Goal: Answer question/provide support

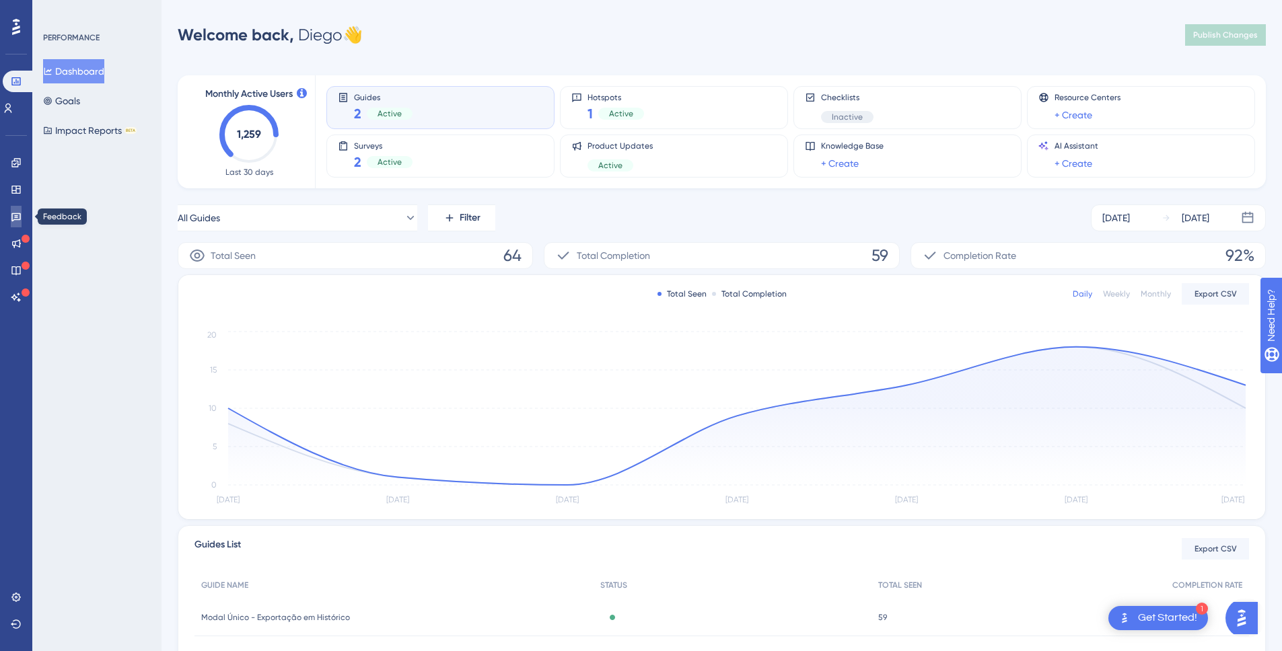
click at [13, 215] on icon at bounding box center [16, 216] width 11 height 11
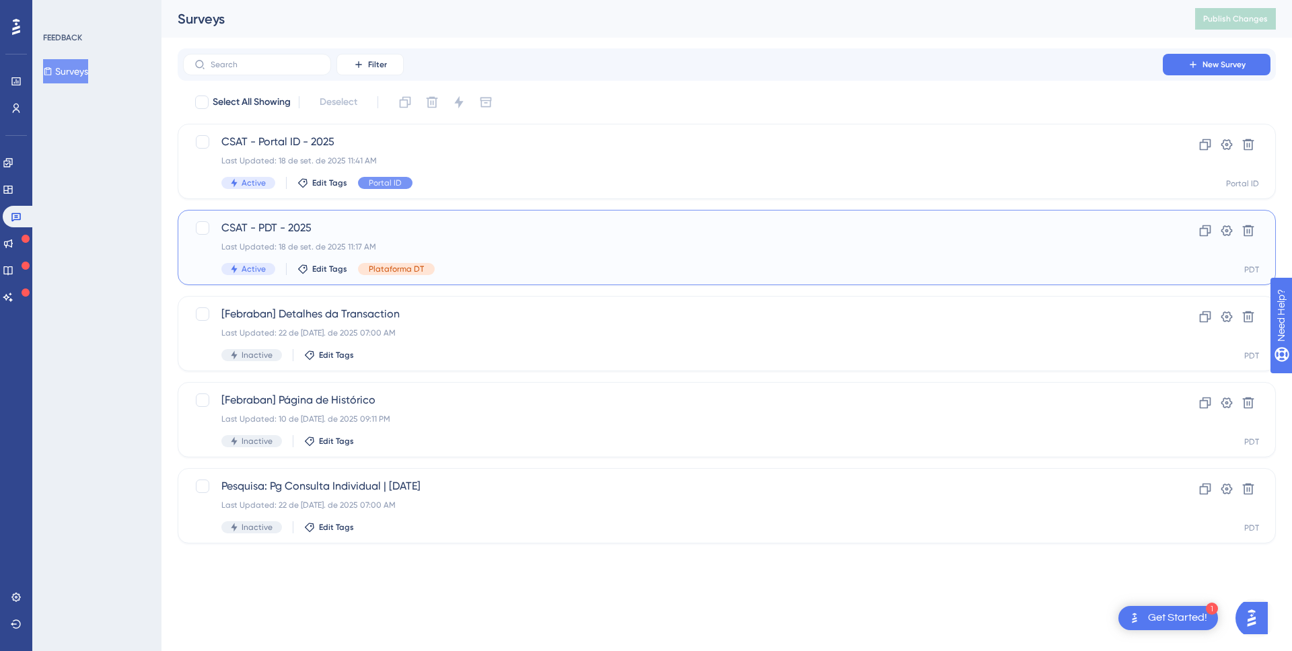
click at [456, 227] on span "CSAT - PDT - 2025" at bounding box center [672, 228] width 903 height 16
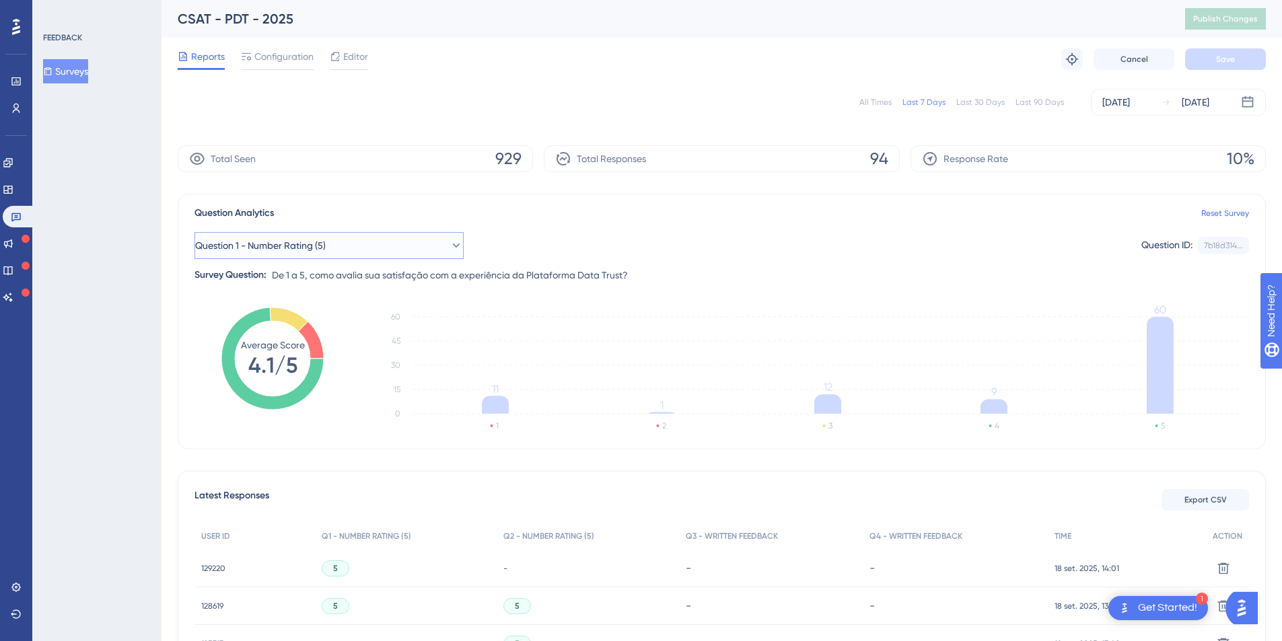
click at [409, 246] on button "Question 1 - Number Rating (5)" at bounding box center [328, 245] width 269 height 27
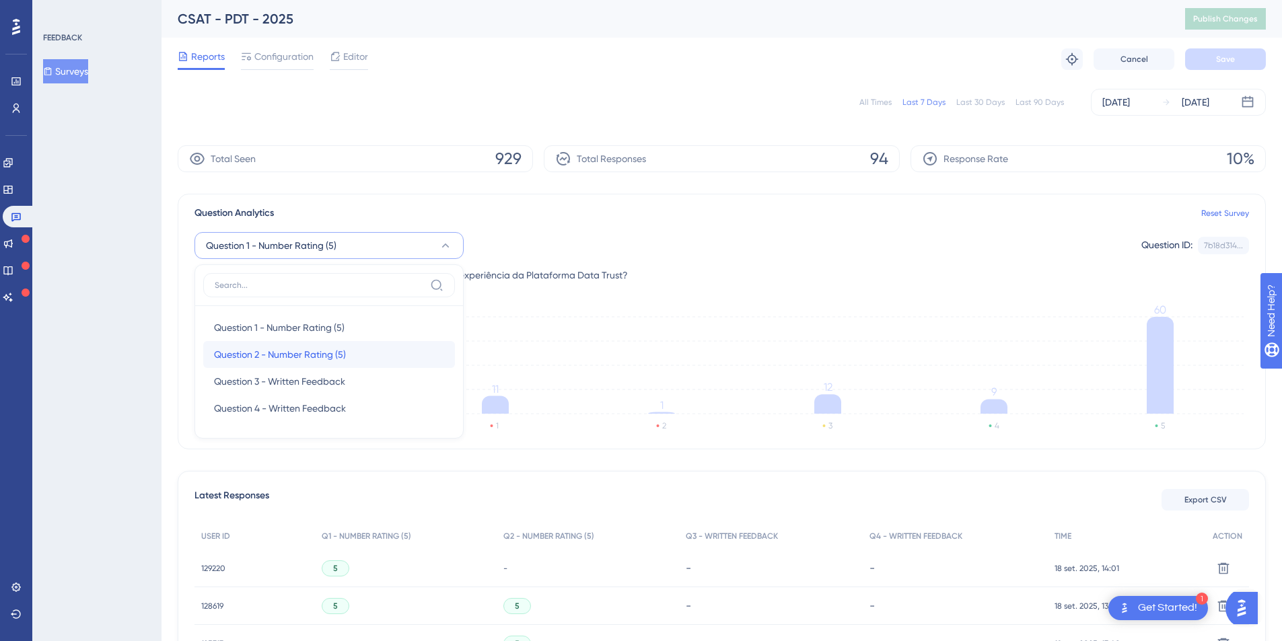
click at [279, 351] on span "Question 2 - Number Rating (5)" at bounding box center [280, 355] width 132 height 16
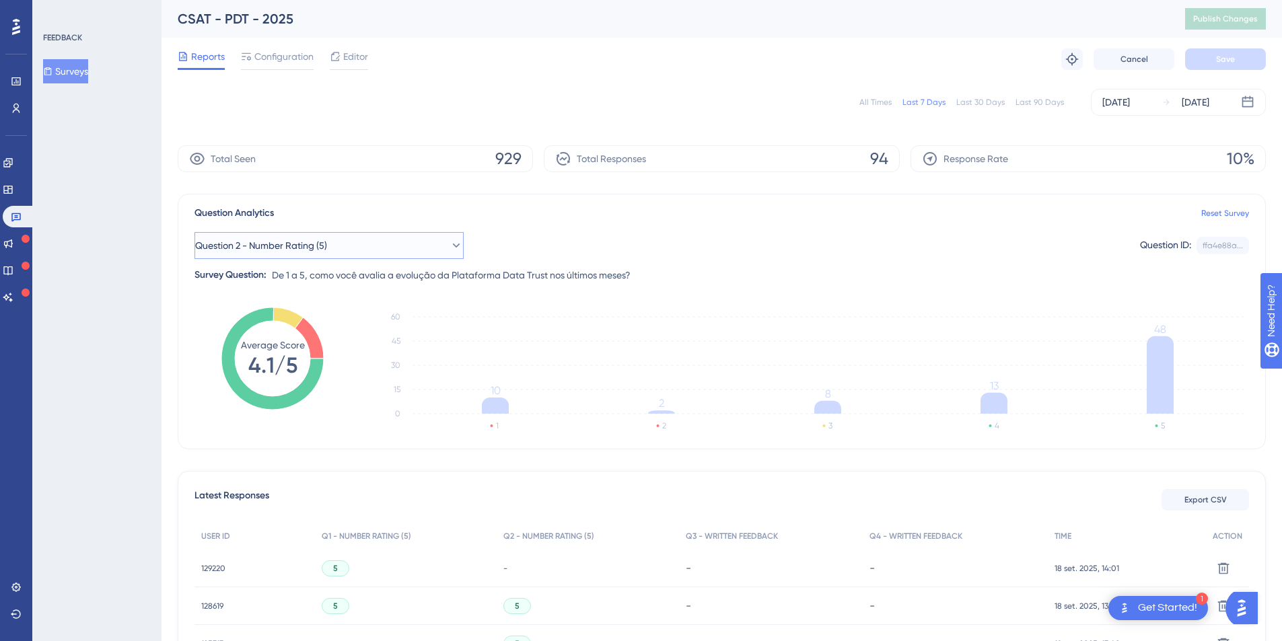
click at [347, 248] on button "Question 2 - Number Rating (5)" at bounding box center [328, 245] width 269 height 27
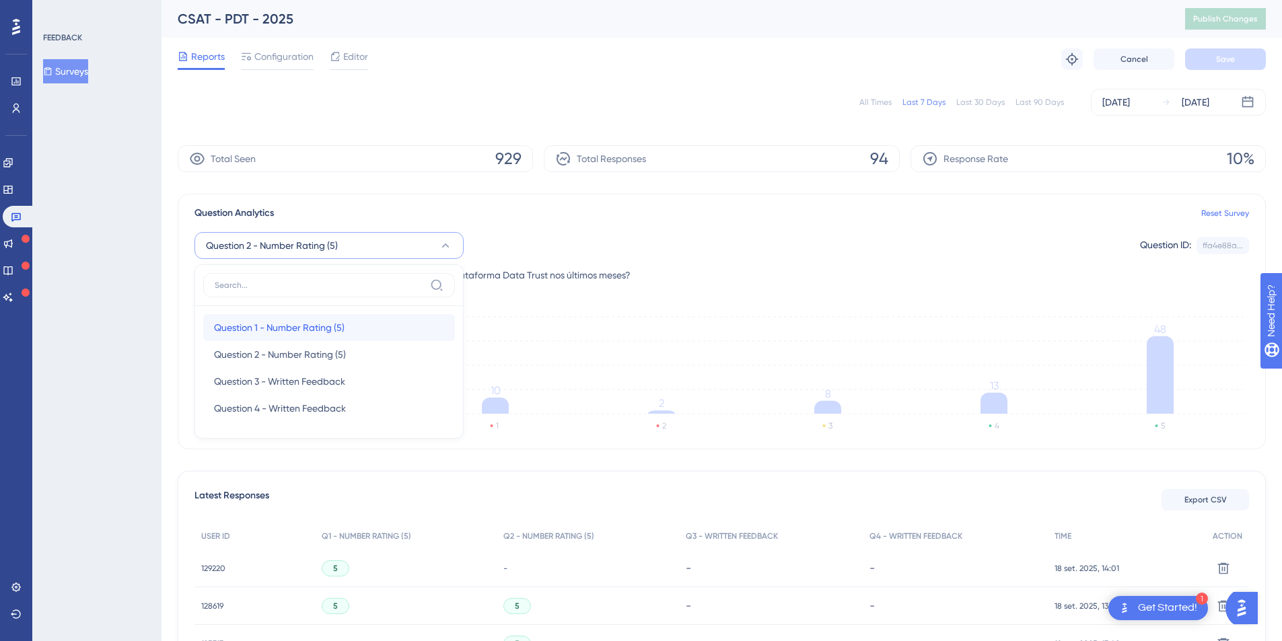
click at [283, 334] on span "Question 1 - Number Rating (5)" at bounding box center [279, 328] width 131 height 16
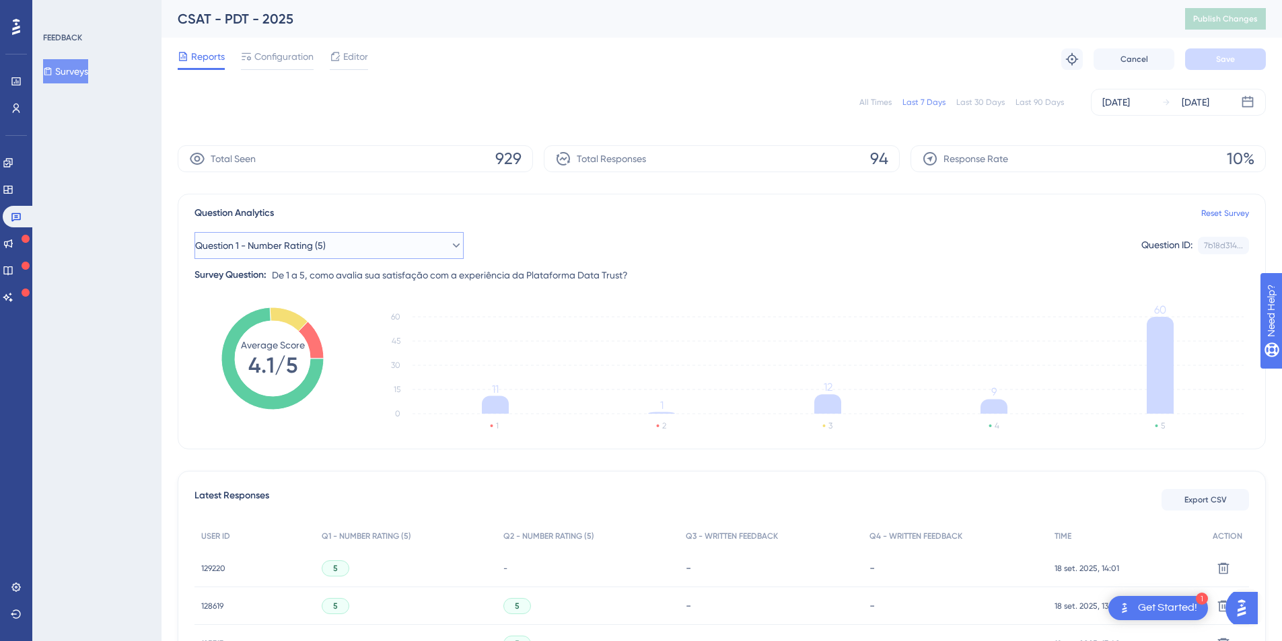
click at [326, 240] on span "Question 1 - Number Rating (5)" at bounding box center [260, 246] width 131 height 16
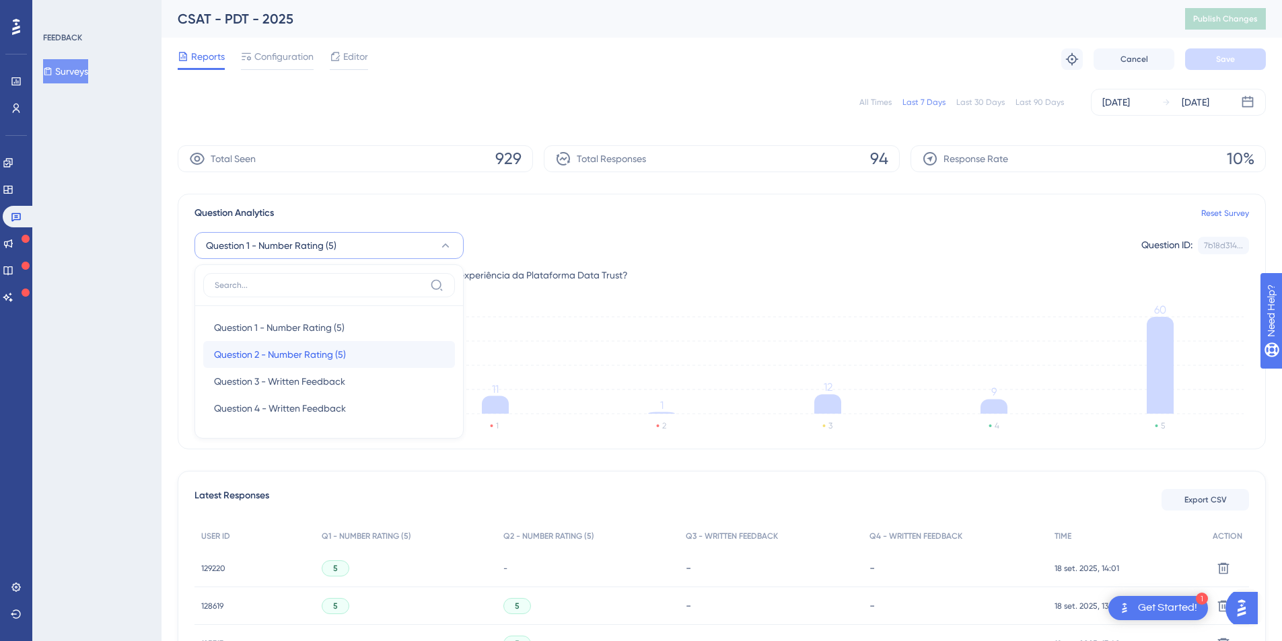
click at [291, 349] on span "Question 2 - Number Rating (5)" at bounding box center [280, 355] width 132 height 16
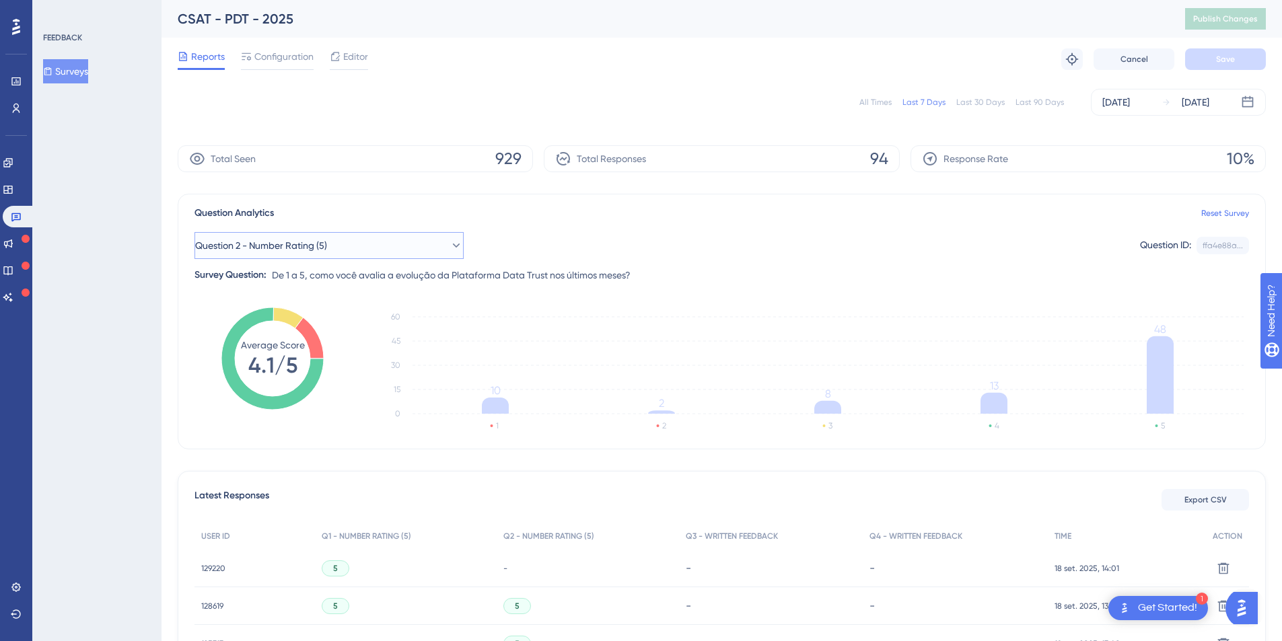
click at [322, 252] on span "Question 2 - Number Rating (5)" at bounding box center [261, 246] width 132 height 16
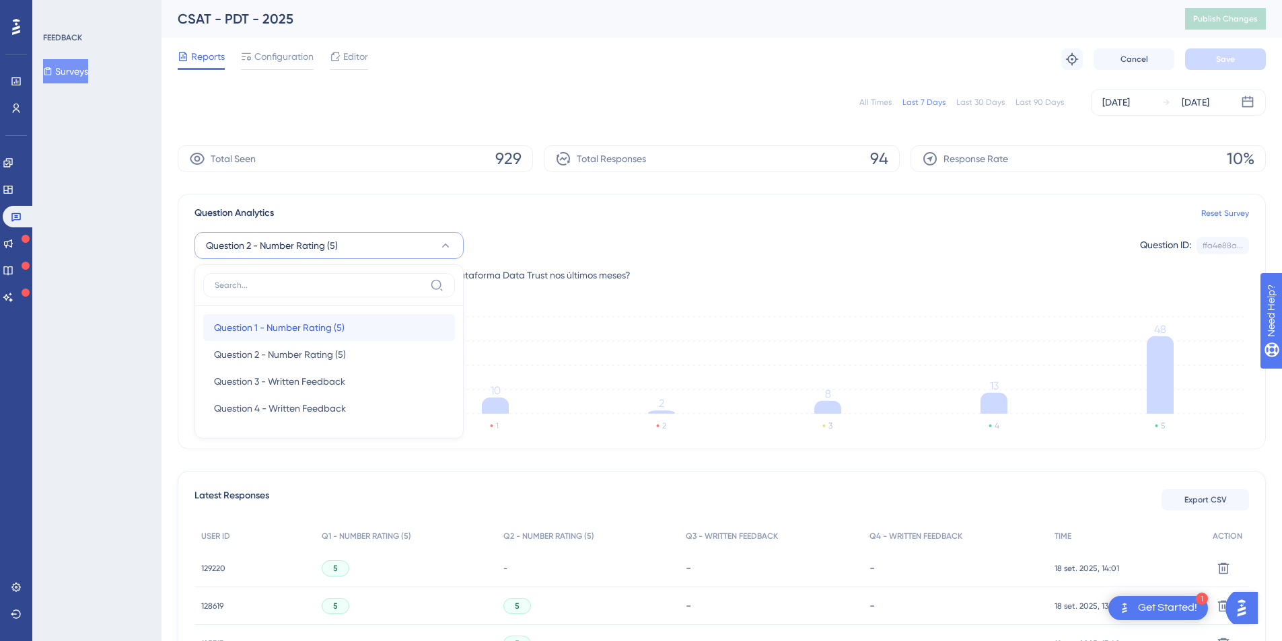
click at [239, 327] on span "Question 1 - Number Rating (5)" at bounding box center [279, 328] width 131 height 16
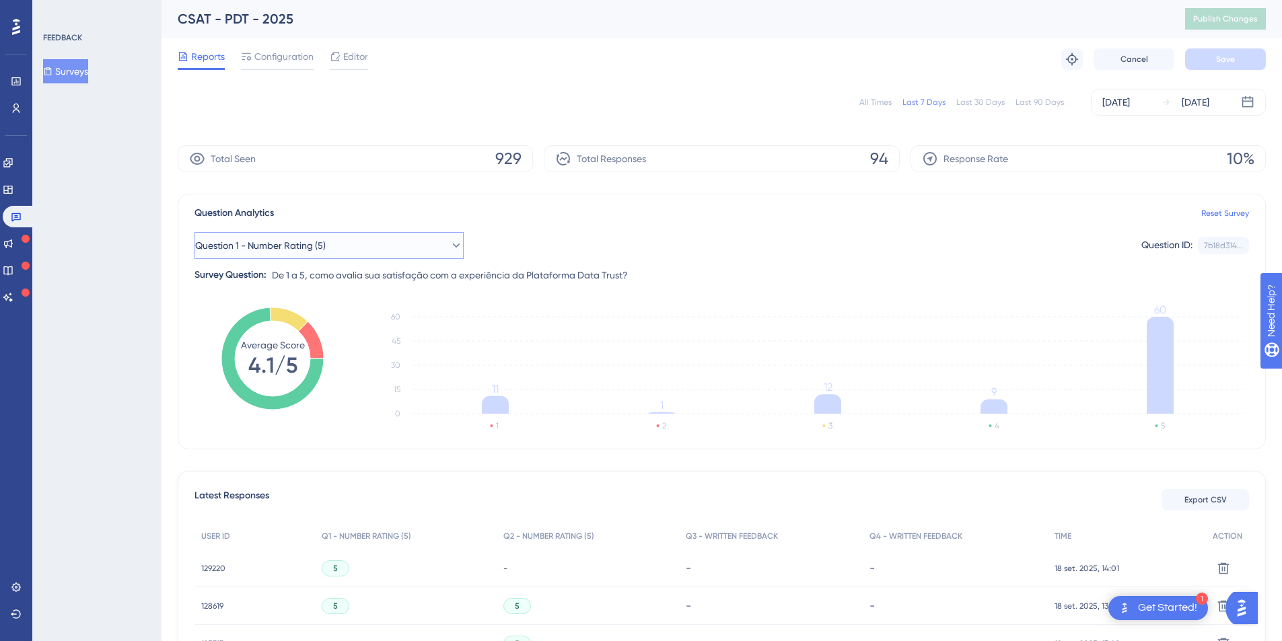
click at [305, 250] on span "Question 1 - Number Rating (5)" at bounding box center [260, 246] width 131 height 16
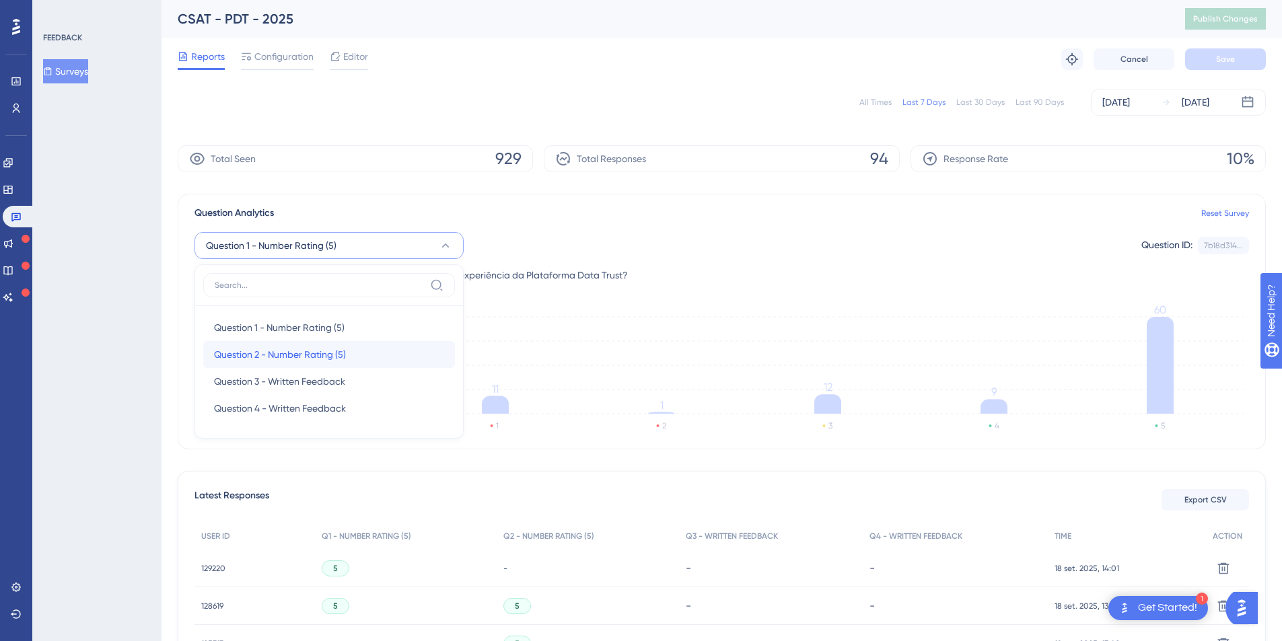
click at [270, 350] on span "Question 2 - Number Rating (5)" at bounding box center [280, 355] width 132 height 16
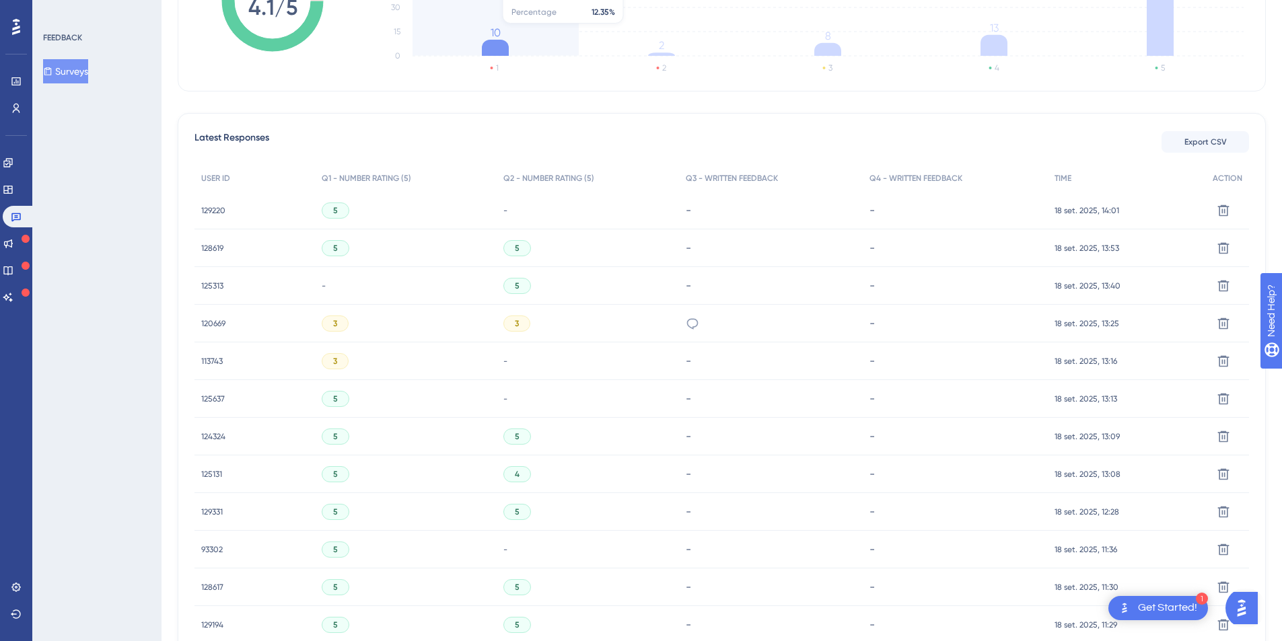
scroll to position [368, 0]
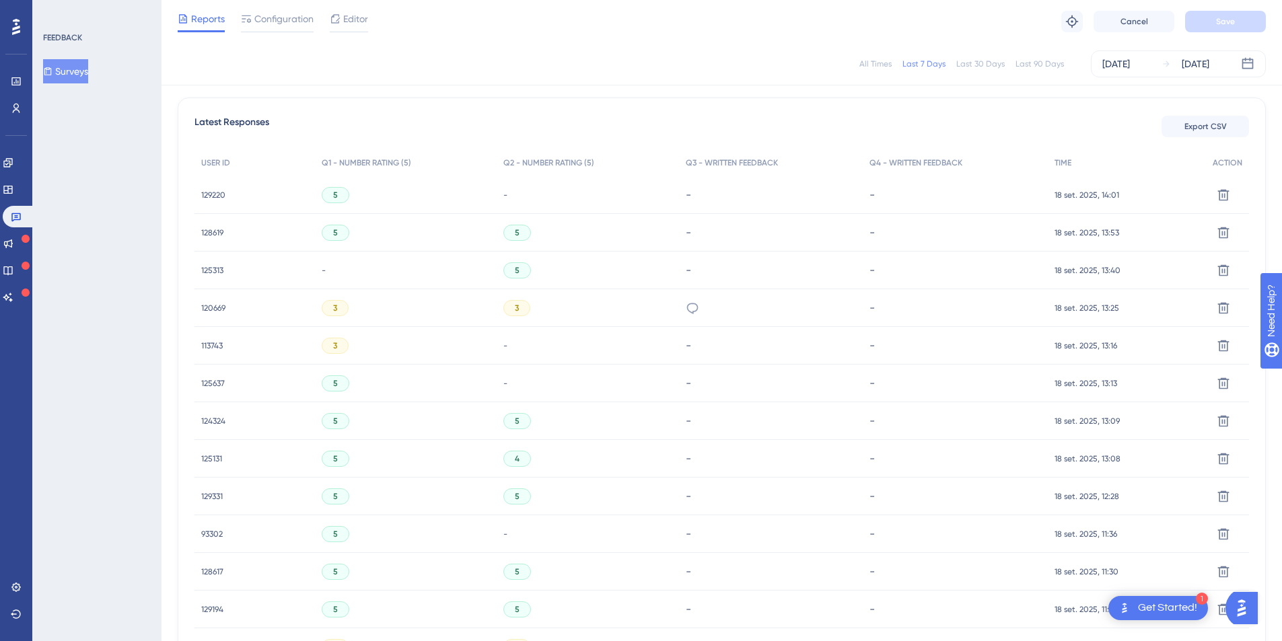
click at [217, 194] on span "129220" at bounding box center [213, 195] width 24 height 11
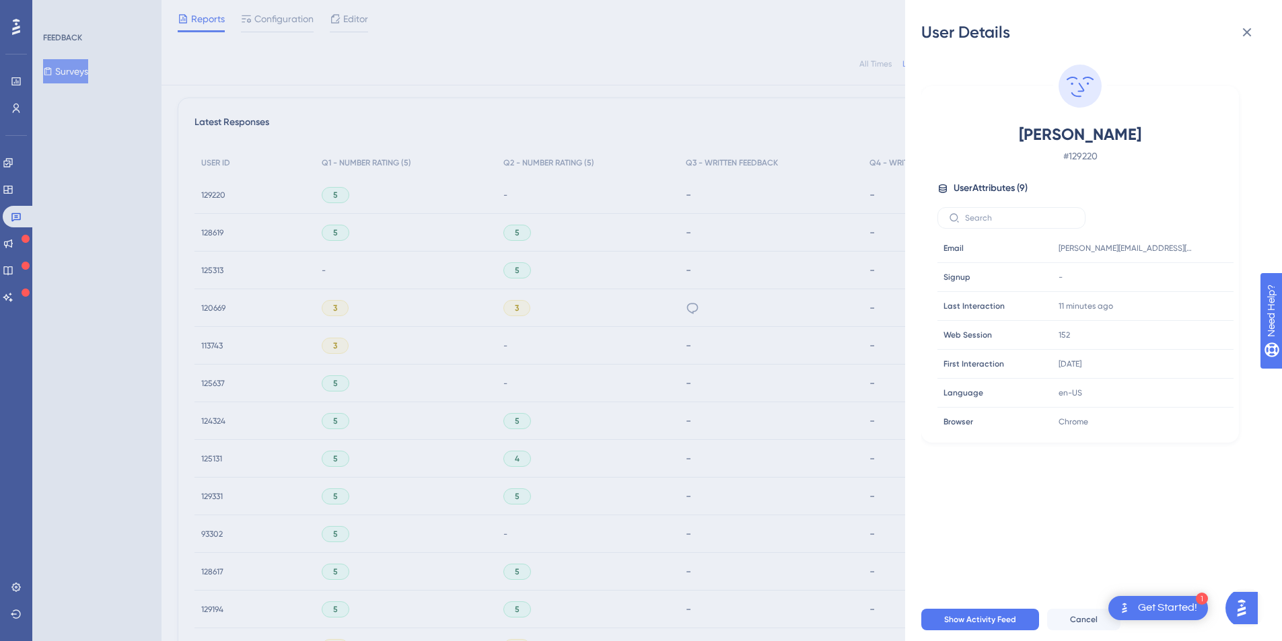
click at [452, 336] on div "User Details Ana Claudia Santos # 129220 User Attributes ( 9 ) Email Email sant…" at bounding box center [641, 320] width 1282 height 641
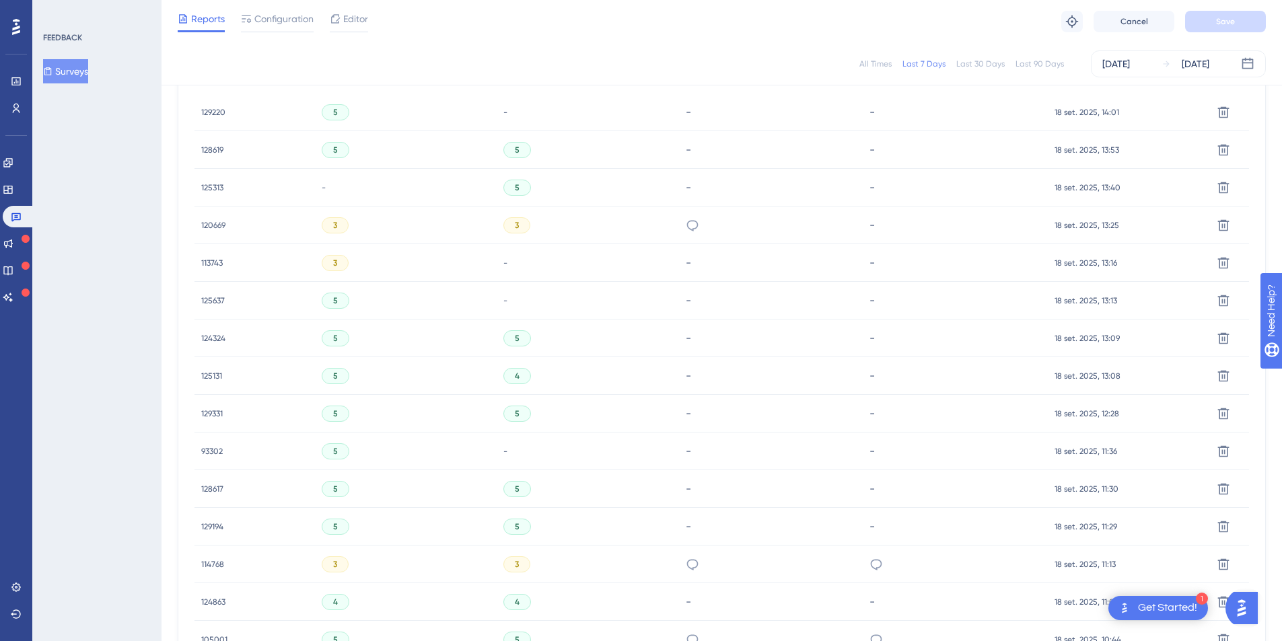
scroll to position [290, 0]
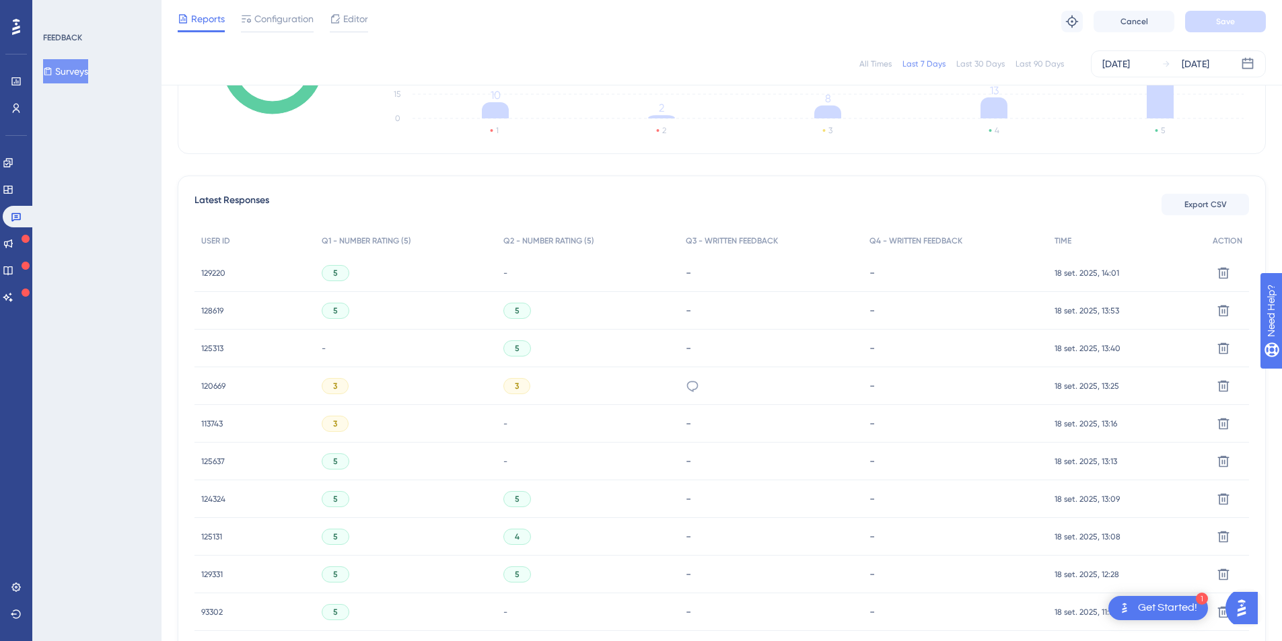
click at [214, 351] on span "125313" at bounding box center [212, 348] width 22 height 11
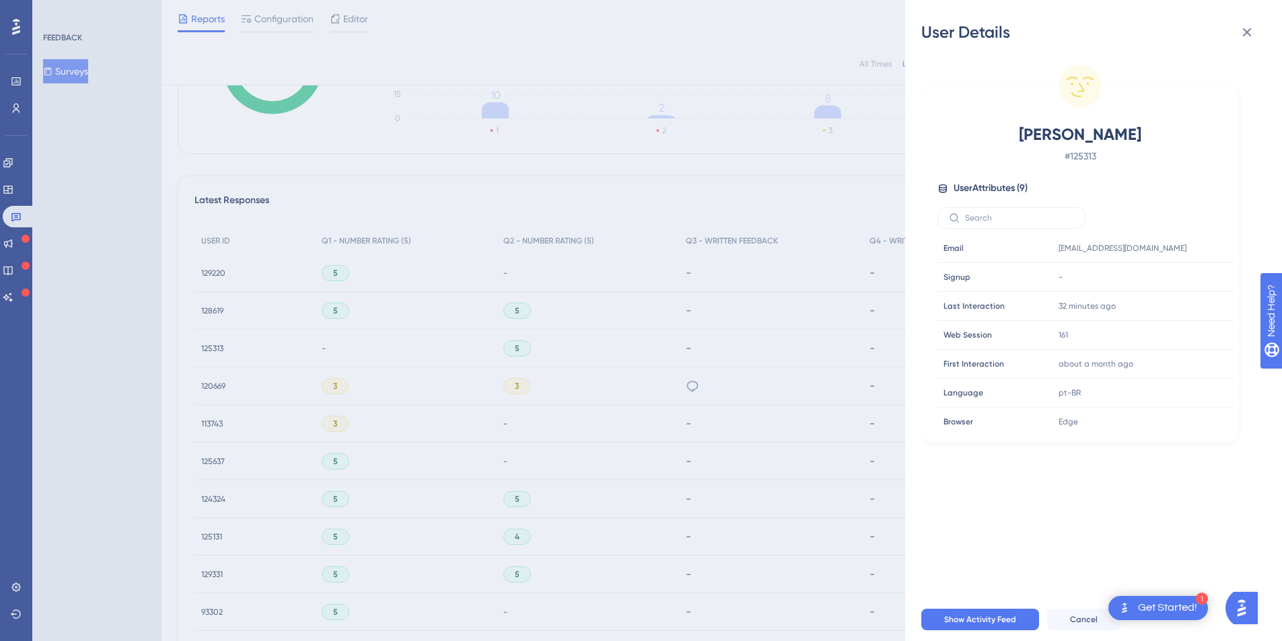
click at [660, 292] on div "User Details THIAGO JOSE CARNEIRO DE ALMEIDA # 125313 User Attributes ( 9 ) Ema…" at bounding box center [641, 320] width 1282 height 641
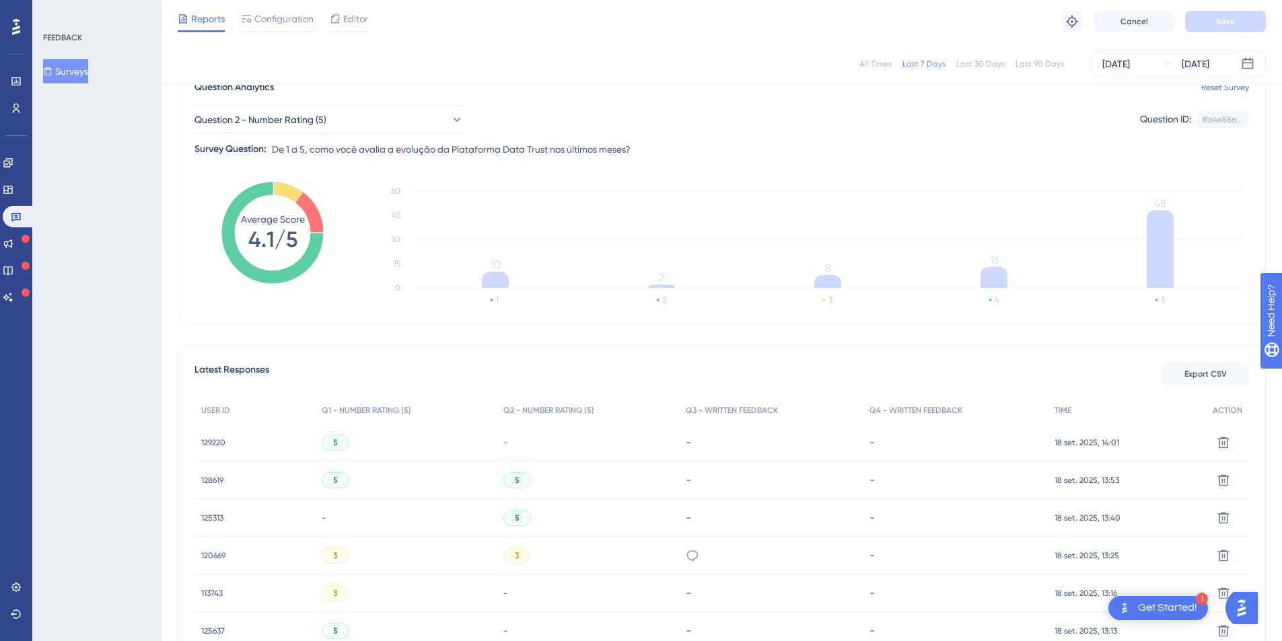
scroll to position [0, 0]
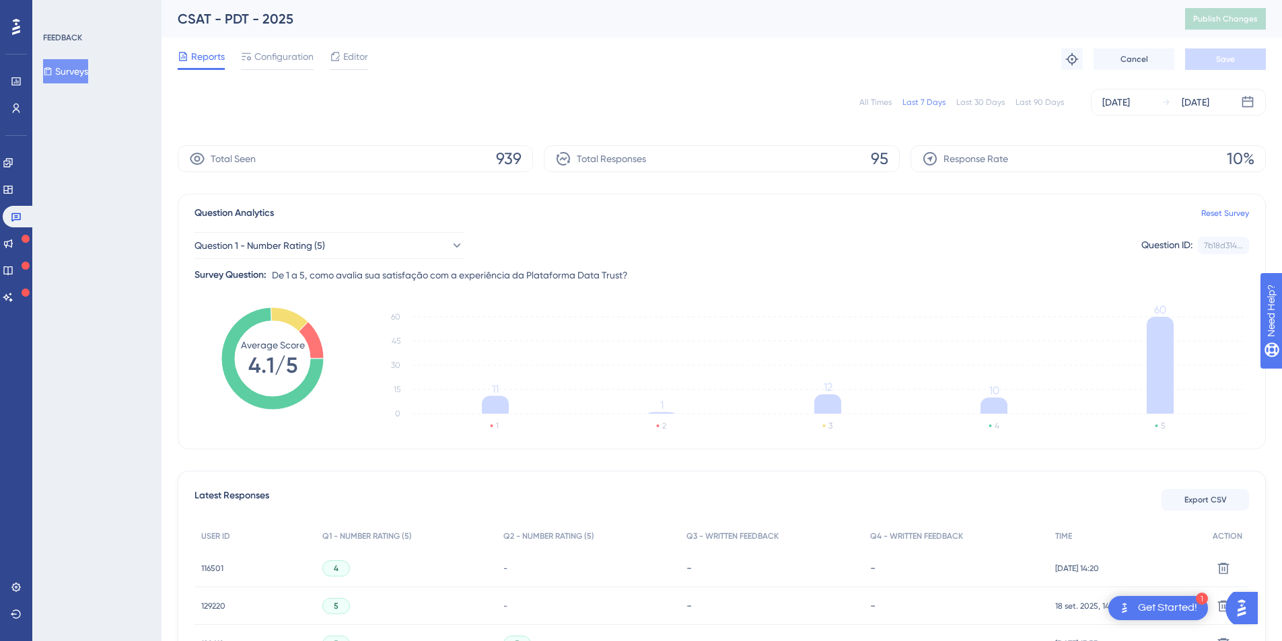
click at [85, 73] on button "Surveys" at bounding box center [65, 71] width 45 height 24
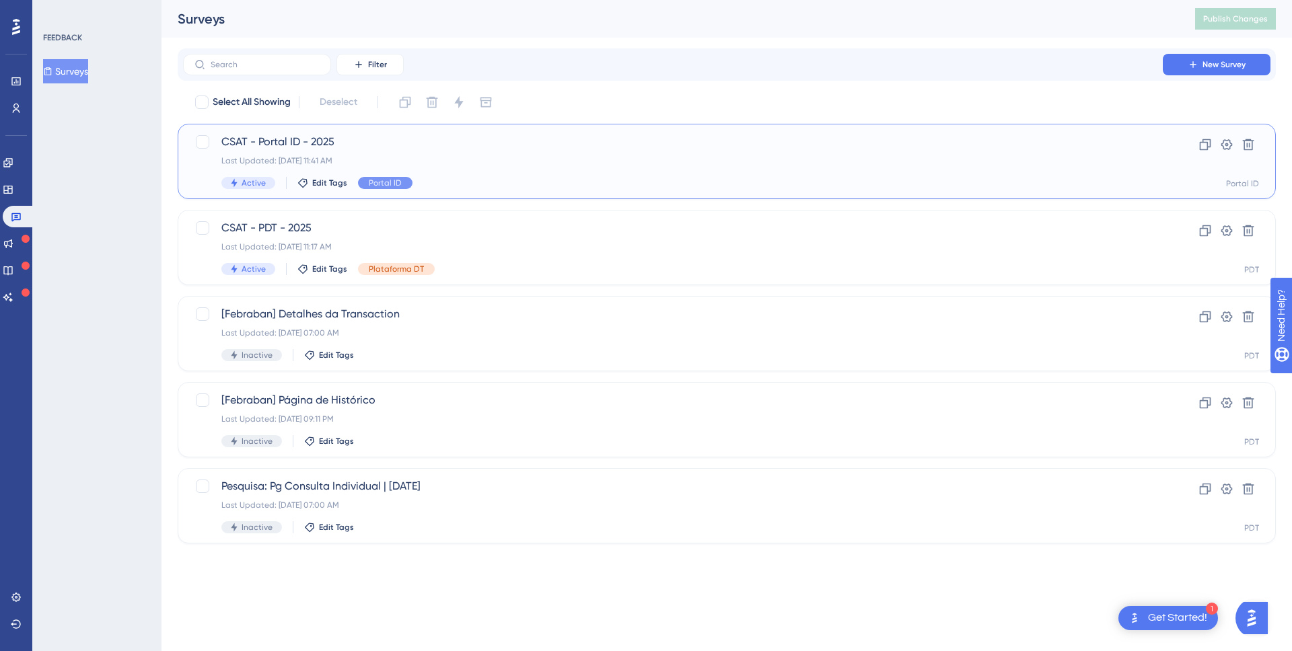
click at [363, 145] on span "CSAT - Portal ID - 2025" at bounding box center [672, 142] width 903 height 16
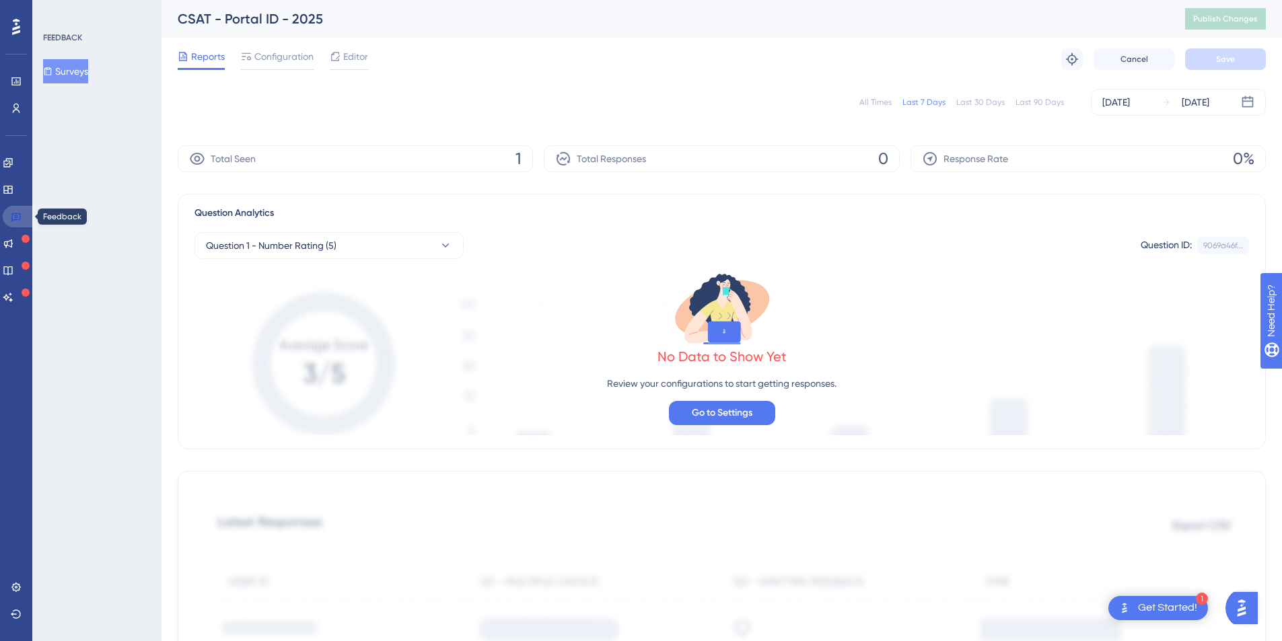
click at [16, 217] on icon at bounding box center [15, 217] width 9 height 9
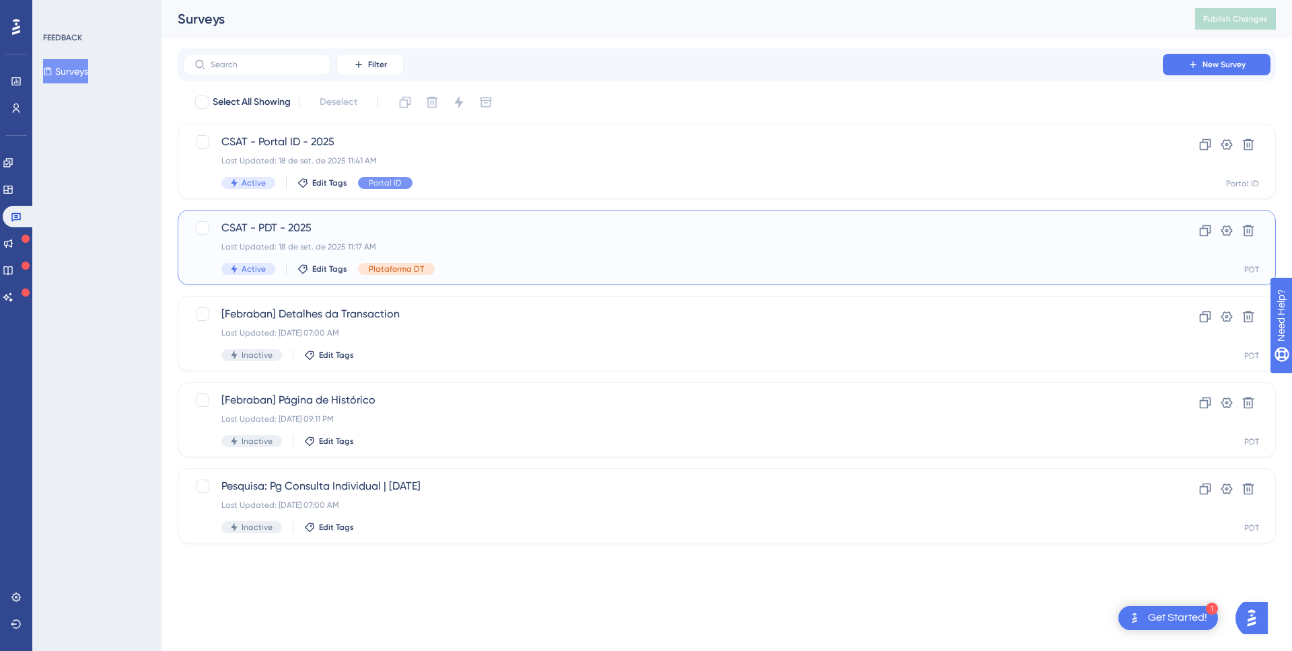
click at [558, 246] on div "Last Updated: 18 de set. de 2025 11:17 AM" at bounding box center [672, 247] width 903 height 11
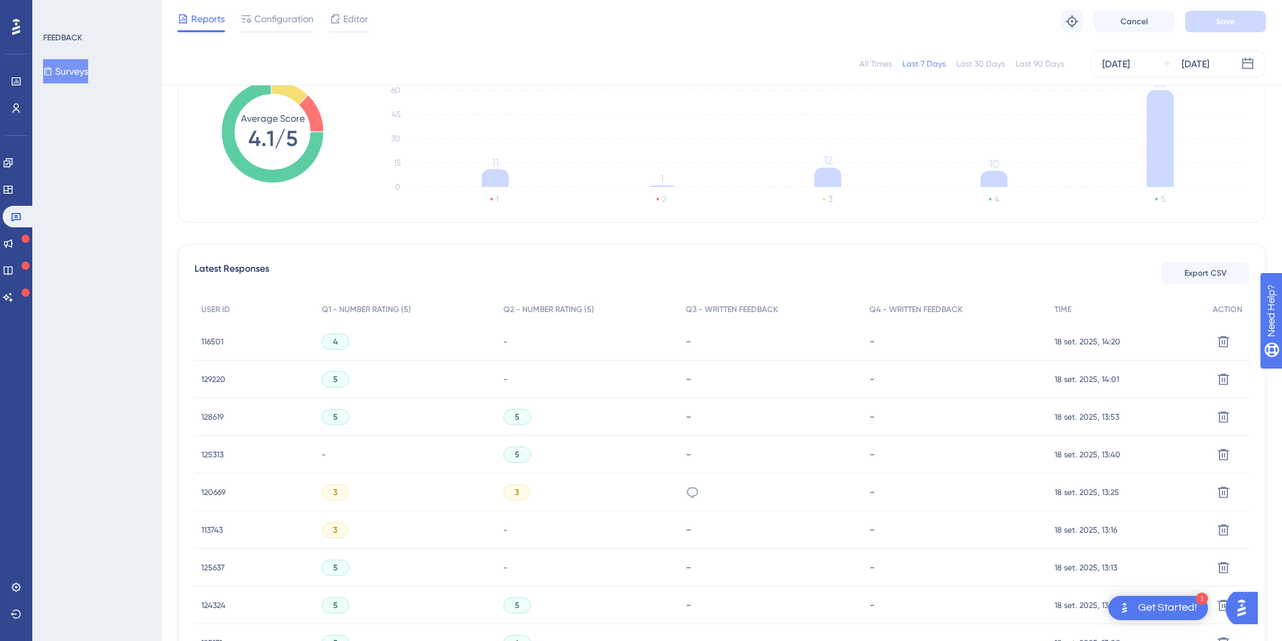
scroll to position [211, 0]
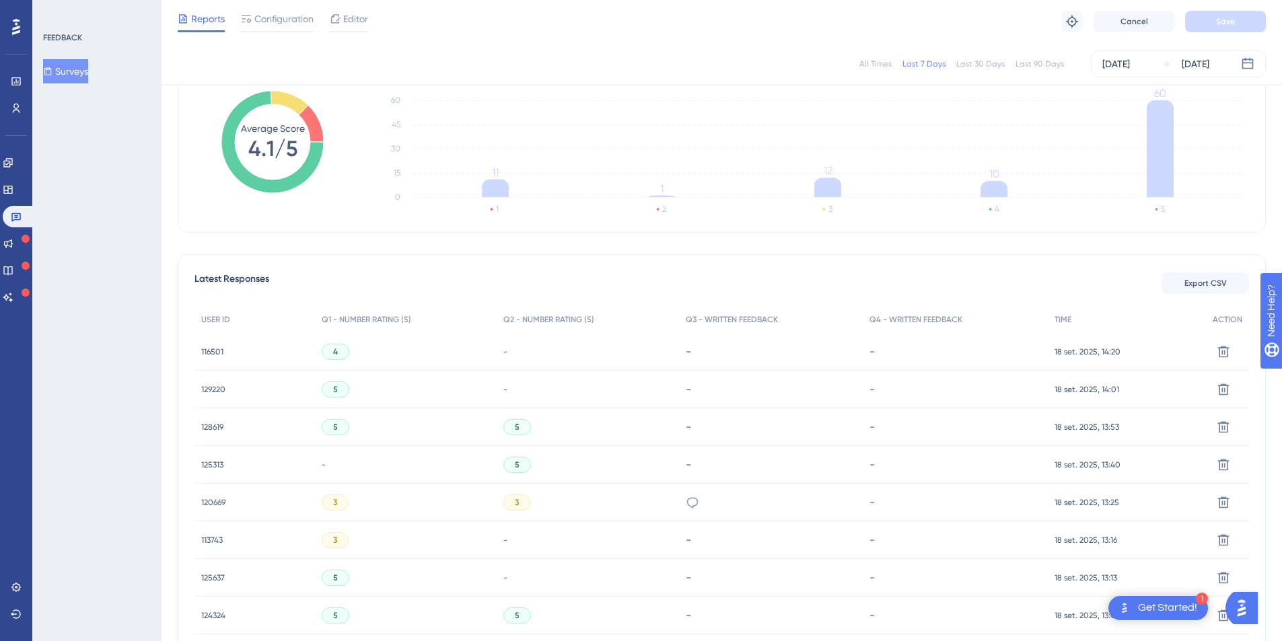
click at [206, 351] on span "116501" at bounding box center [212, 352] width 22 height 11
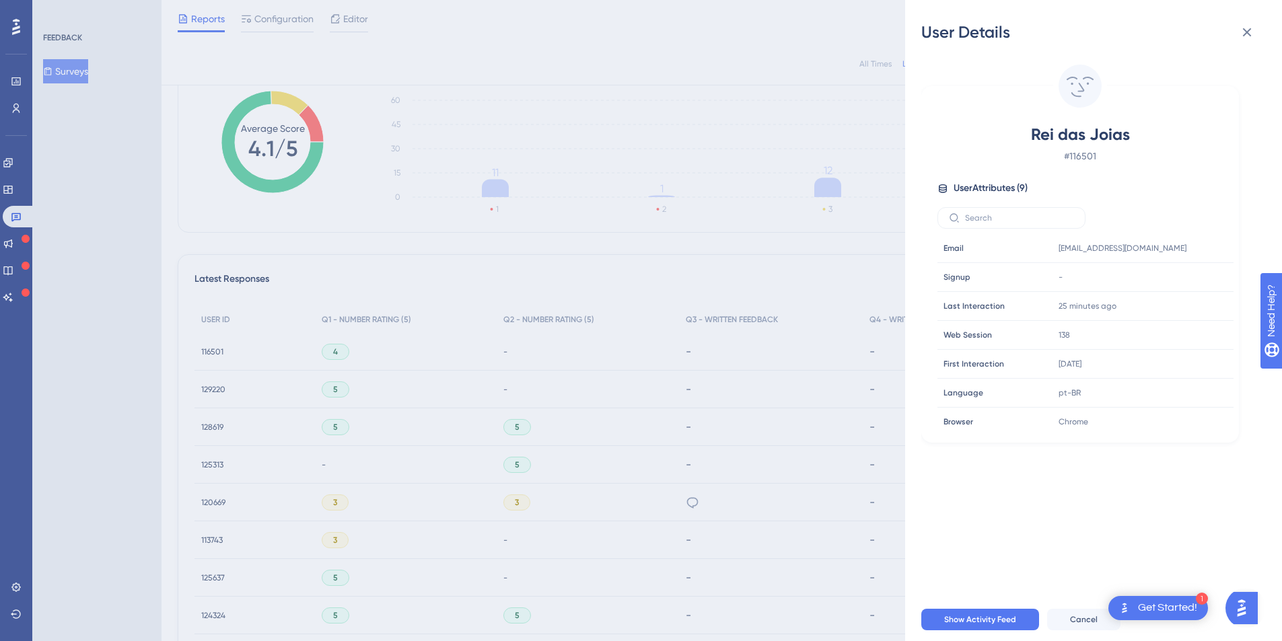
click at [131, 359] on div "User Details Rei das Joias # 116501 User Attributes ( 9 ) Email Email cobranca@…" at bounding box center [641, 320] width 1282 height 641
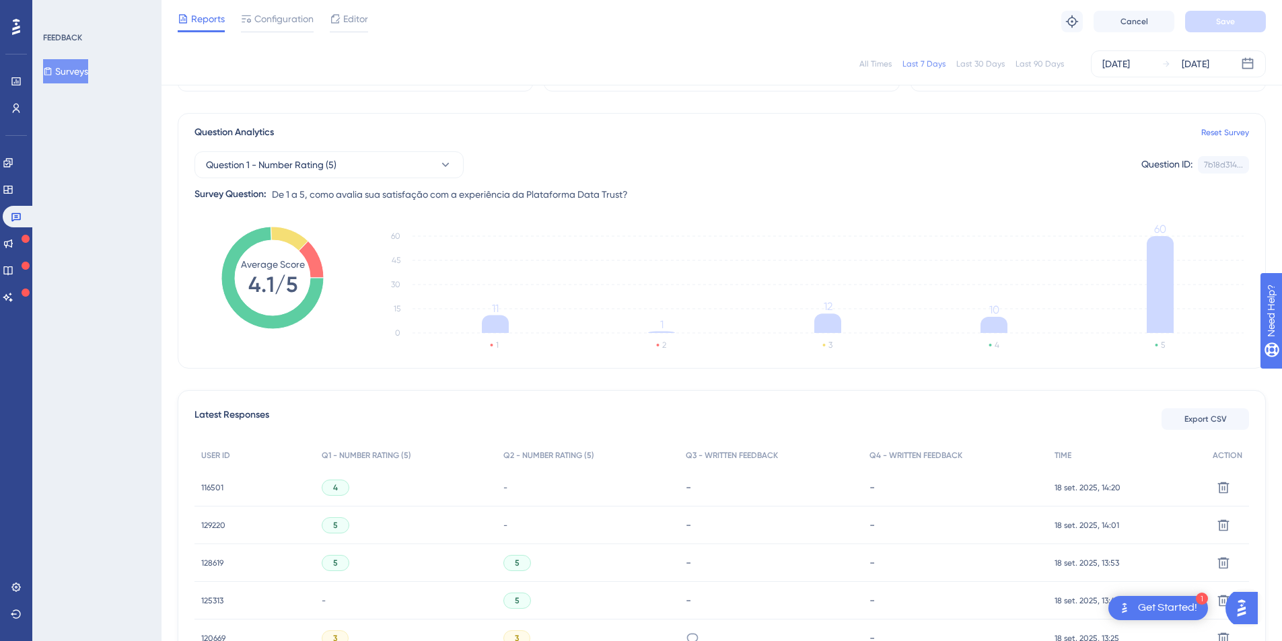
scroll to position [0, 0]
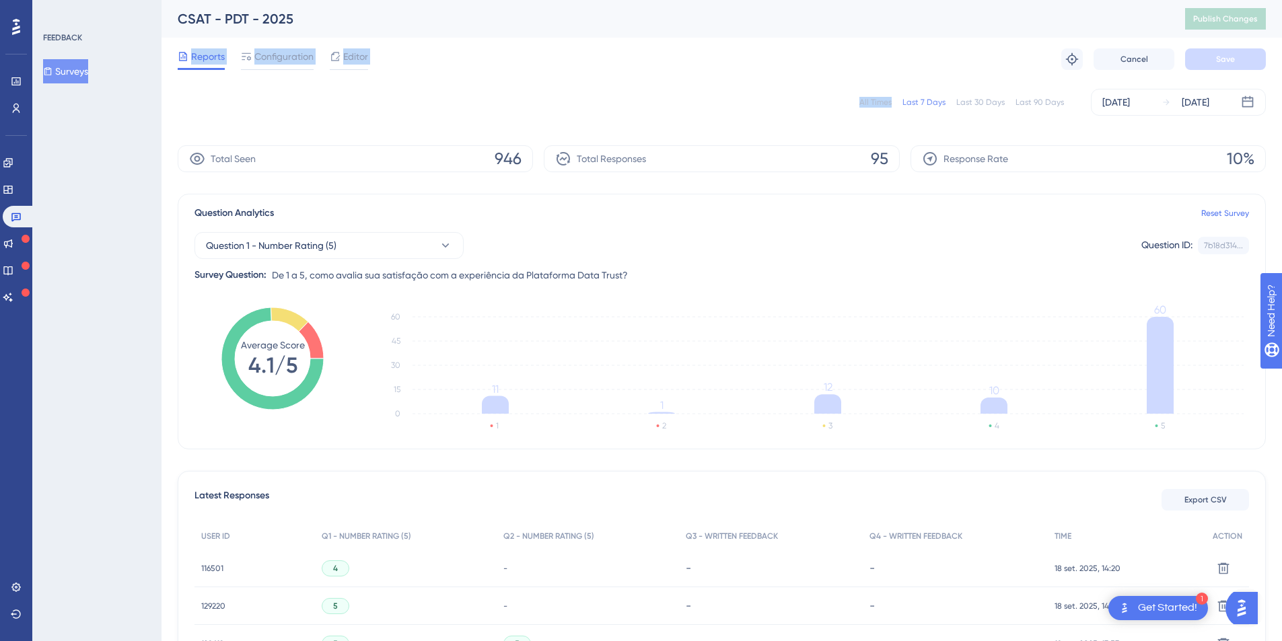
click at [1247, 612] on img "Open AI Assistant Launcher" at bounding box center [1242, 608] width 24 height 24
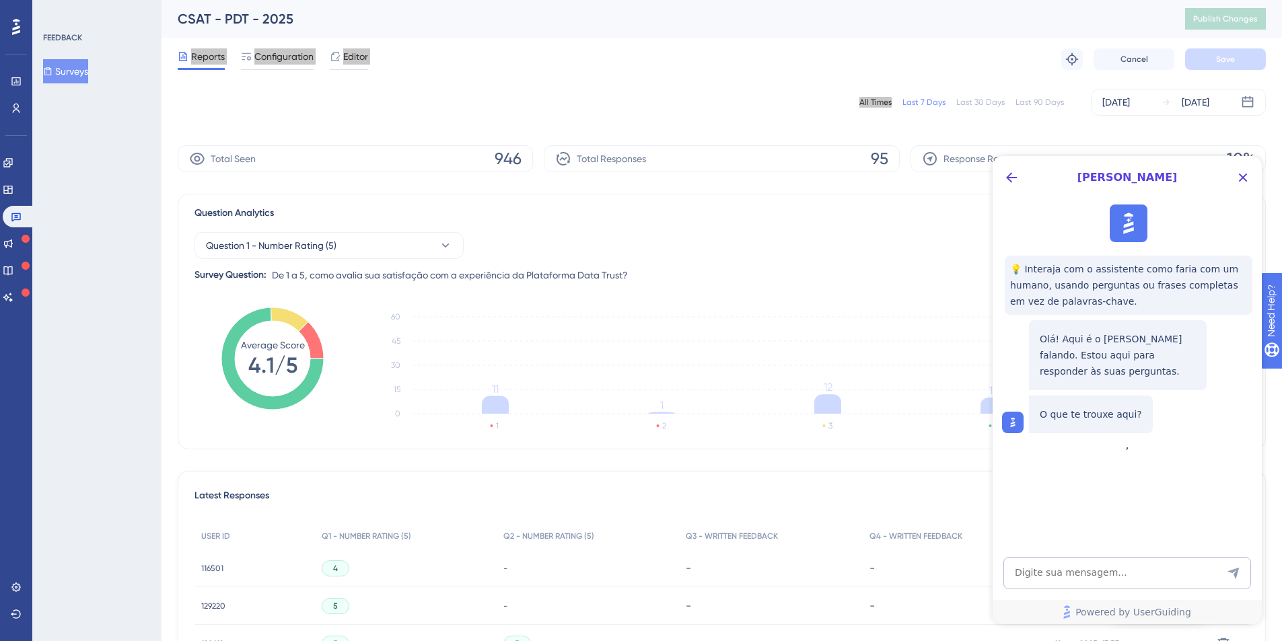
click at [1182, 423] on div "O que te trouxe aqui?" at bounding box center [1128, 415] width 253 height 38
click at [1192, 415] on div "O que te trouxe aqui?" at bounding box center [1128, 415] width 253 height 38
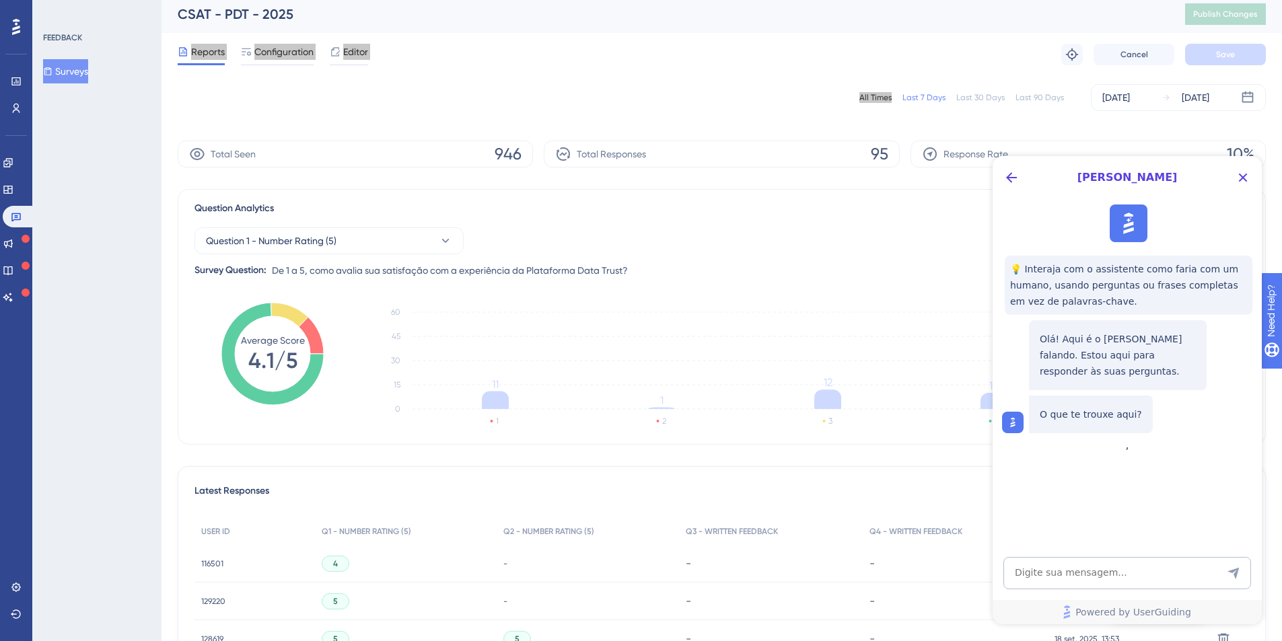
scroll to position [11, 0]
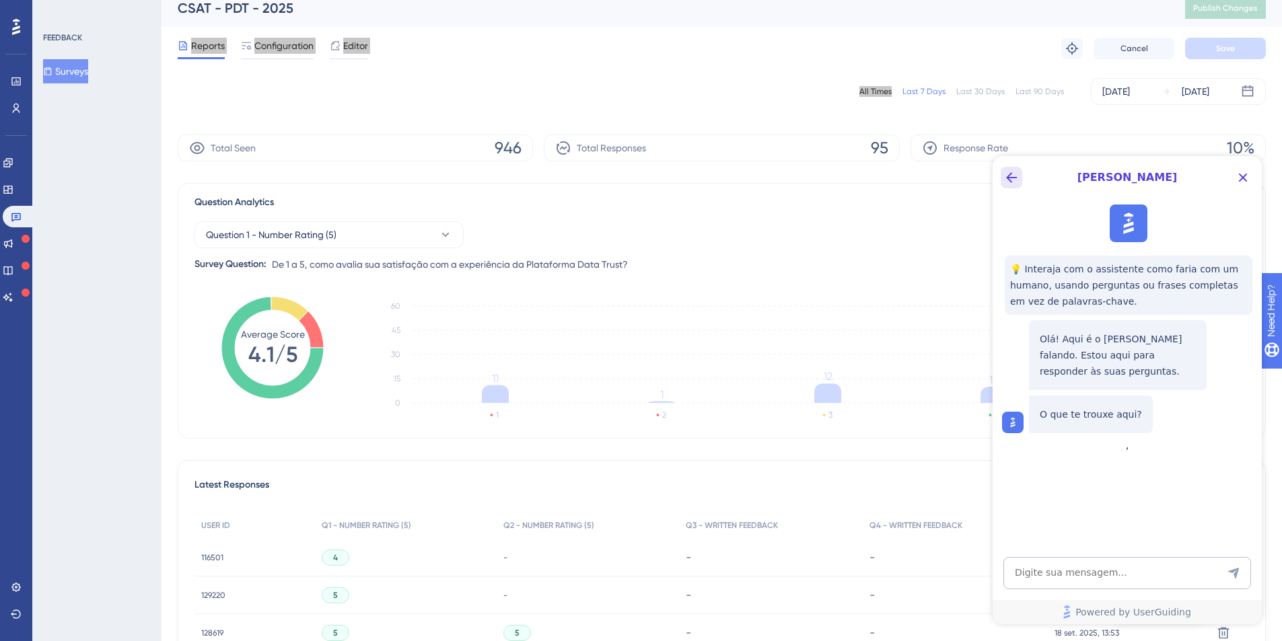
click at [1013, 171] on icon "Back Button" at bounding box center [1011, 178] width 16 height 16
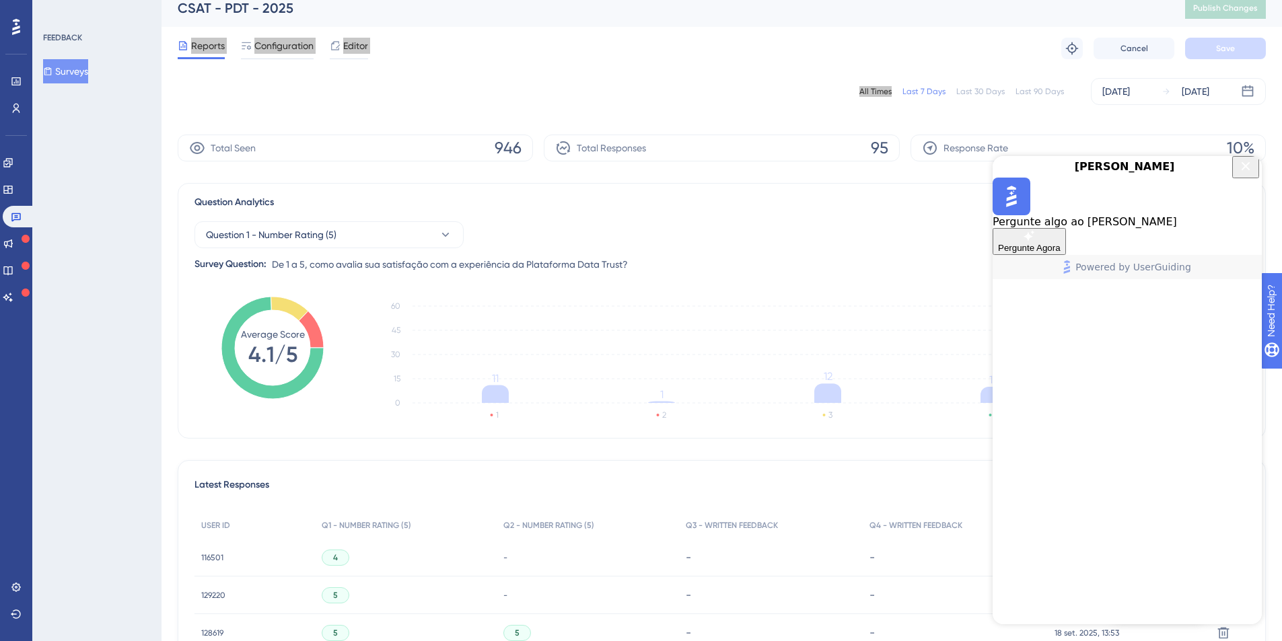
click at [1202, 228] on div "Pergunte algo ao Dylan" at bounding box center [1127, 203] width 269 height 50
click at [1135, 228] on span "Pergunte algo ao Dylan" at bounding box center [1085, 221] width 184 height 13
click at [1248, 170] on icon "Close Button" at bounding box center [1246, 166] width 16 height 16
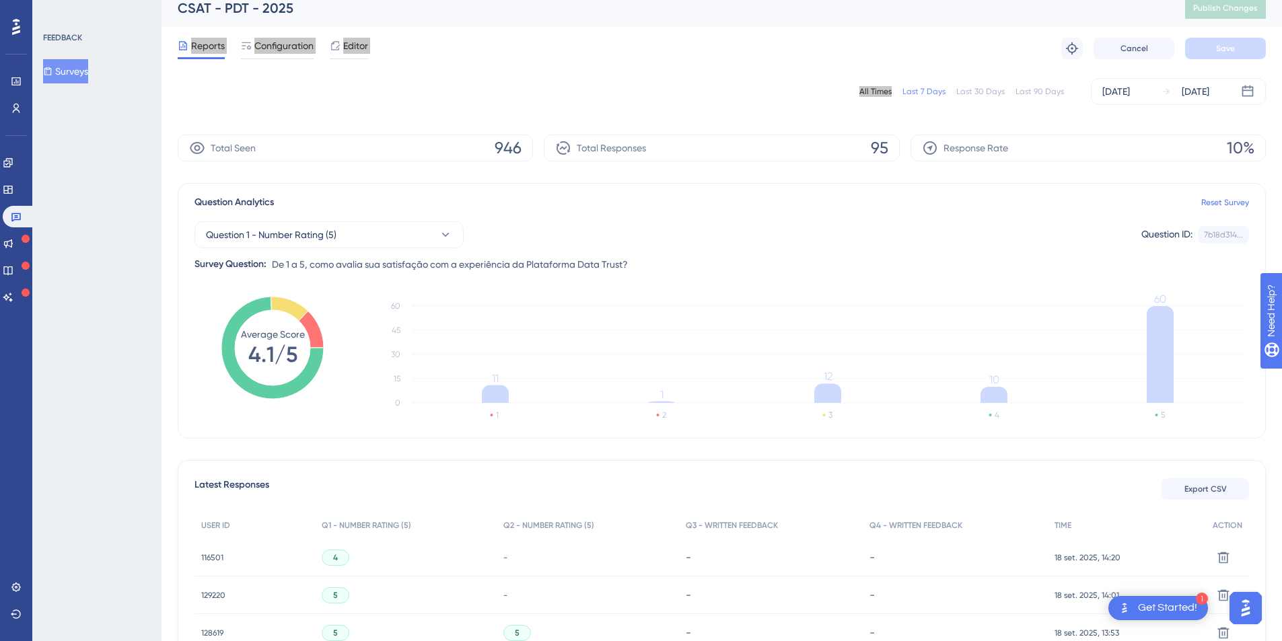
scroll to position [0, 0]
click at [1149, 606] on div "Get Started!" at bounding box center [1167, 608] width 59 height 15
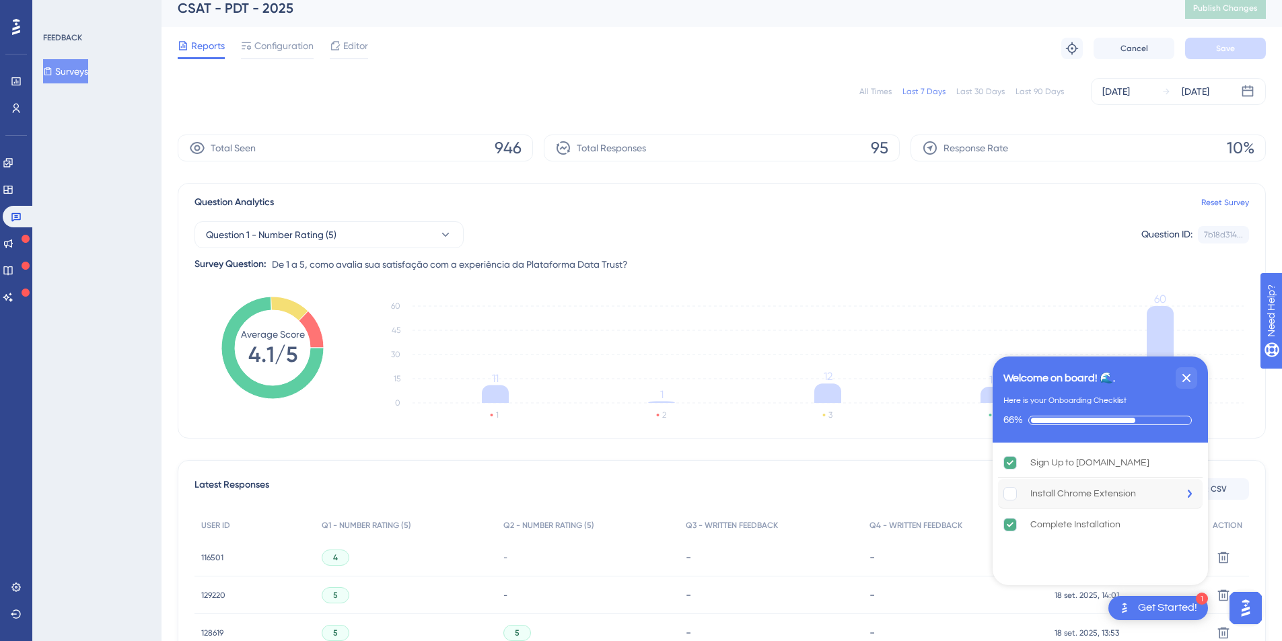
click at [1005, 497] on rect "Install Chrome Extension is incomplete." at bounding box center [1010, 493] width 13 height 13
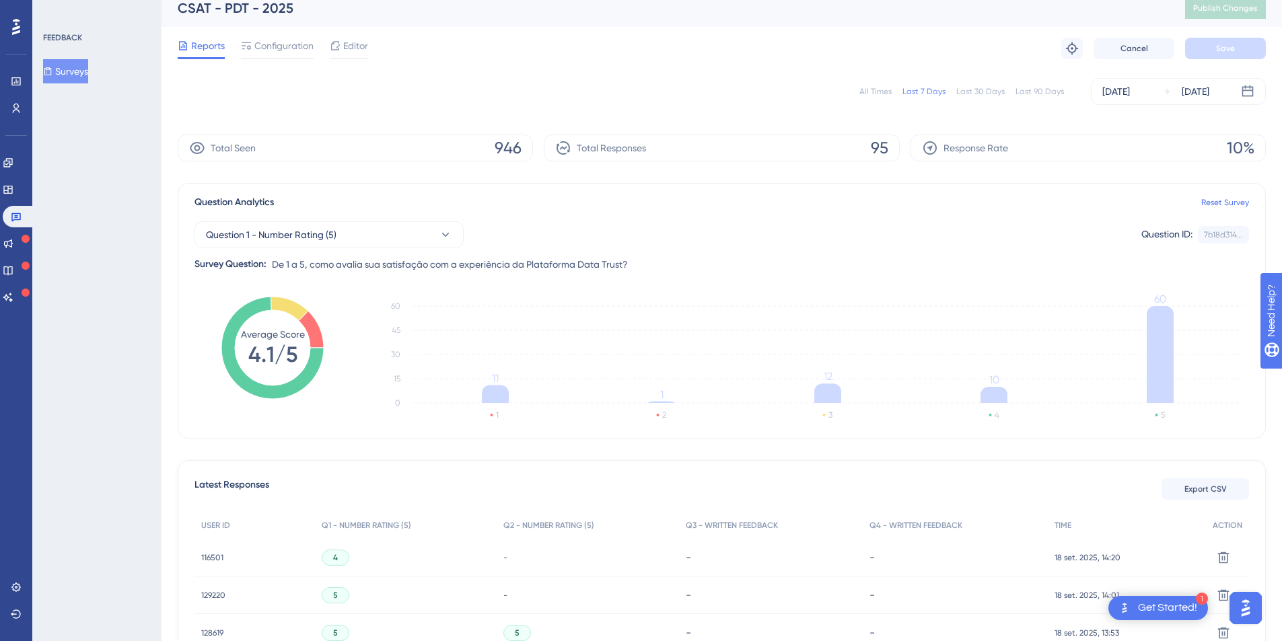
click at [1251, 616] on img "Open AI Assistant Launcher" at bounding box center [1246, 608] width 24 height 24
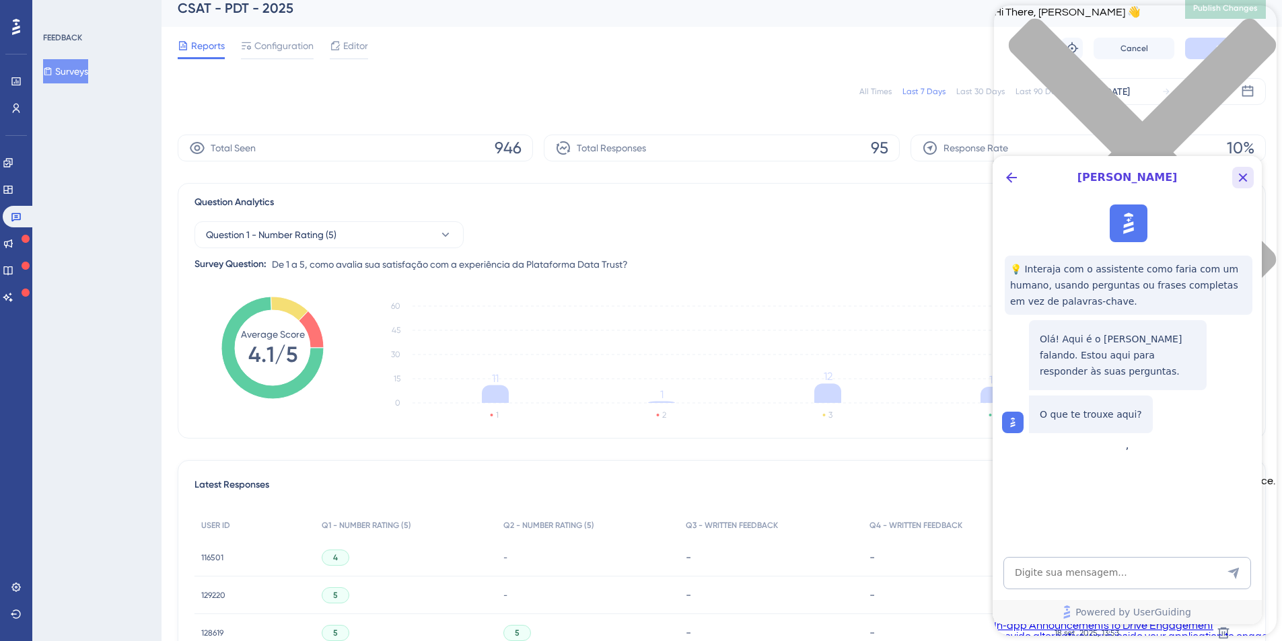
click at [1246, 178] on icon "Close Button" at bounding box center [1243, 178] width 16 height 16
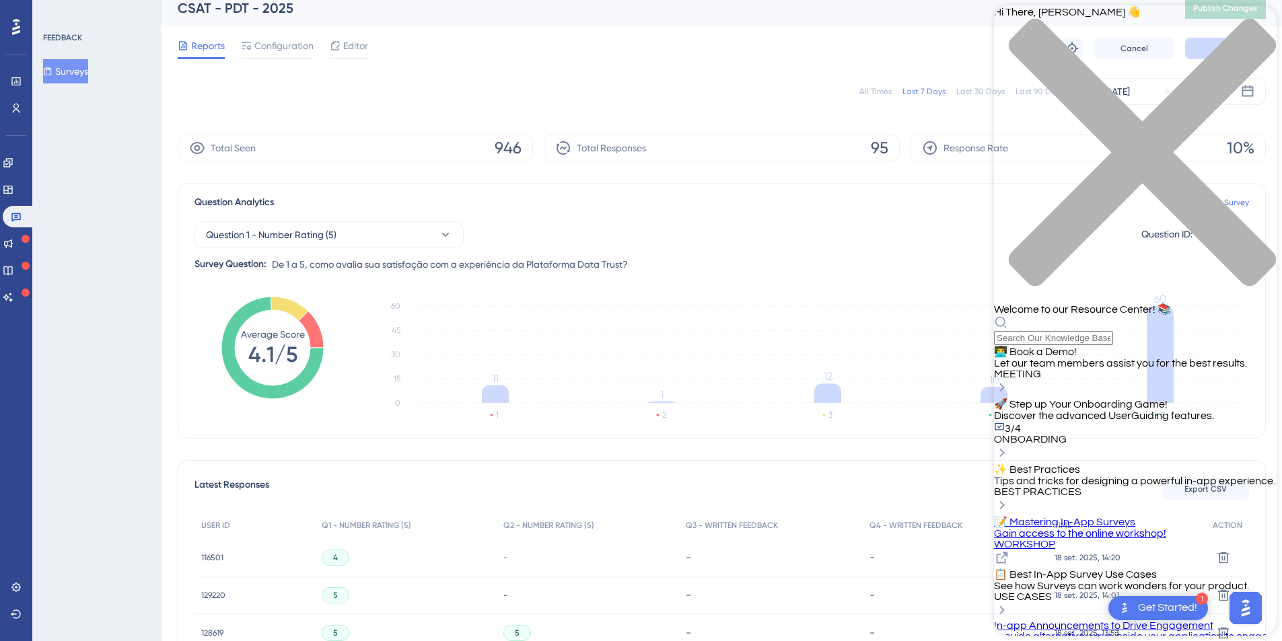
scroll to position [260, 0]
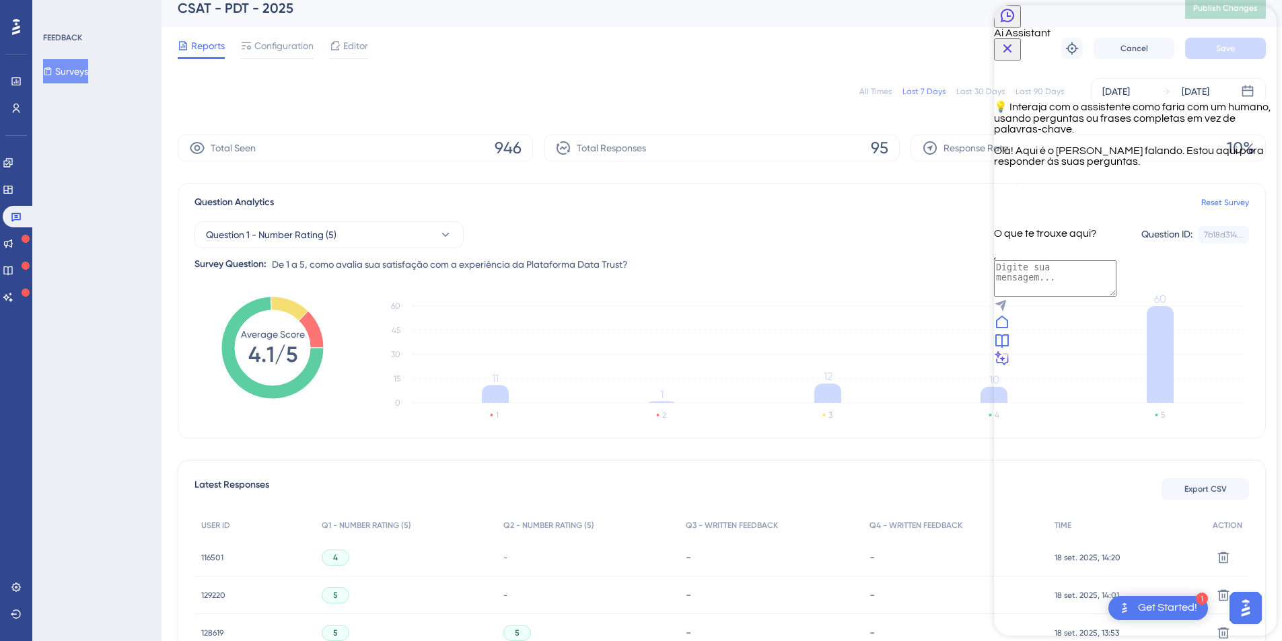
click at [1116, 297] on textarea "AI Assistant Text Input" at bounding box center [1055, 278] width 122 height 36
type textarea "Olá"
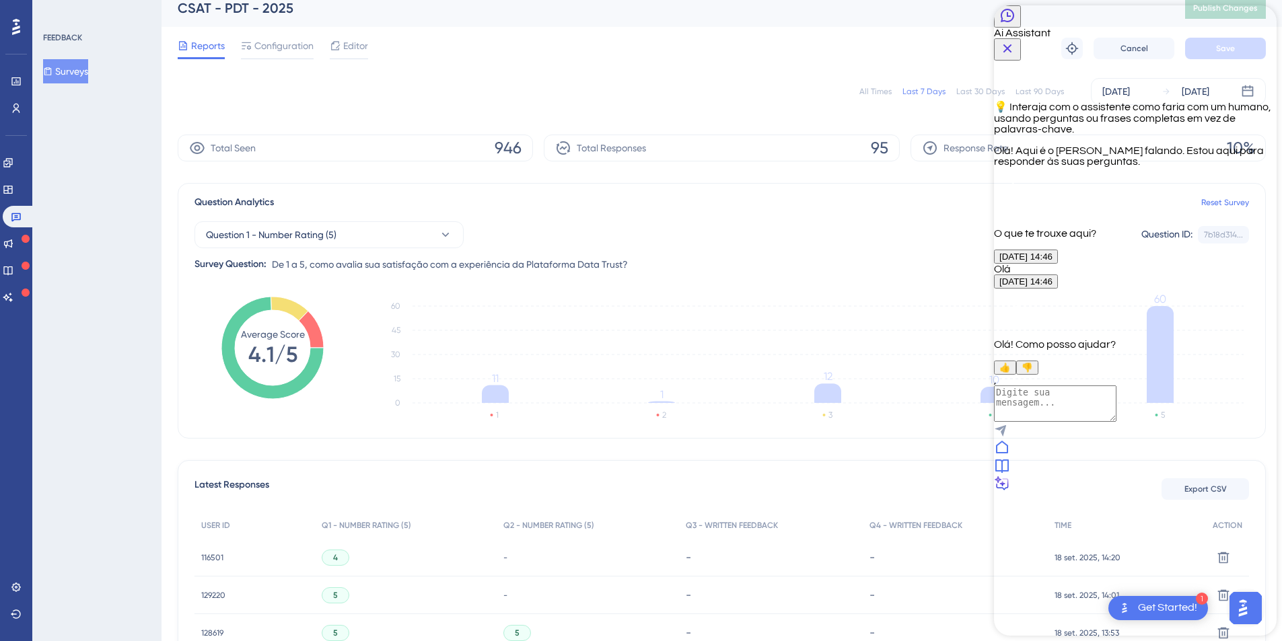
click at [1102, 422] on textarea "AI Assistant Text Input" at bounding box center [1055, 404] width 122 height 36
type textarea "Alguns usuários não estão sendo impactados pela pesquisa. O que pode estar have…"
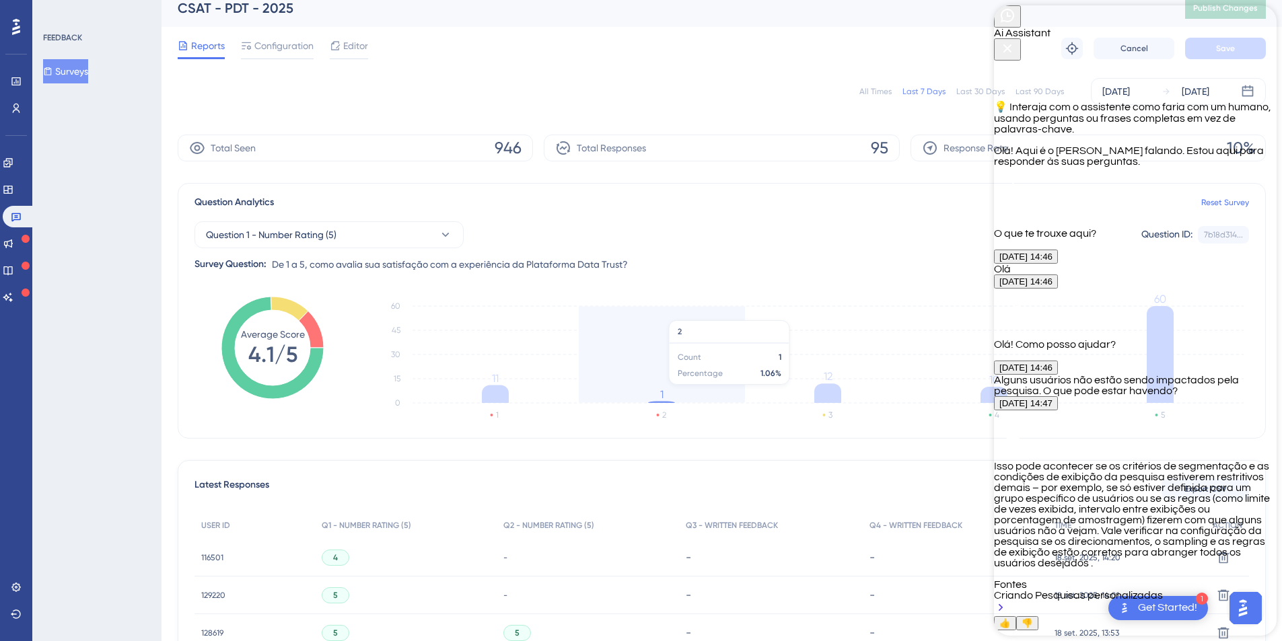
scroll to position [332, 0]
type textarea "A segmentação está para 100% dos usuários"
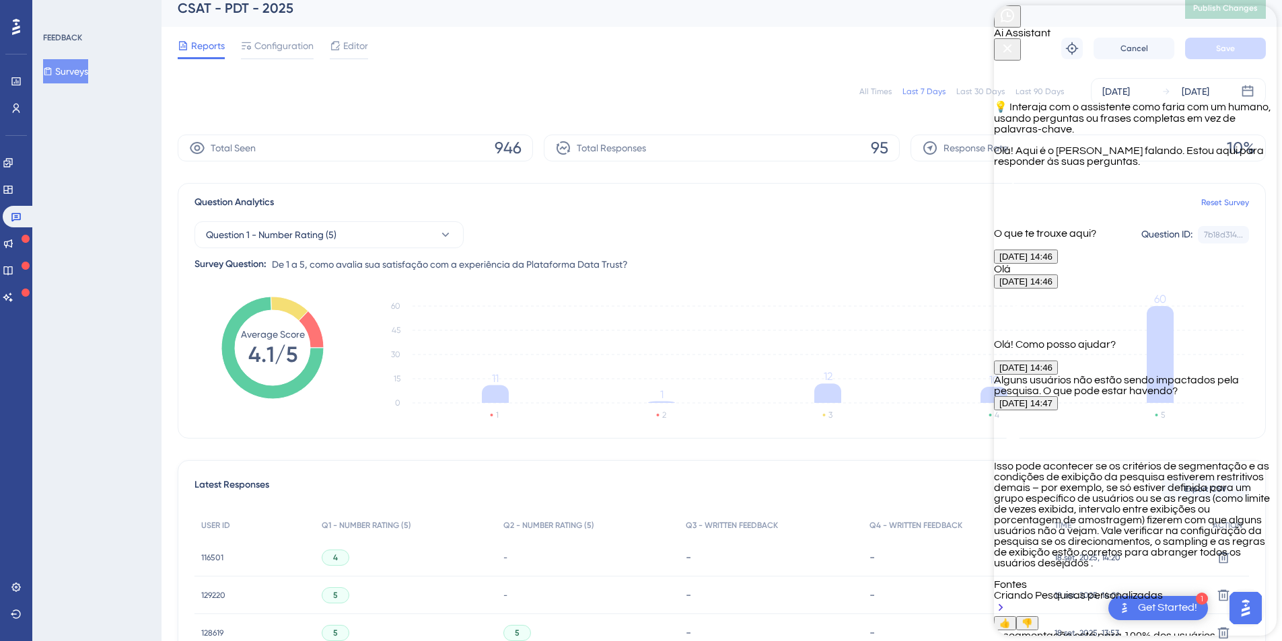
scroll to position [437, 0]
click at [1181, 590] on div "Criando Pesquisas personalizadas" at bounding box center [1135, 603] width 283 height 26
type textarea "A porcentagem de exibição está em"
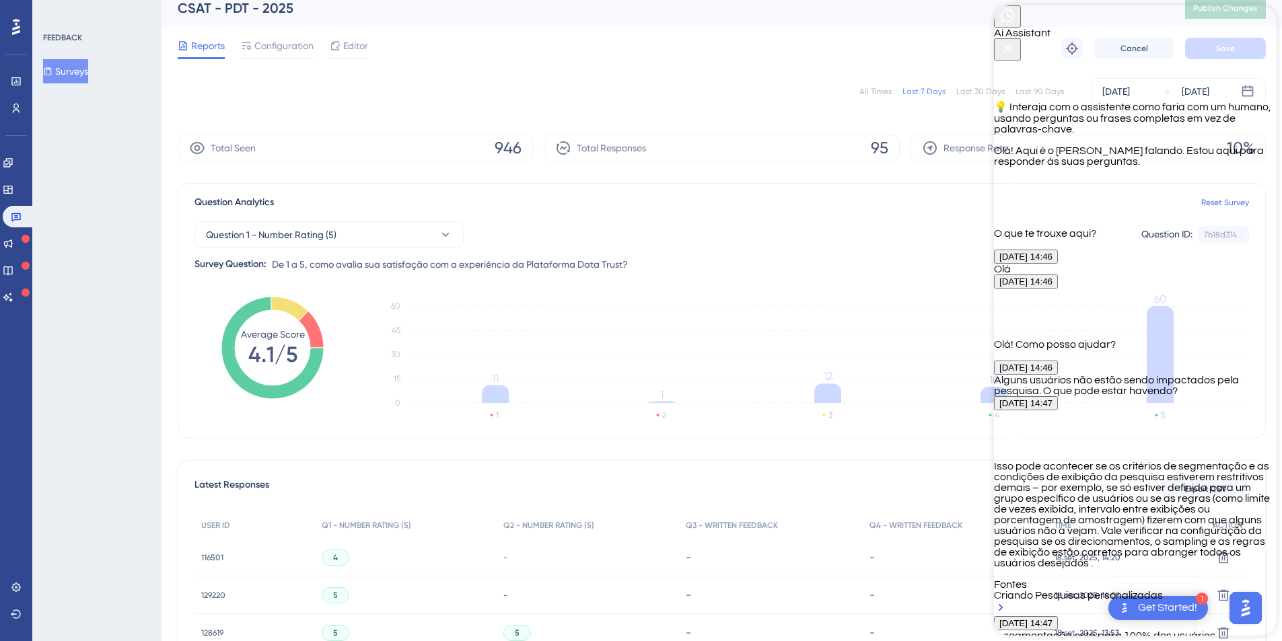
scroll to position [0, 0]
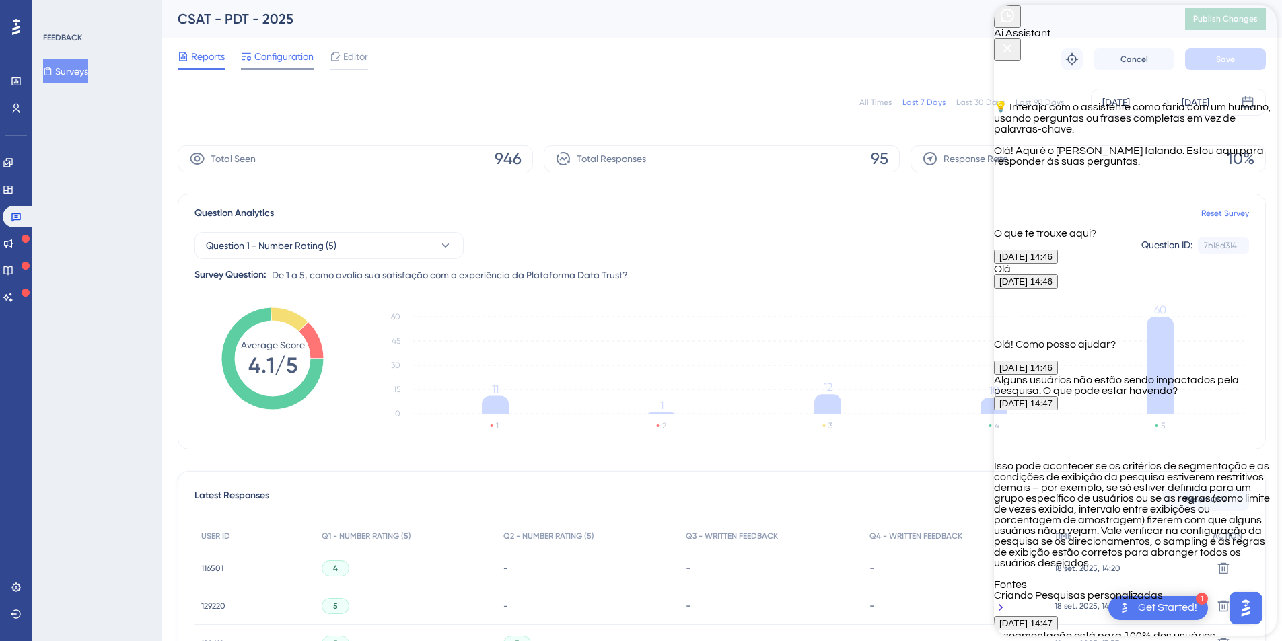
click at [264, 53] on span "Configuration" at bounding box center [283, 56] width 59 height 16
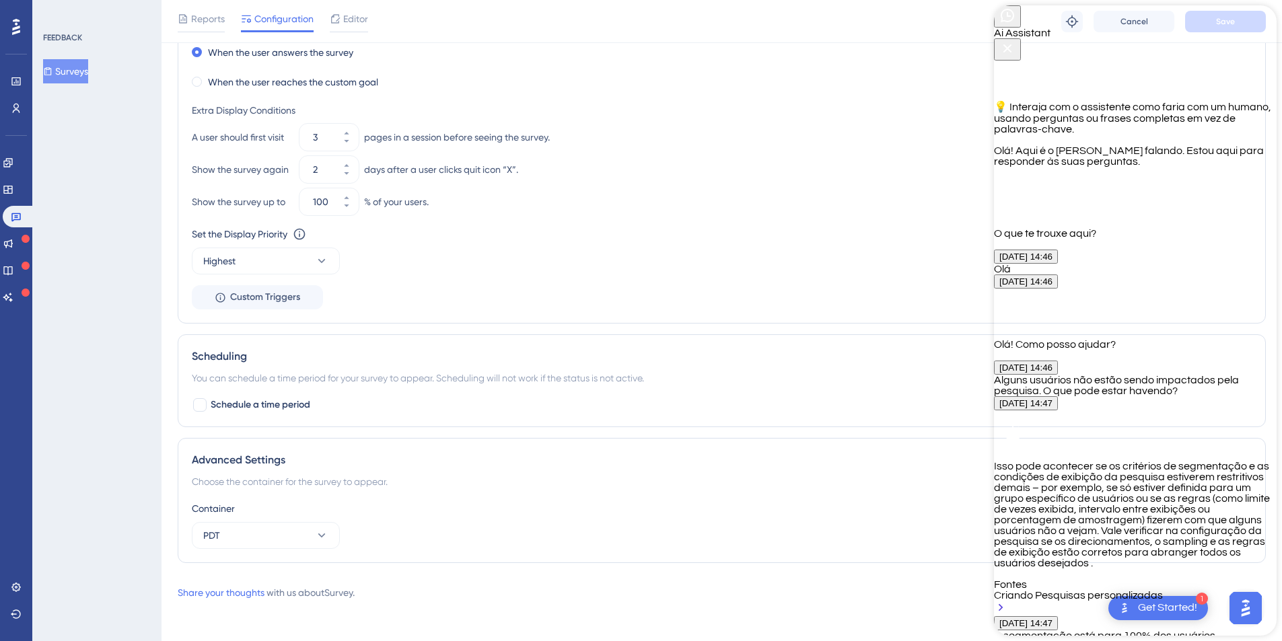
scroll to position [761, 0]
click at [351, 199] on button "100" at bounding box center [346, 197] width 24 height 13
click at [346, 209] on icon at bounding box center [346, 208] width 5 height 3
click at [347, 197] on icon at bounding box center [347, 201] width 8 height 8
type input "100"
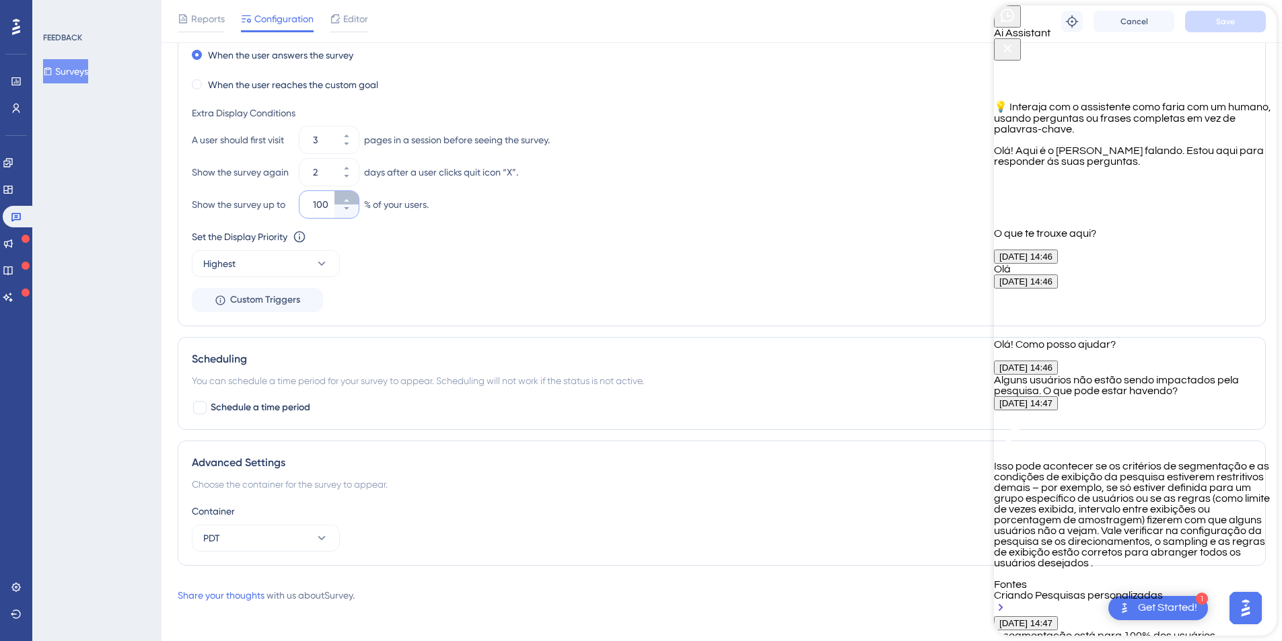
click at [347, 197] on icon at bounding box center [347, 201] width 8 height 8
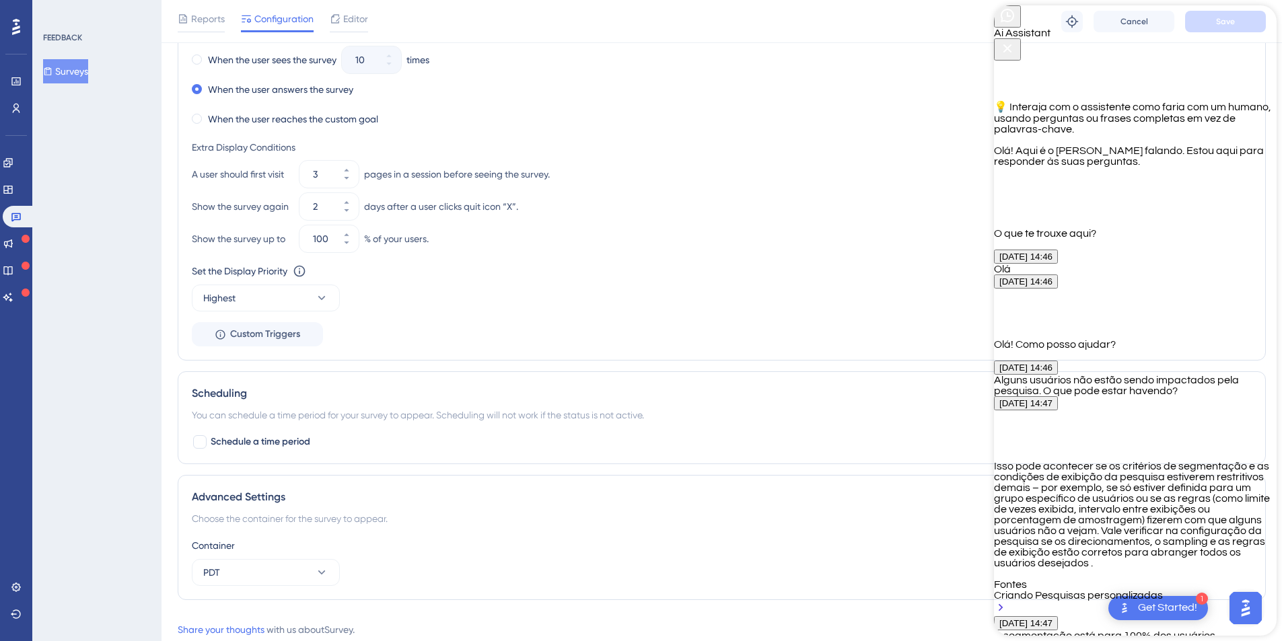
scroll to position [670, 0]
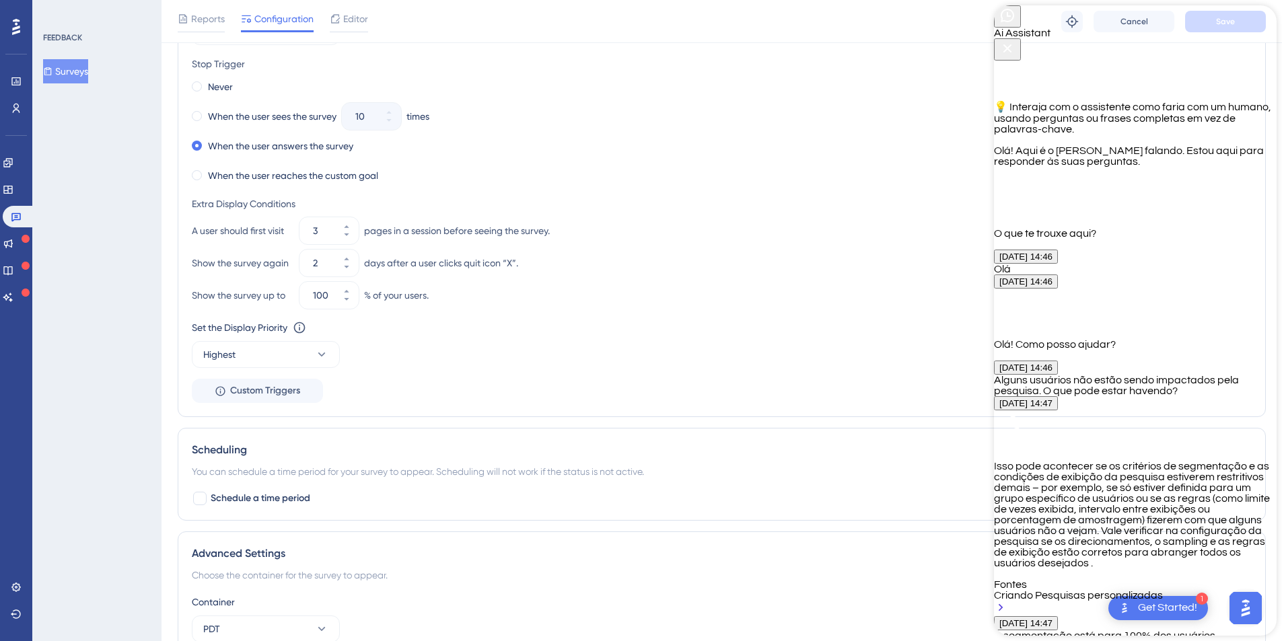
type textarea "A porcentagem de exibição está em 100%"
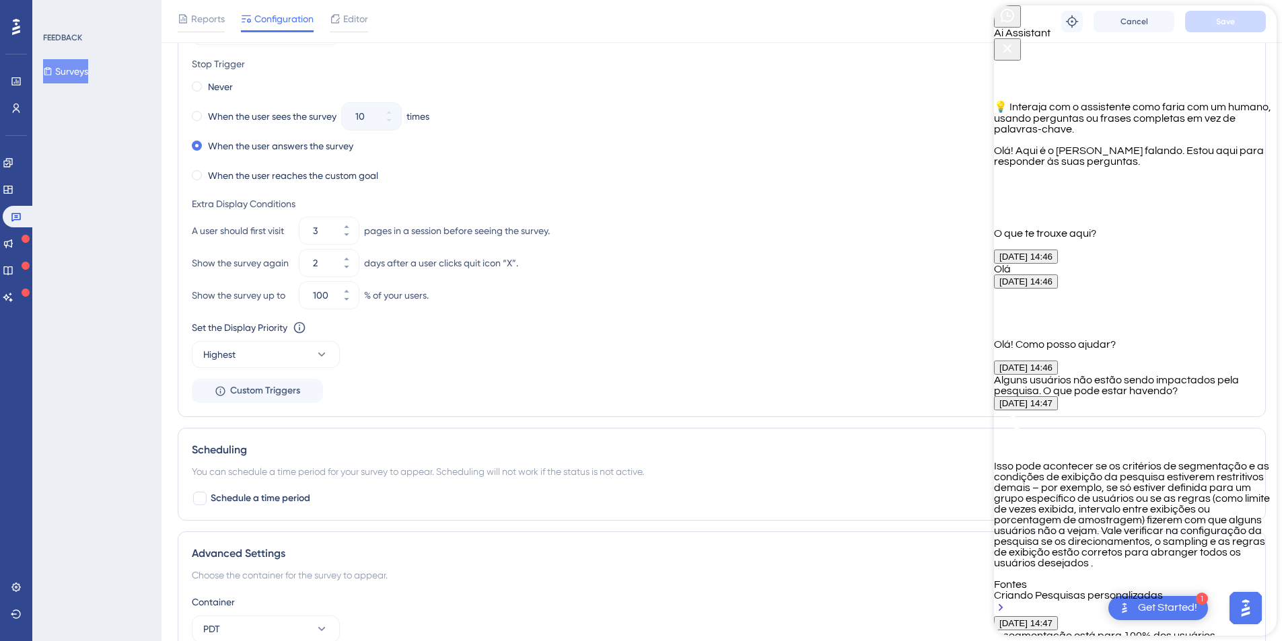
type textarea "Quanto a isso também está tudo ok."
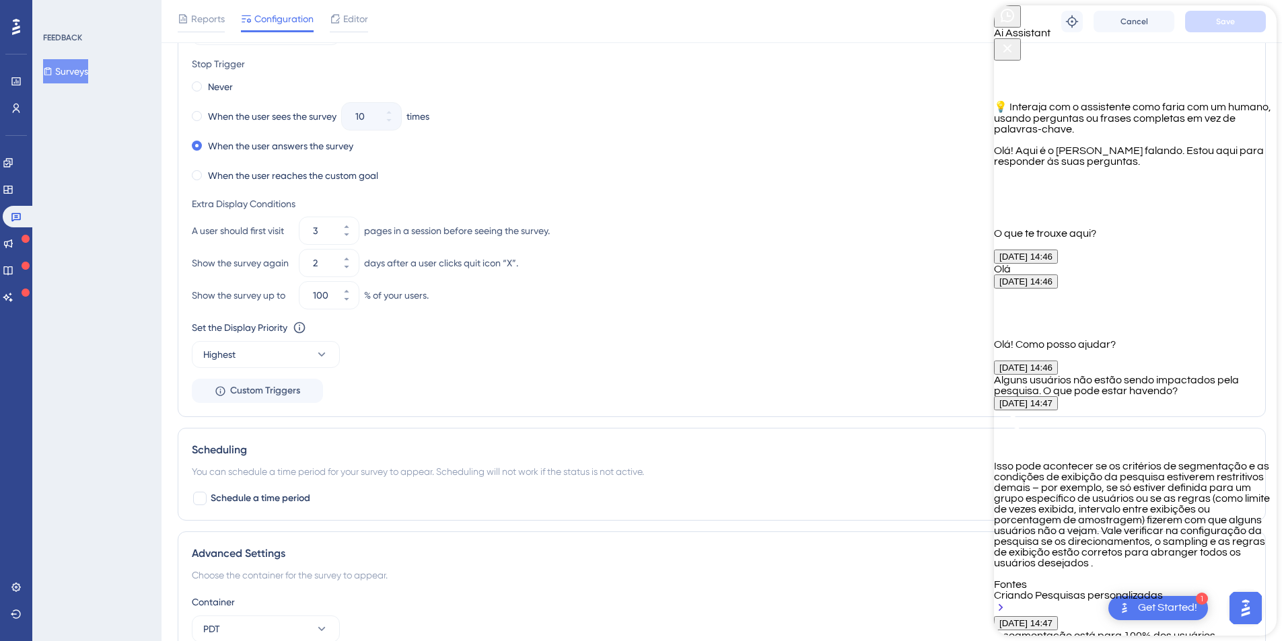
type textarea "é apenas uma empresa que não está sendo impactada"
type textarea "Sim, muitos usuarios e muitas empresas estao sendo impactadas. Porem, dois dos …"
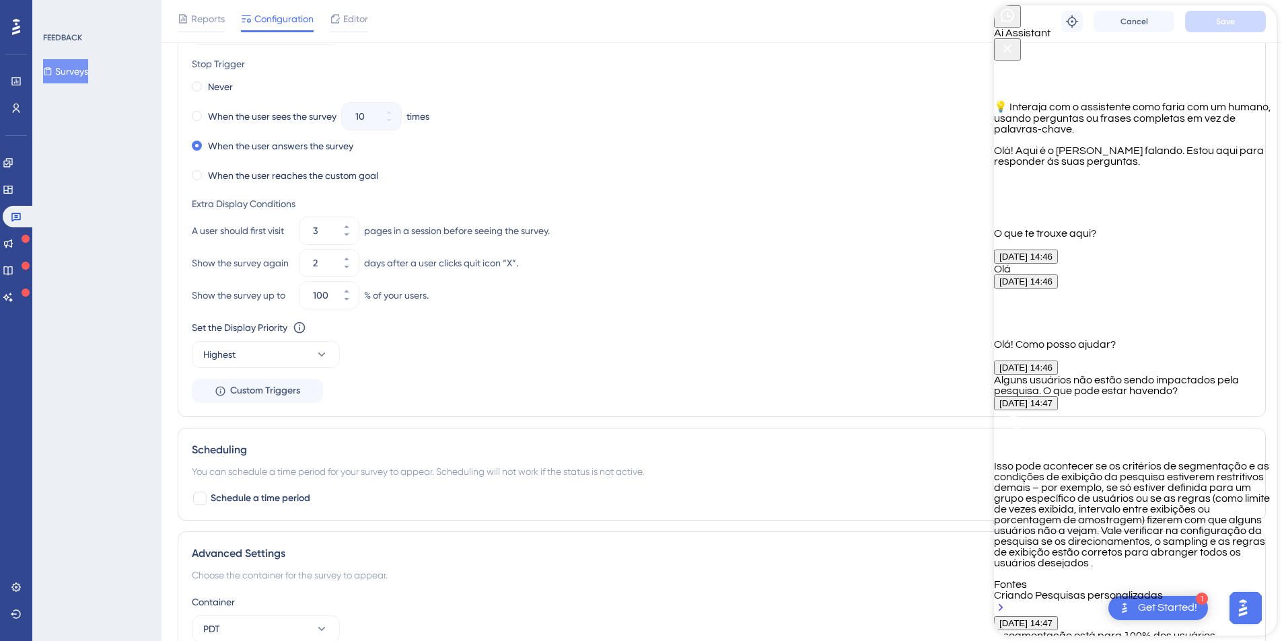
type textarea "como derrubar esses bloqueios?"
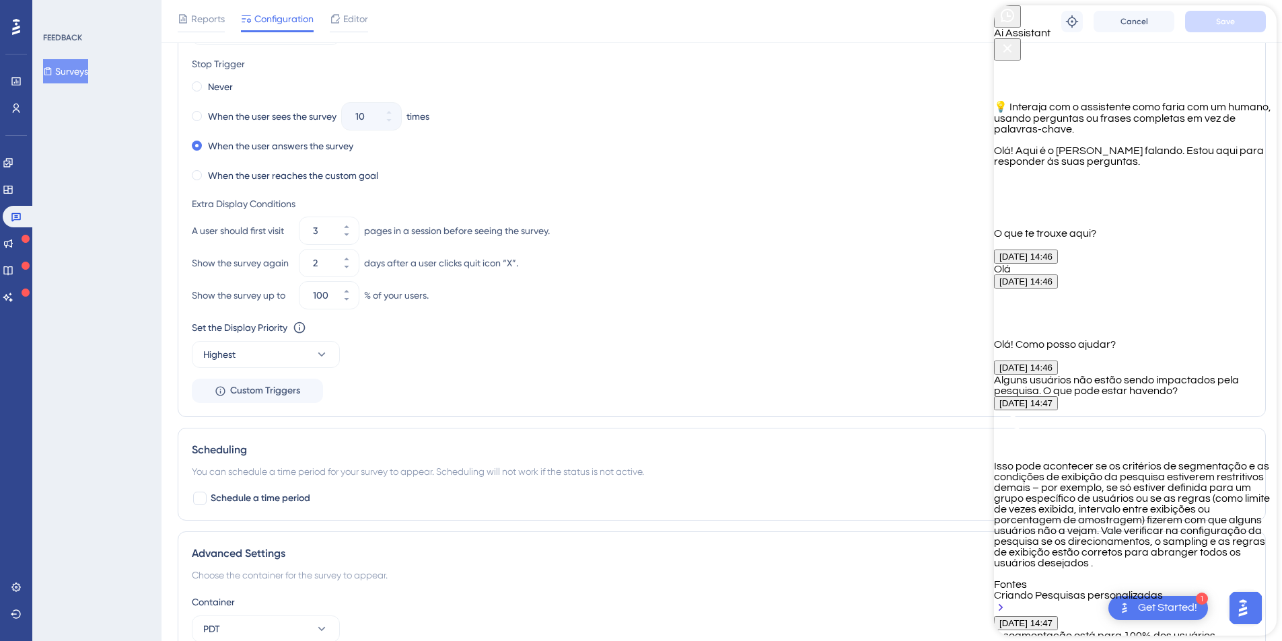
scroll to position [1959, 0]
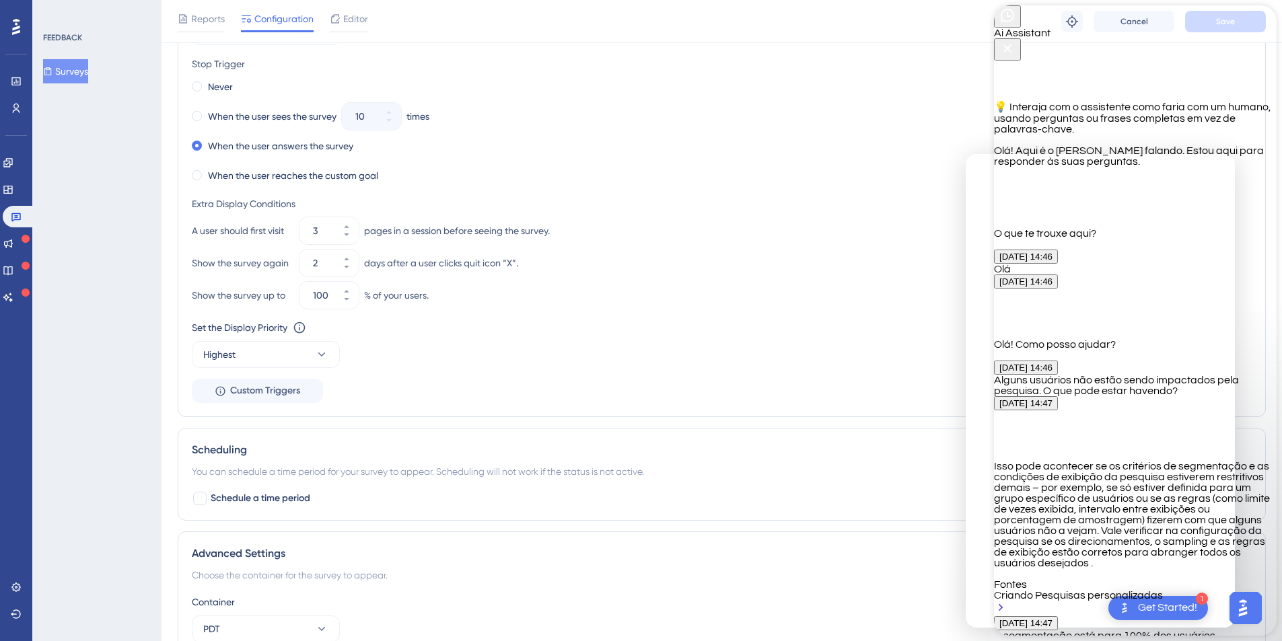
scroll to position [0, 0]
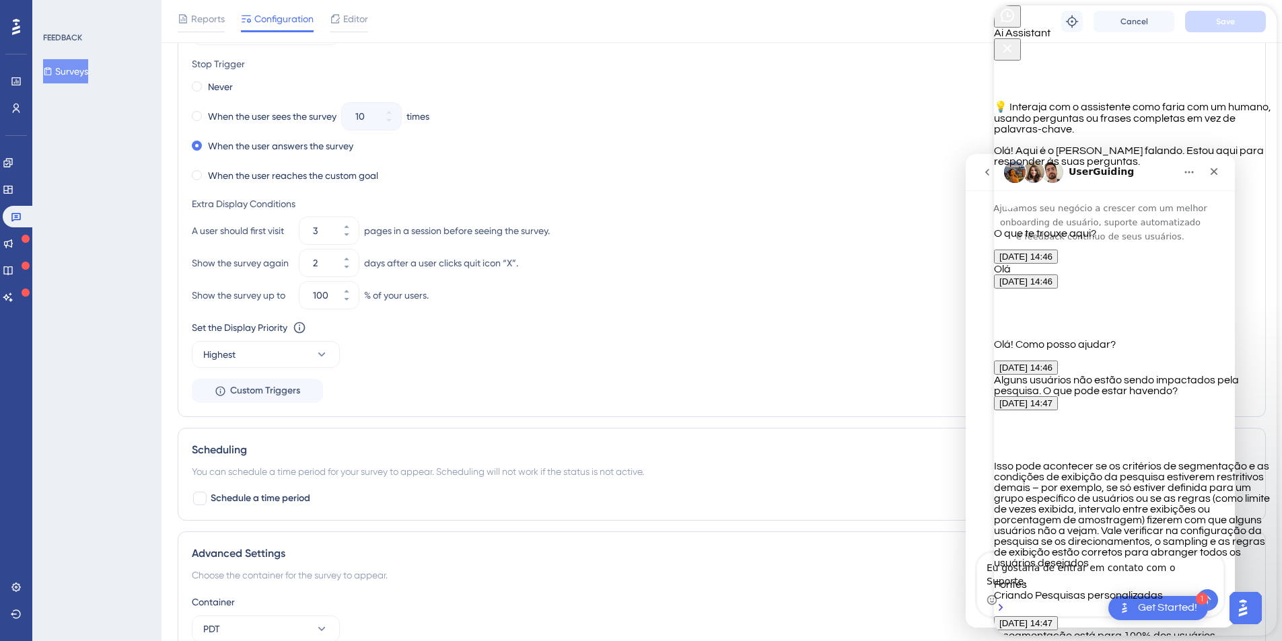
click at [1016, 40] on icon "Close Button" at bounding box center [1007, 48] width 16 height 16
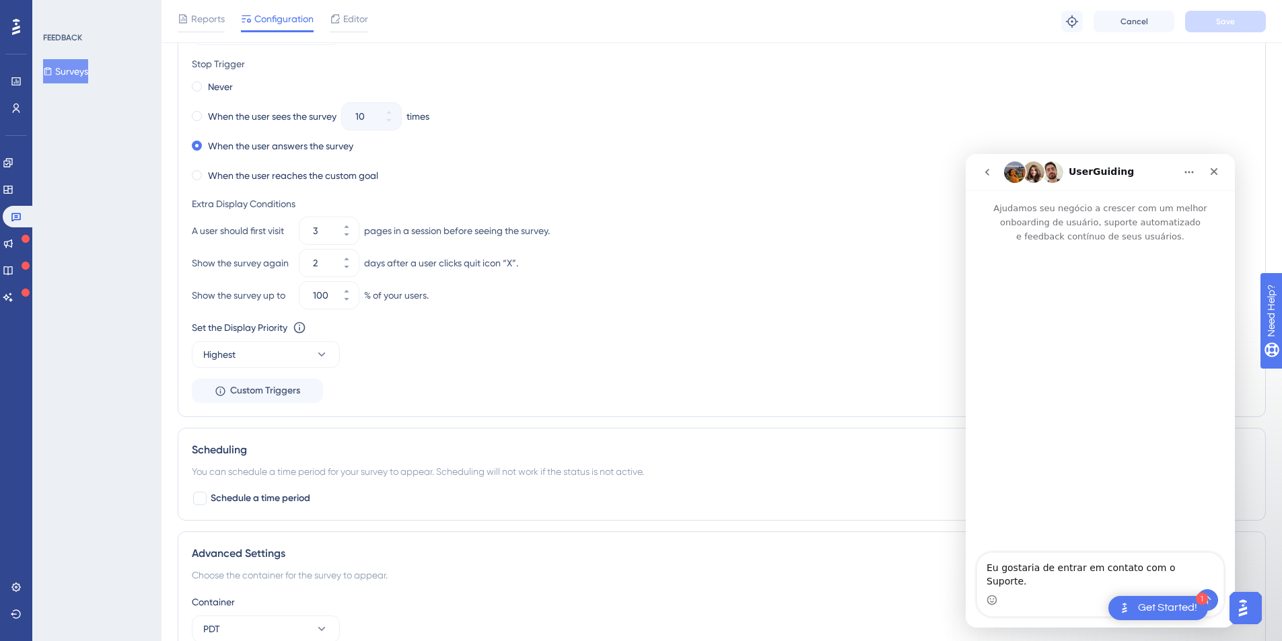
click at [1038, 423] on div "Messenger da Intercom" at bounding box center [1100, 399] width 269 height 311
click at [1082, 411] on div "Messenger da Intercom" at bounding box center [1100, 399] width 269 height 311
click at [1085, 577] on textarea "Eu gostaria de entrar em contato com o Suporte." at bounding box center [1100, 571] width 246 height 36
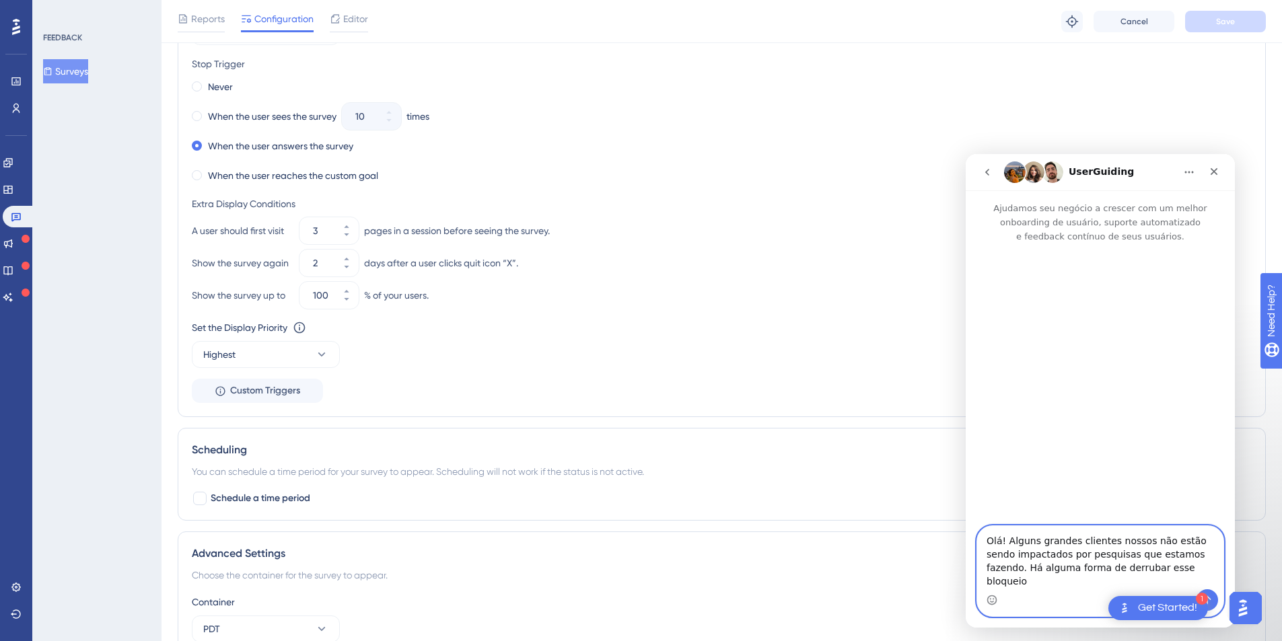
type textarea "Olá! Alguns grandes clientes nossos não estão sendo impactados por pesquisas qu…"
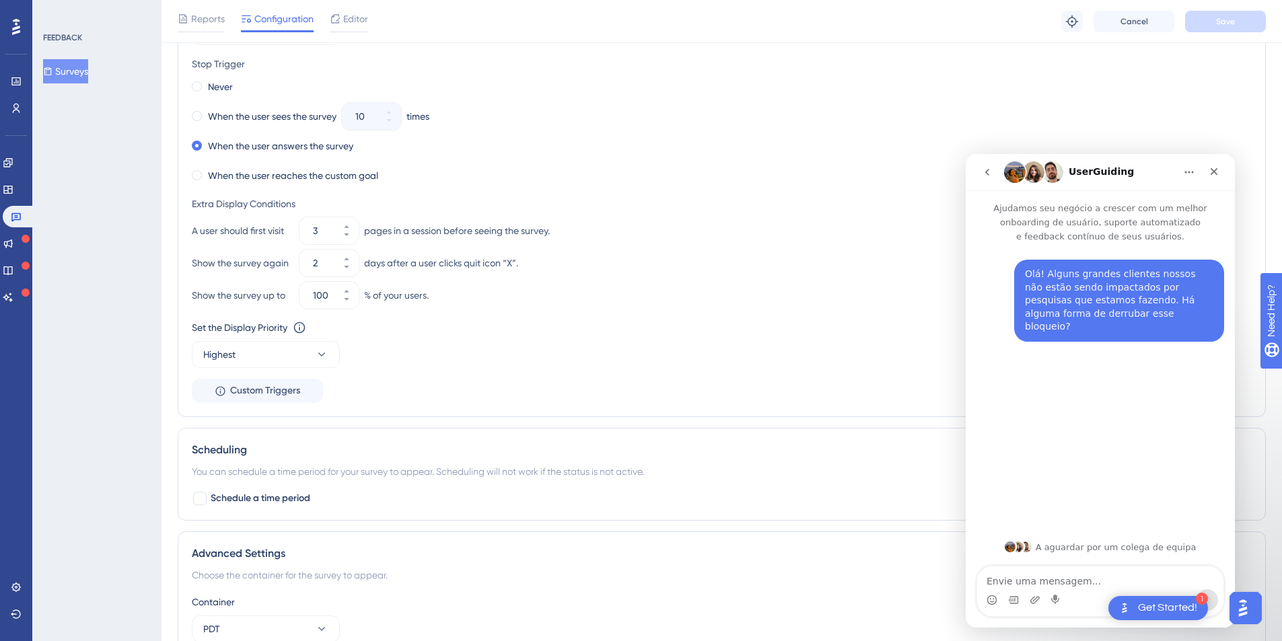
click at [989, 174] on icon "go back" at bounding box center [987, 172] width 4 height 7
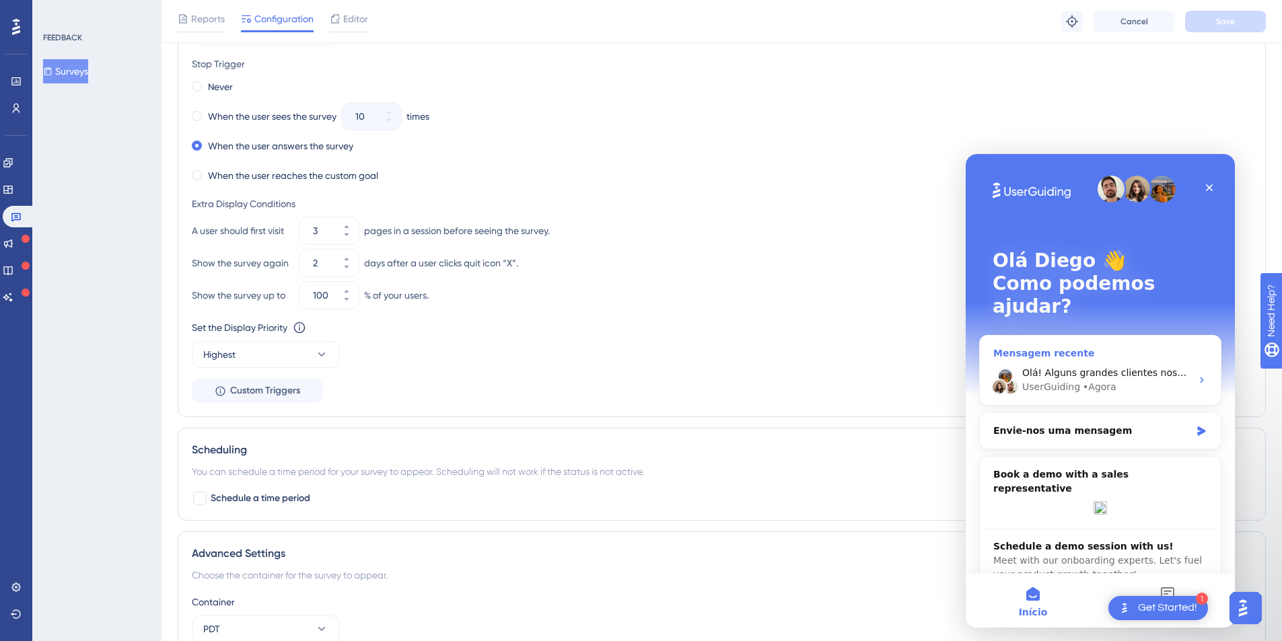
click at [1164, 380] on div "UserGuiding • Agora" at bounding box center [1106, 387] width 169 height 14
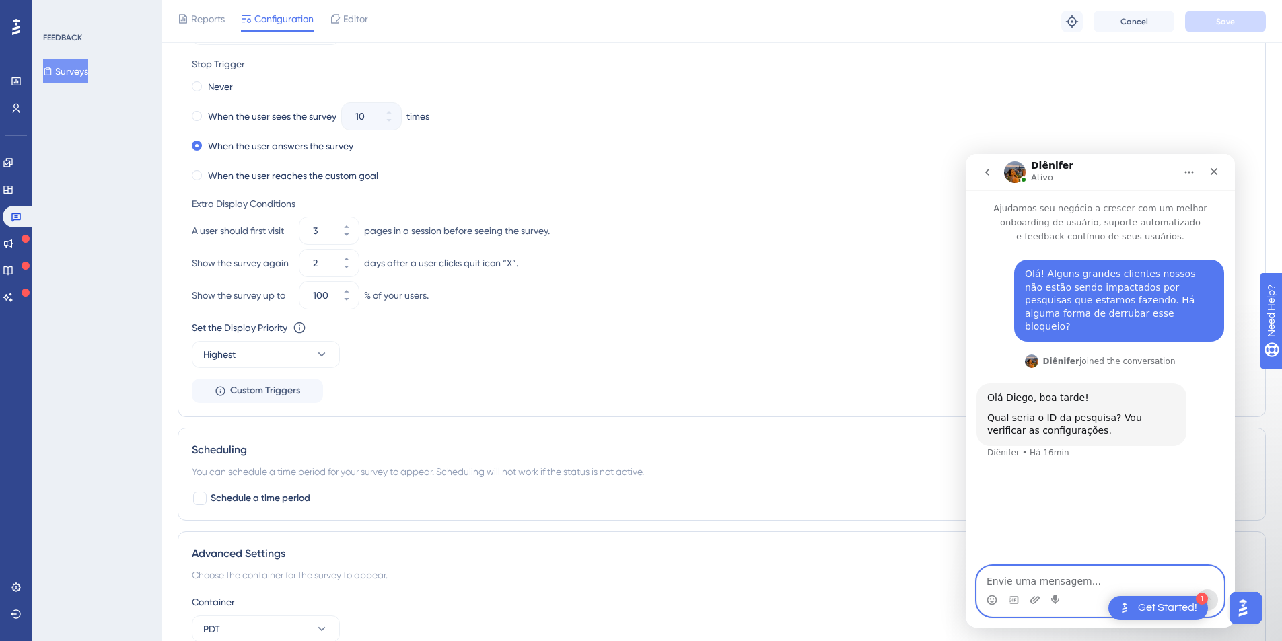
click at [1027, 575] on textarea "Envie uma mensagem..." at bounding box center [1100, 578] width 246 height 23
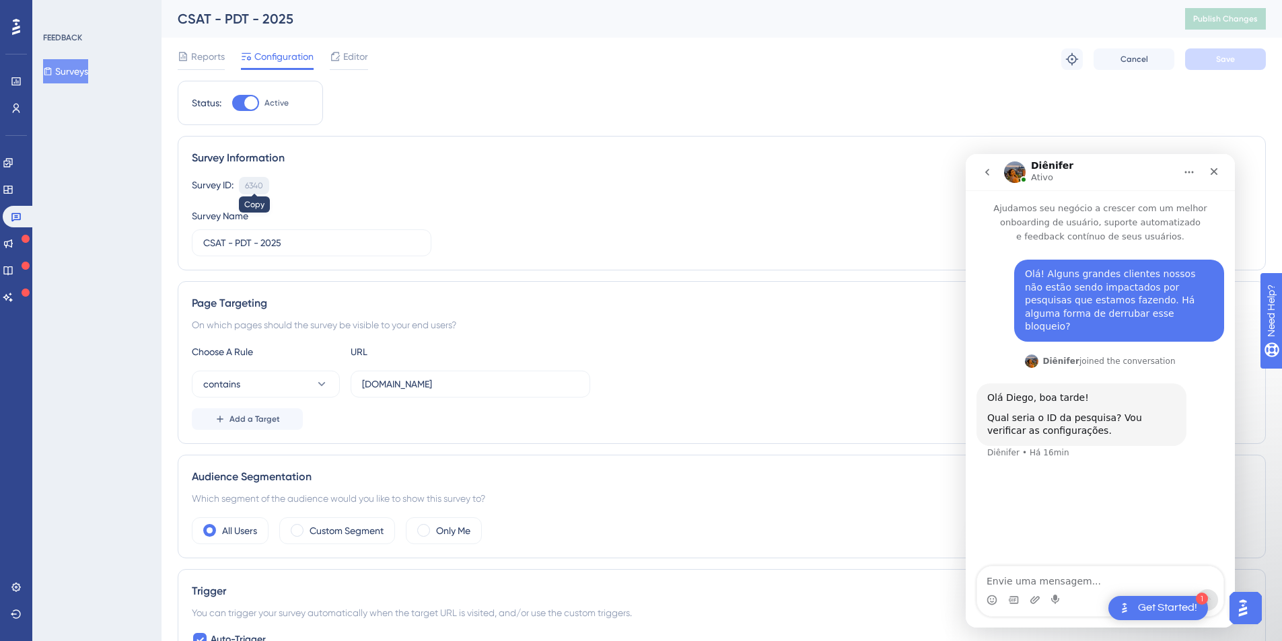
click at [254, 184] on div "6340" at bounding box center [254, 185] width 18 height 11
copy div "6340"
drag, startPoint x: 264, startPoint y: 187, endPoint x: 235, endPoint y: 186, distance: 29.6
click at [235, 186] on div "Survey ID: 6340 Copy" at bounding box center [722, 185] width 1060 height 17
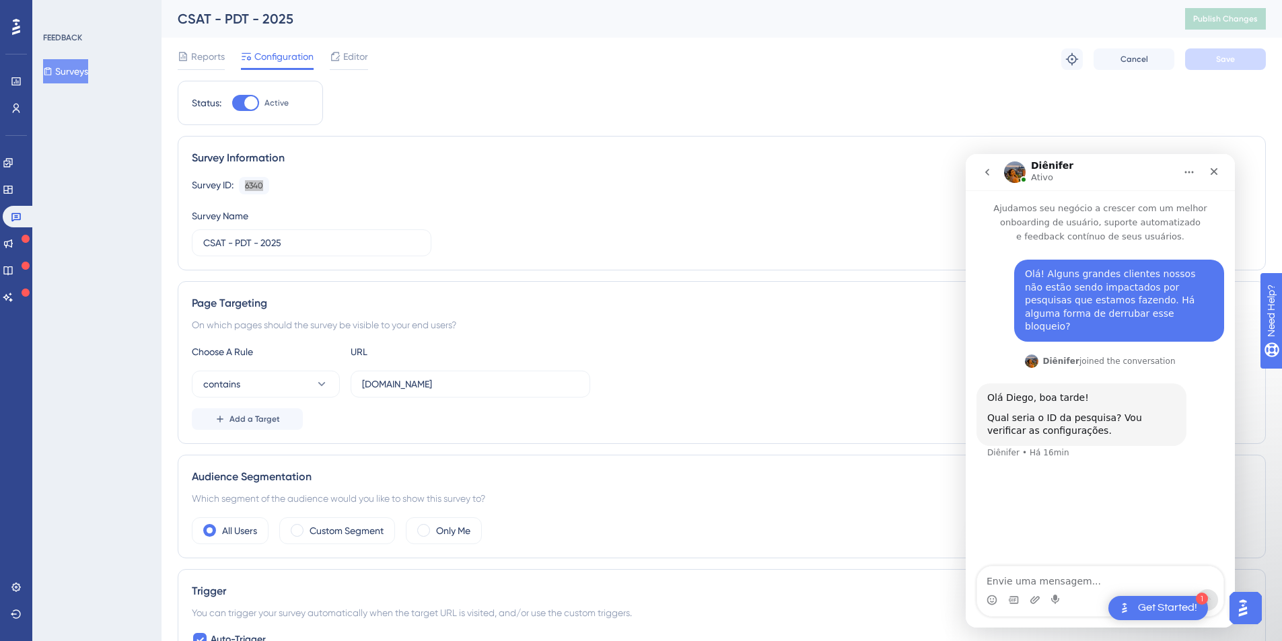
click at [1093, 555] on div "Olá! Alguns grandes clientes nossos não estão sendo impactados por pesquisas qu…" at bounding box center [1100, 406] width 269 height 324
click at [1056, 582] on textarea "Envie uma mensagem..." at bounding box center [1100, 578] width 246 height 23
paste textarea "6340"
type textarea "6340"
click at [1018, 581] on textarea "Envie uma mensagem..." at bounding box center [1100, 578] width 246 height 23
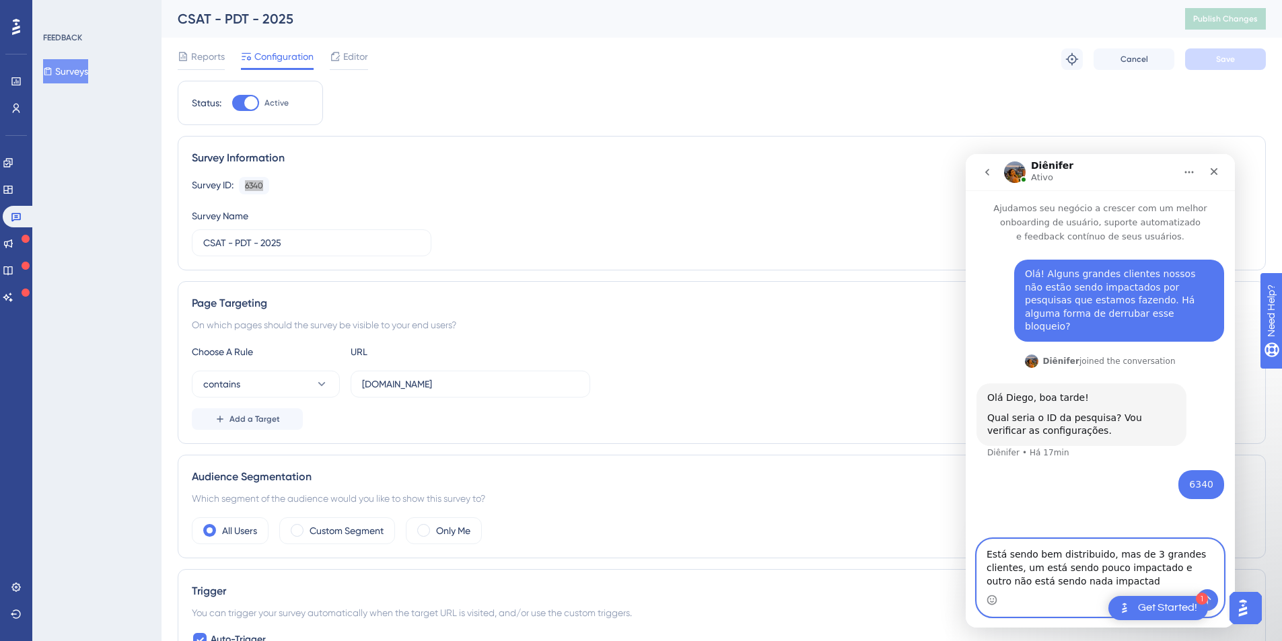
type textarea "Está sendo bem distribuido, mas de 3 grandes clientes, um está sendo pouco impa…"
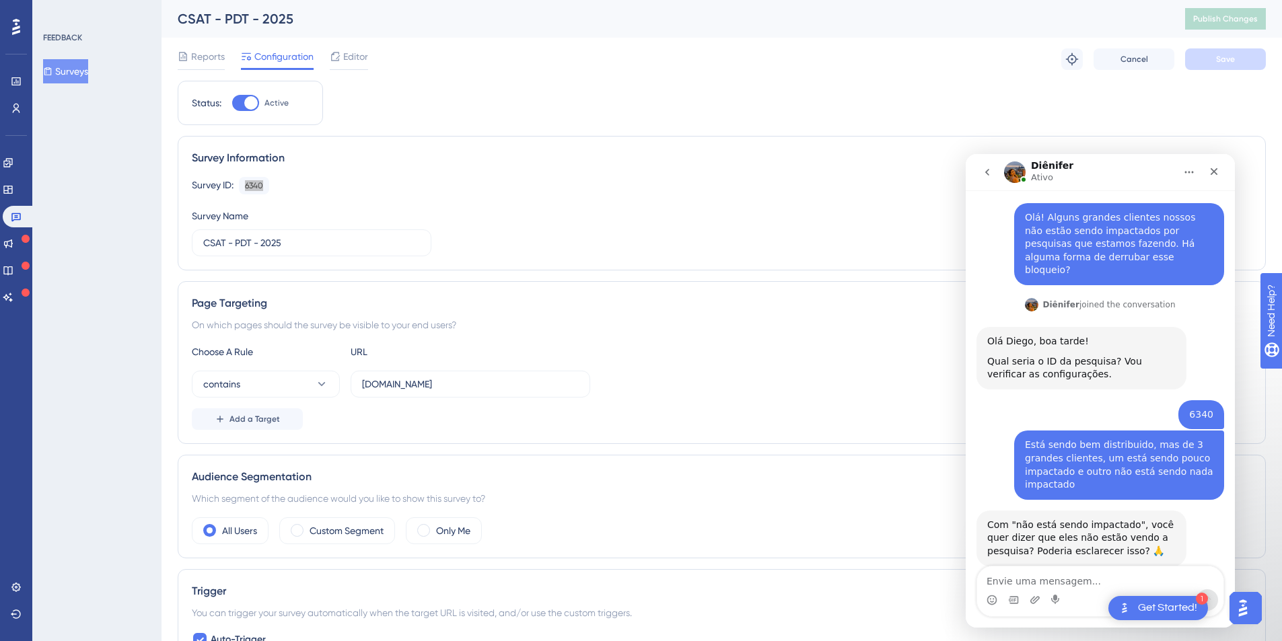
scroll to position [71, 0]
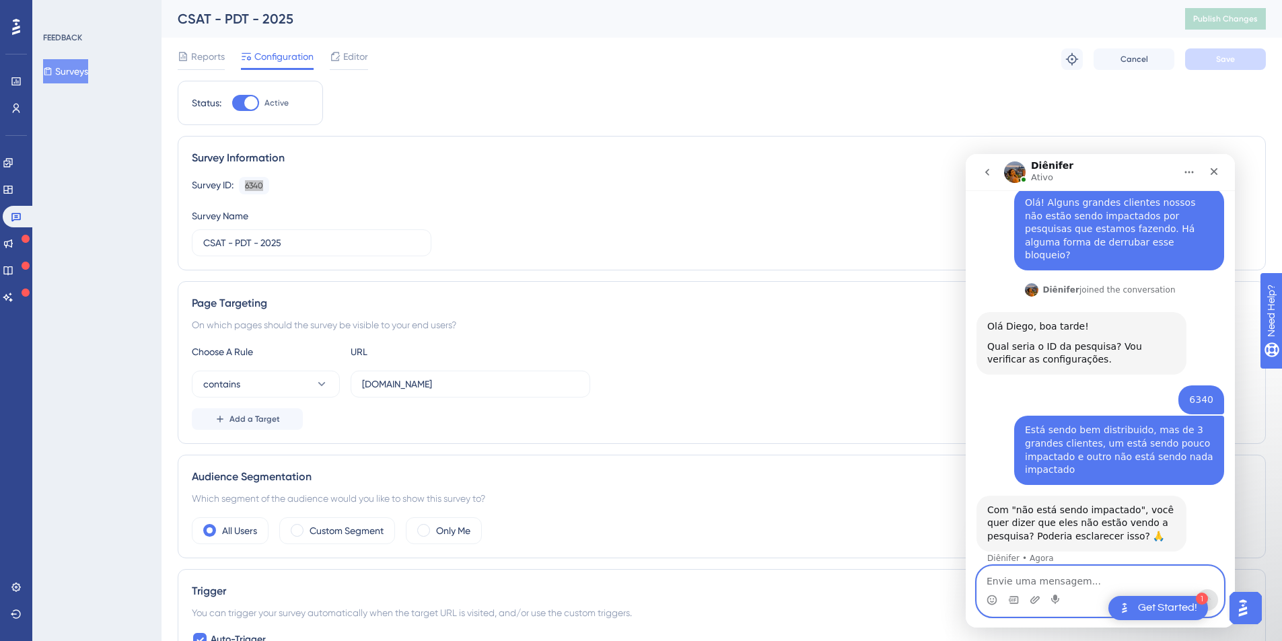
click at [1024, 575] on textarea "Envie uma mensagem..." at bounding box center [1100, 578] width 246 height 23
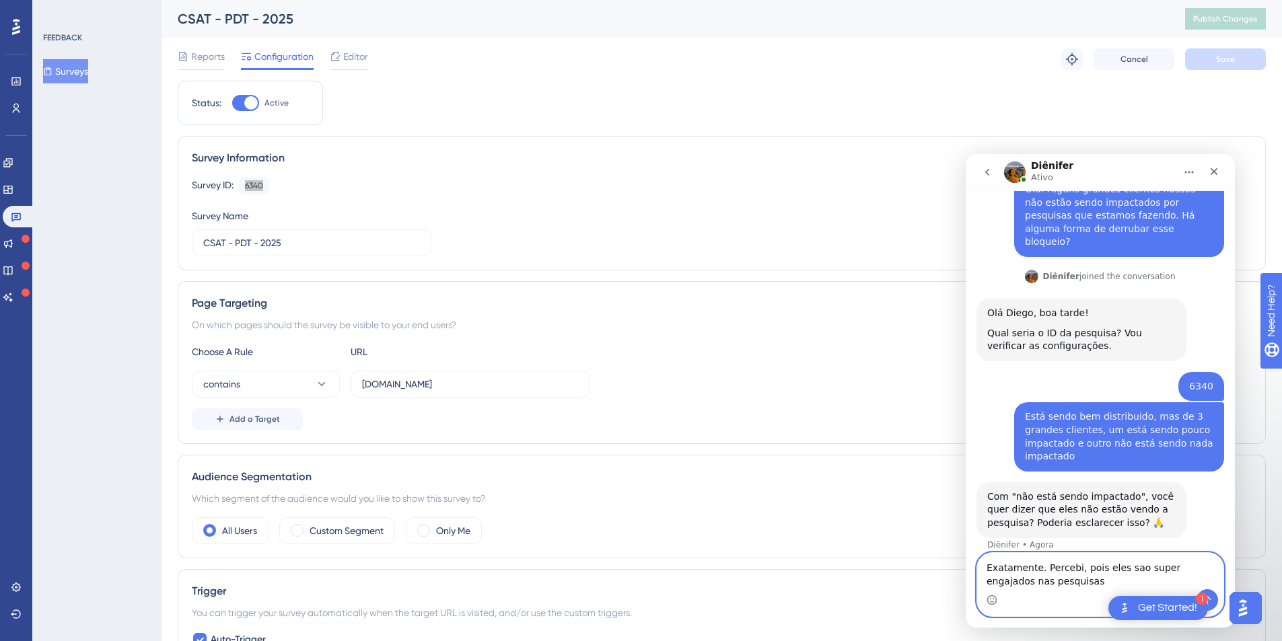
type textarea "Exatamente. Percebi, pois eles sao super engajados nas pesquisas."
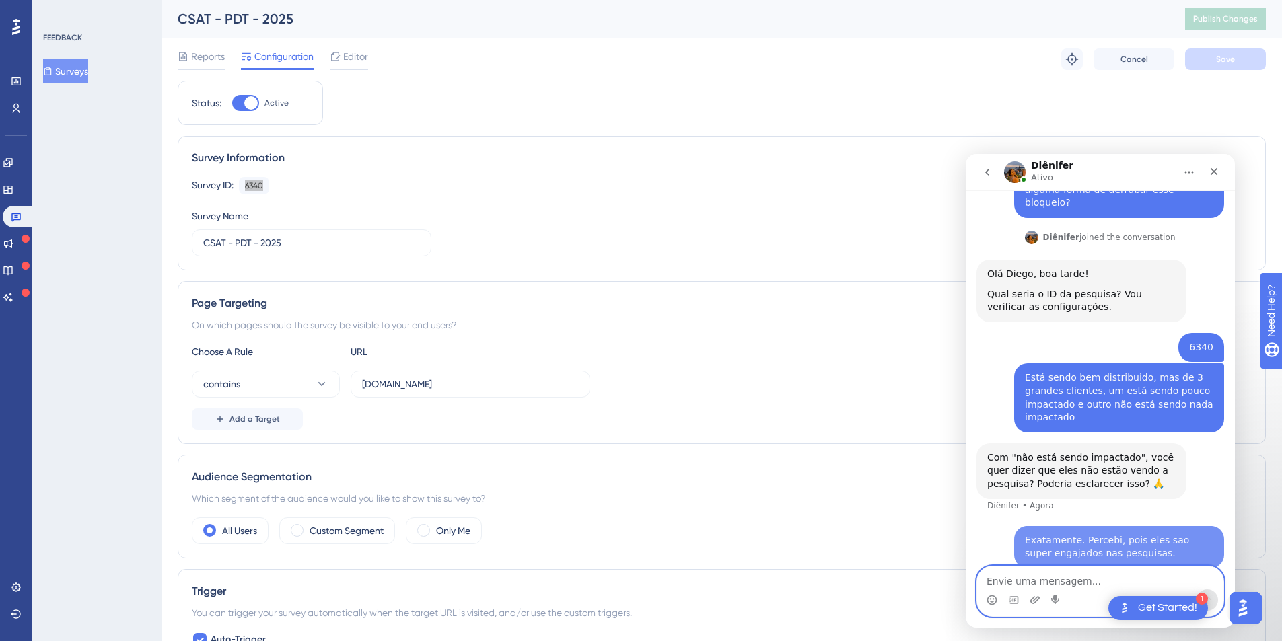
scroll to position [124, 0]
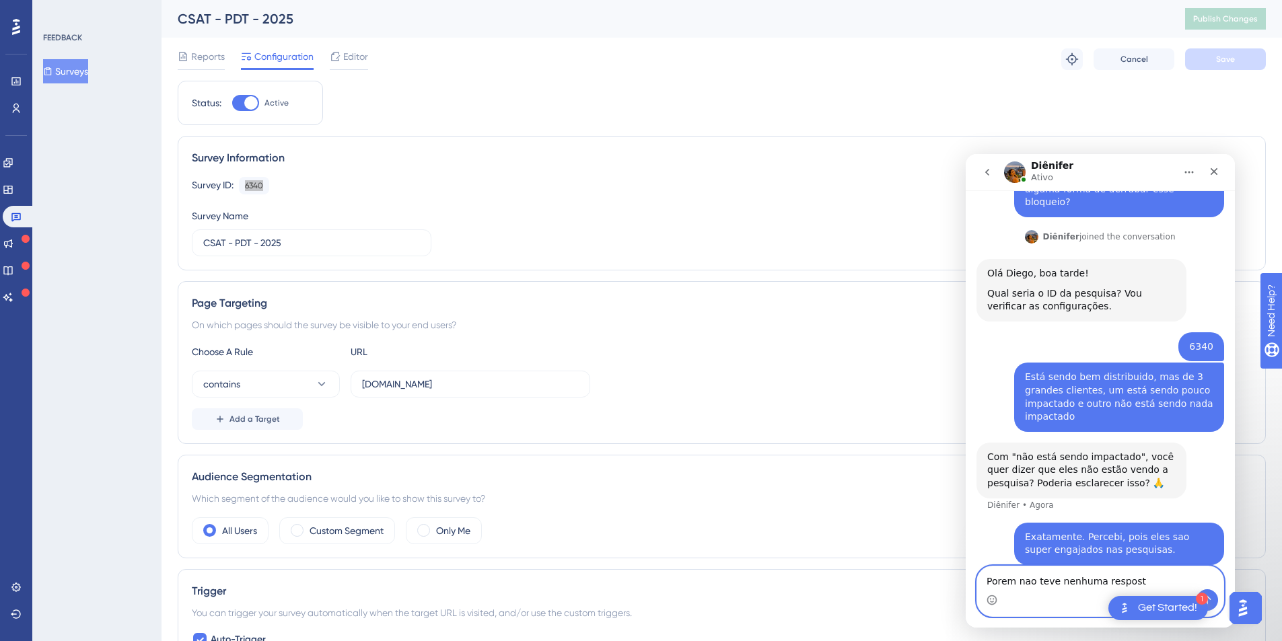
type textarea "Porem nao teve nenhuma resposta"
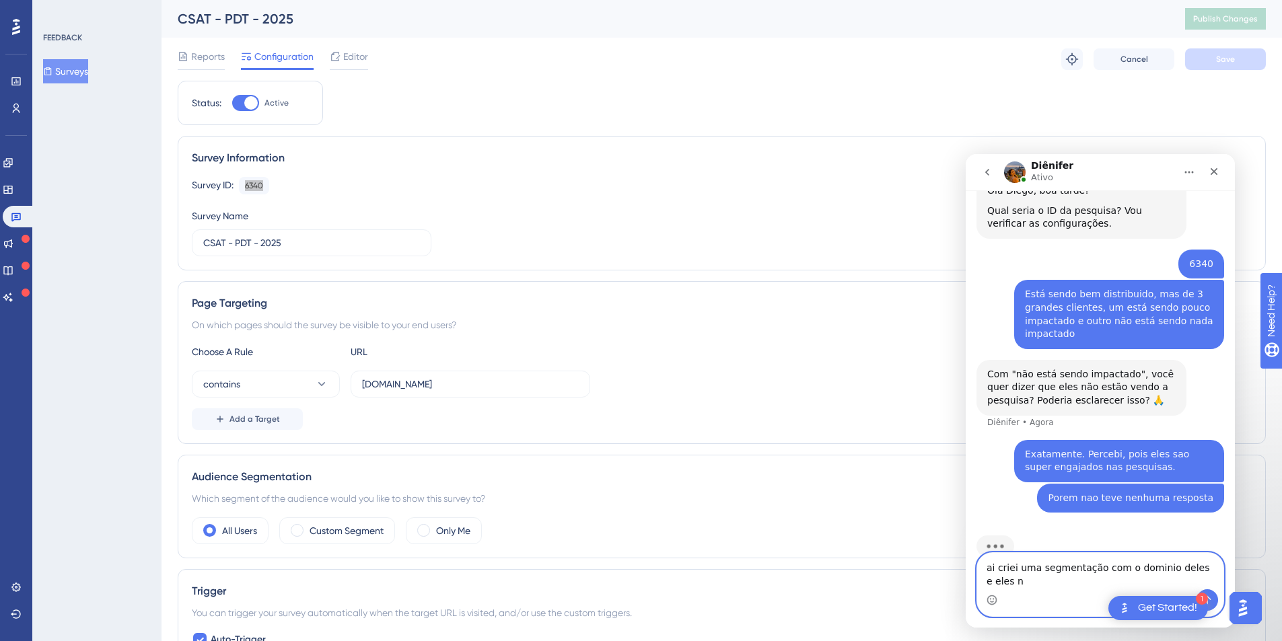
scroll to position [221, 0]
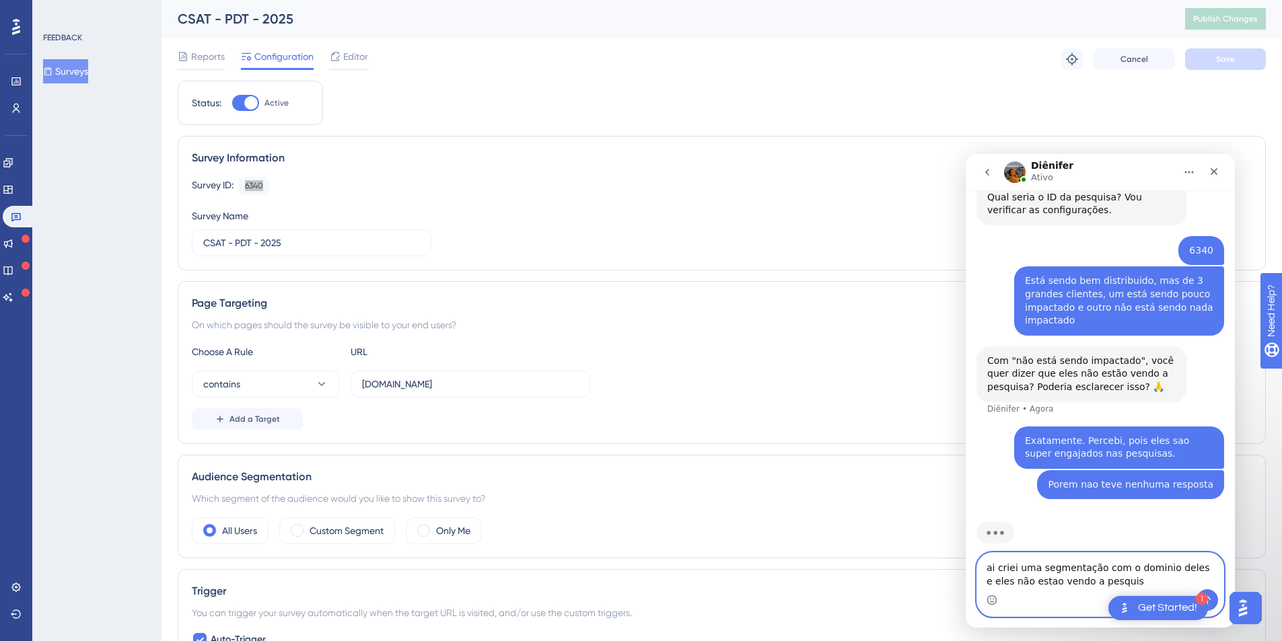
type textarea "ai criei uma segmentação com o dominio deles e eles não estao vendo a pesquisa"
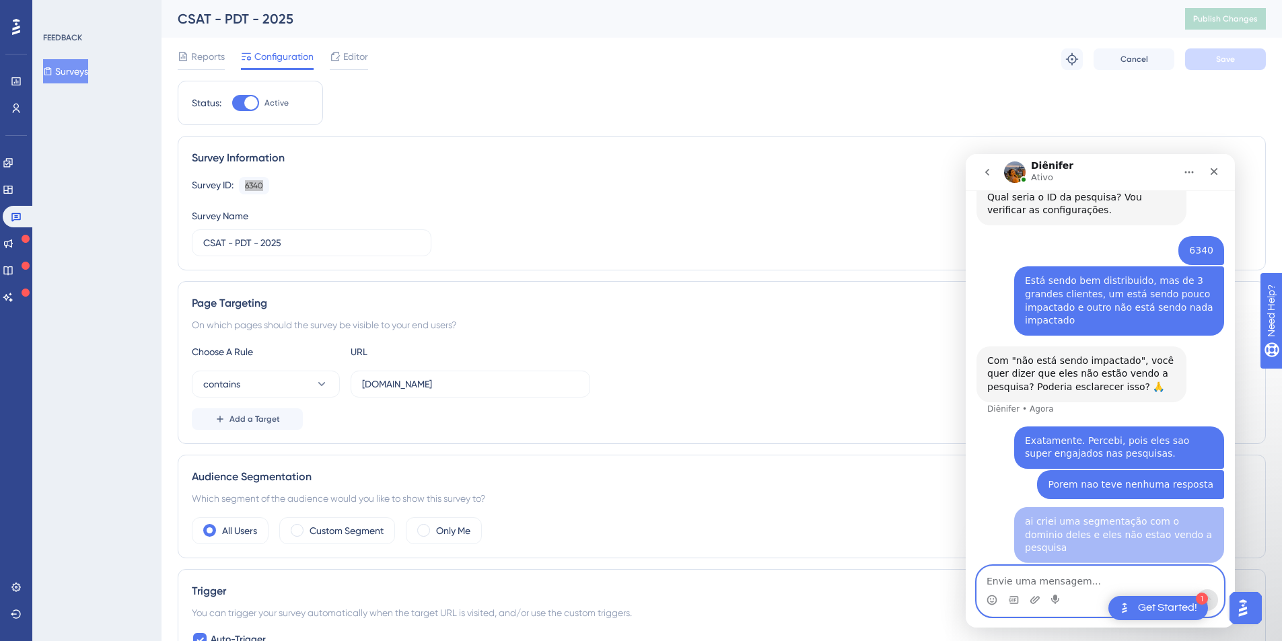
scroll to position [251, 0]
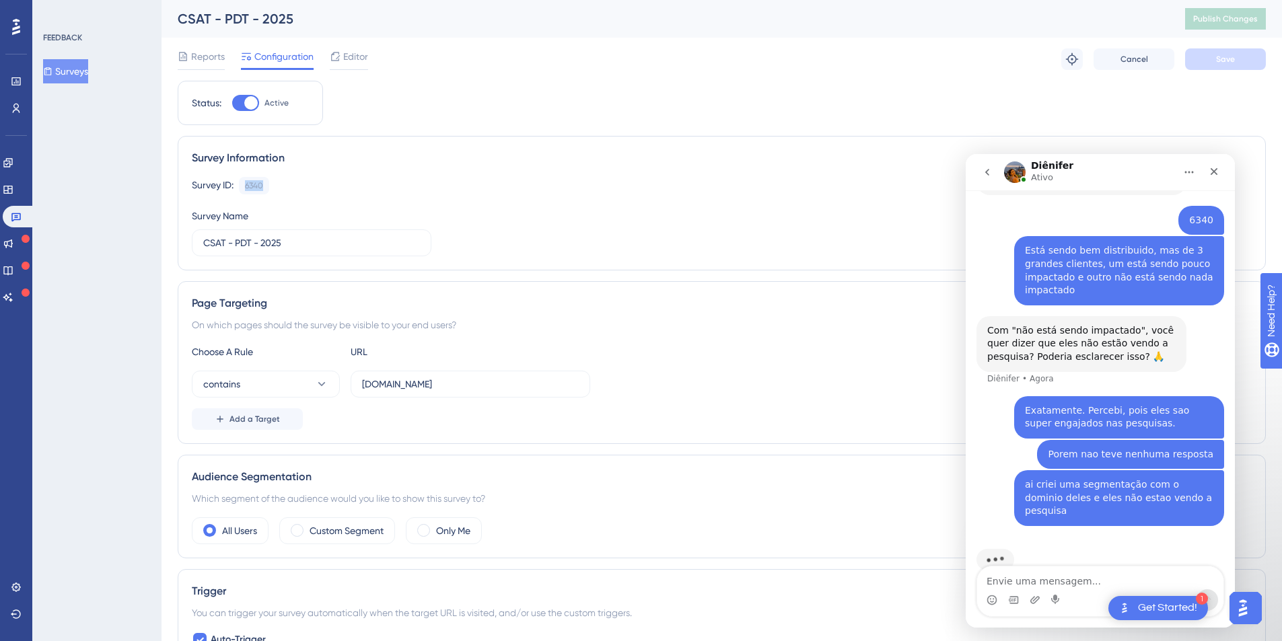
click at [106, 172] on div "FEEDBACK Surveys" at bounding box center [96, 320] width 129 height 641
click at [15, 110] on icon at bounding box center [16, 108] width 7 height 9
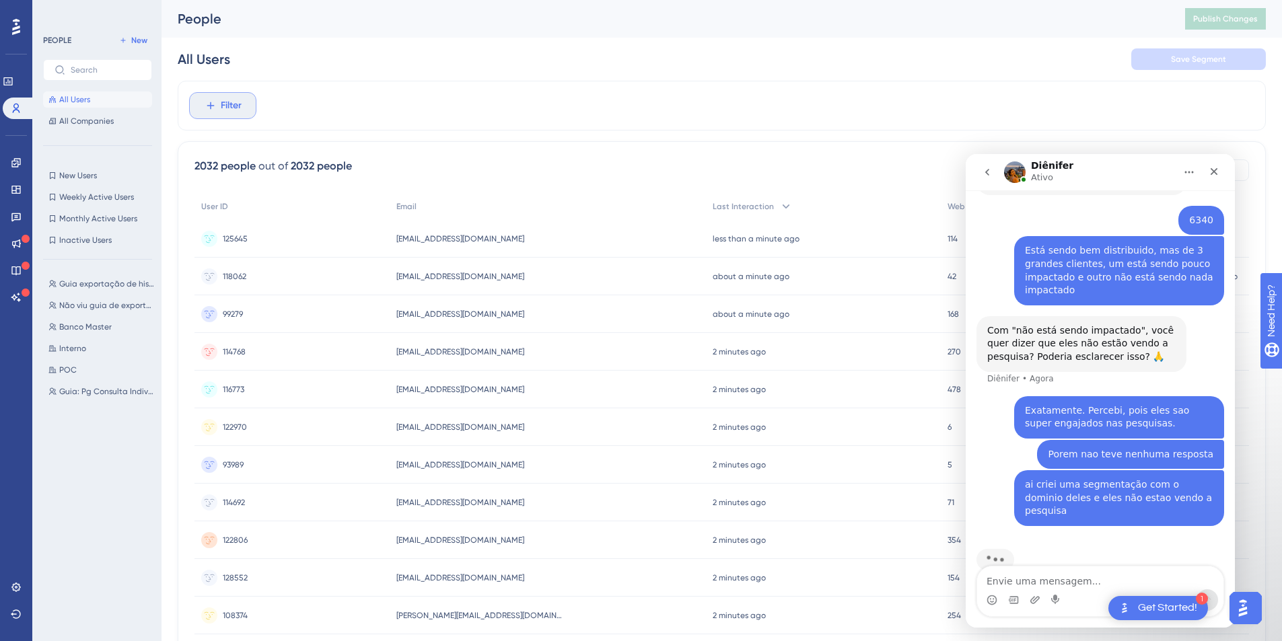
click at [227, 106] on span "Filter" at bounding box center [231, 106] width 21 height 16
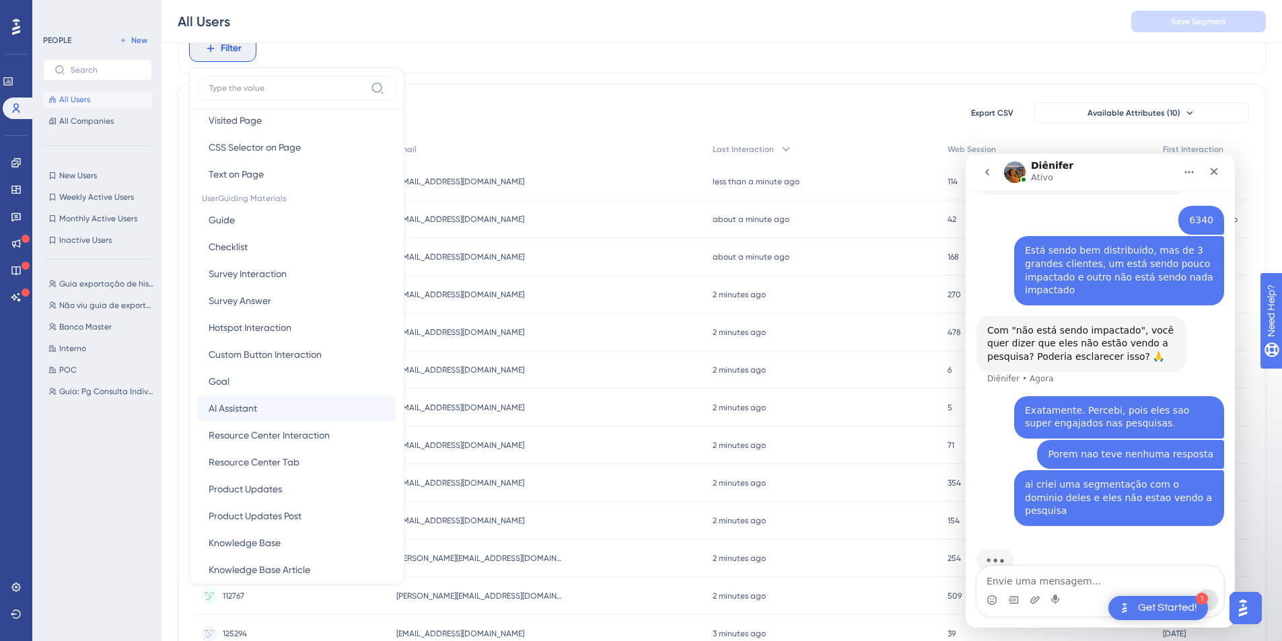
scroll to position [120, 0]
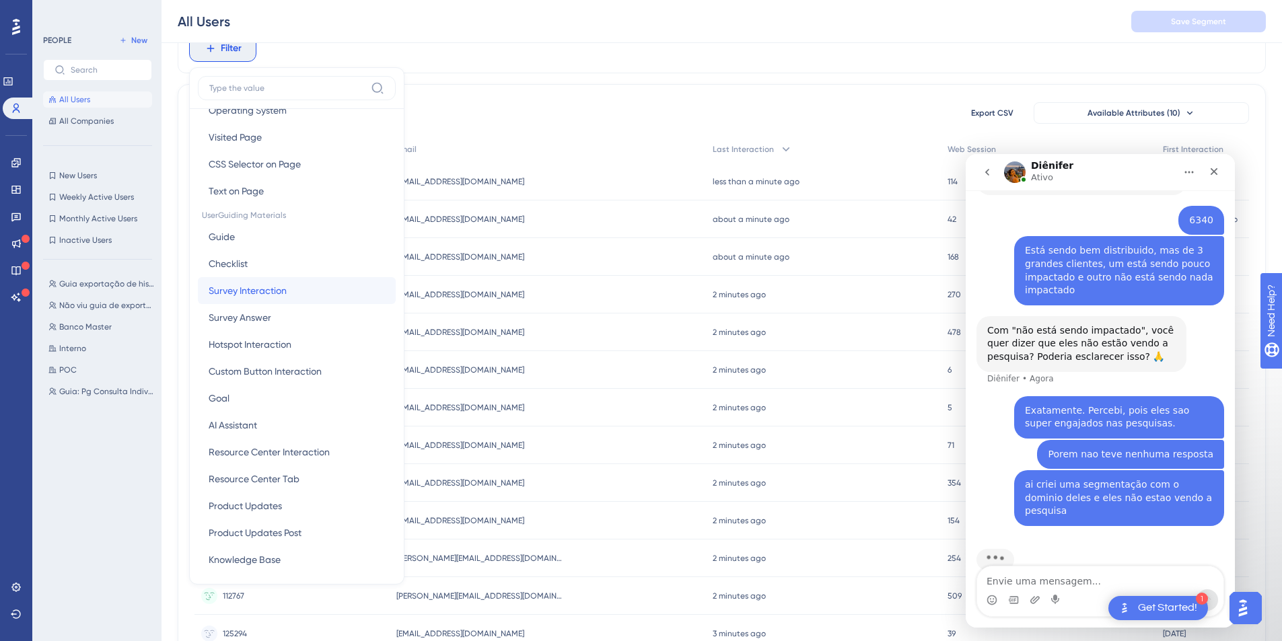
click at [286, 289] on span "Survey Interaction" at bounding box center [248, 291] width 78 height 16
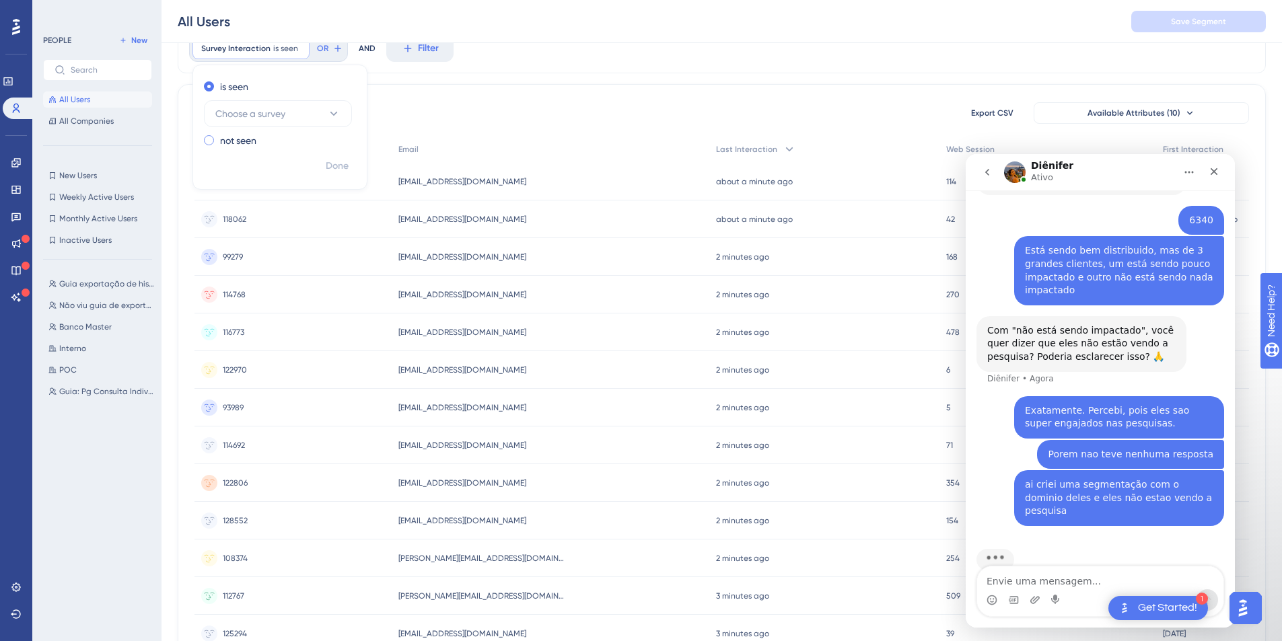
click at [223, 139] on label "not seen" at bounding box center [238, 141] width 36 height 16
click at [221, 90] on label "is seen" at bounding box center [234, 87] width 28 height 16
click at [296, 118] on button "Choose a survey" at bounding box center [278, 113] width 148 height 27
click at [275, 221] on span "CSAT - PDT - 2025" at bounding box center [262, 223] width 78 height 16
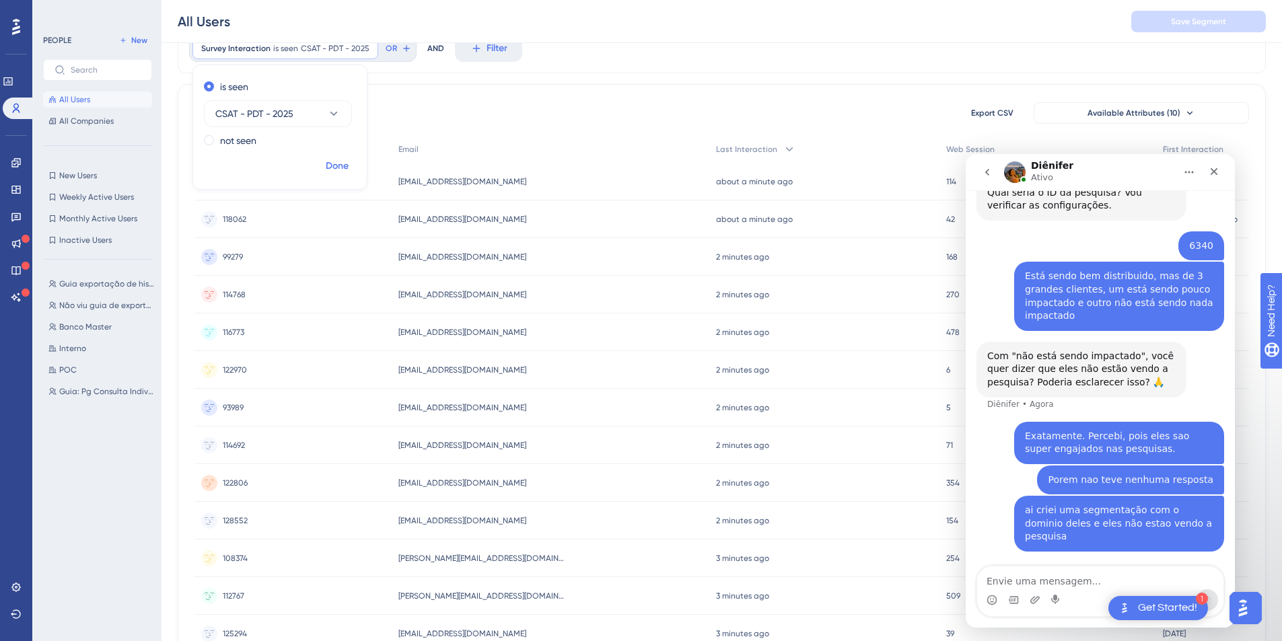
scroll to position [199, 0]
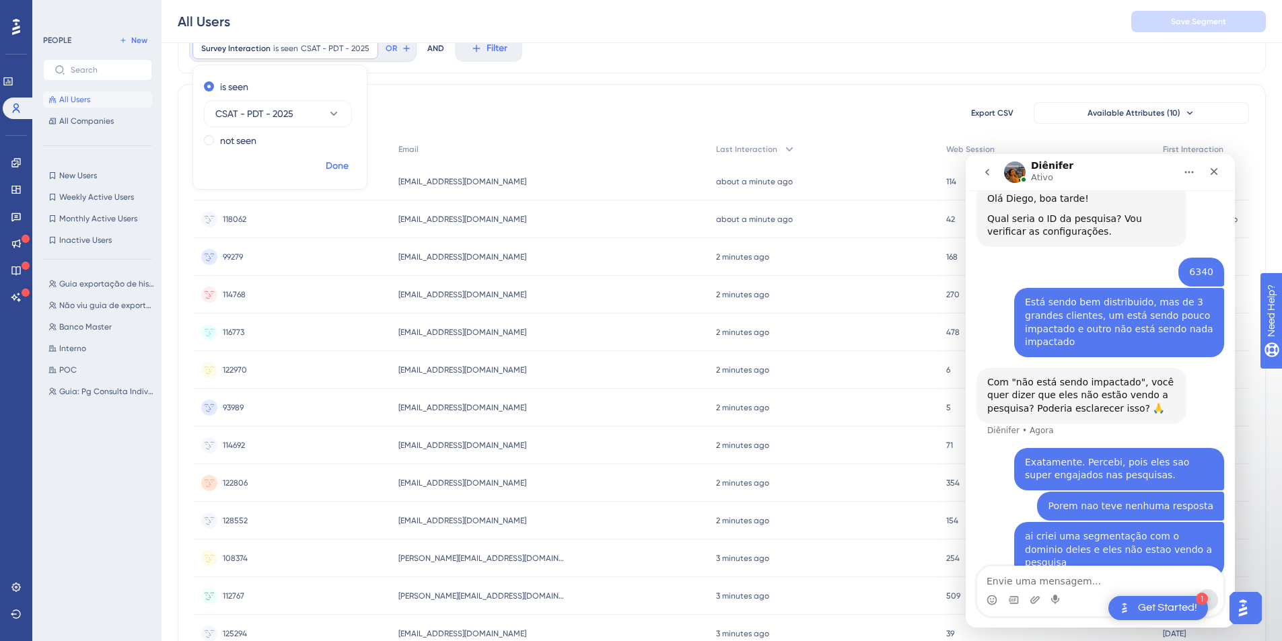
click at [341, 164] on span "Done" at bounding box center [337, 166] width 23 height 16
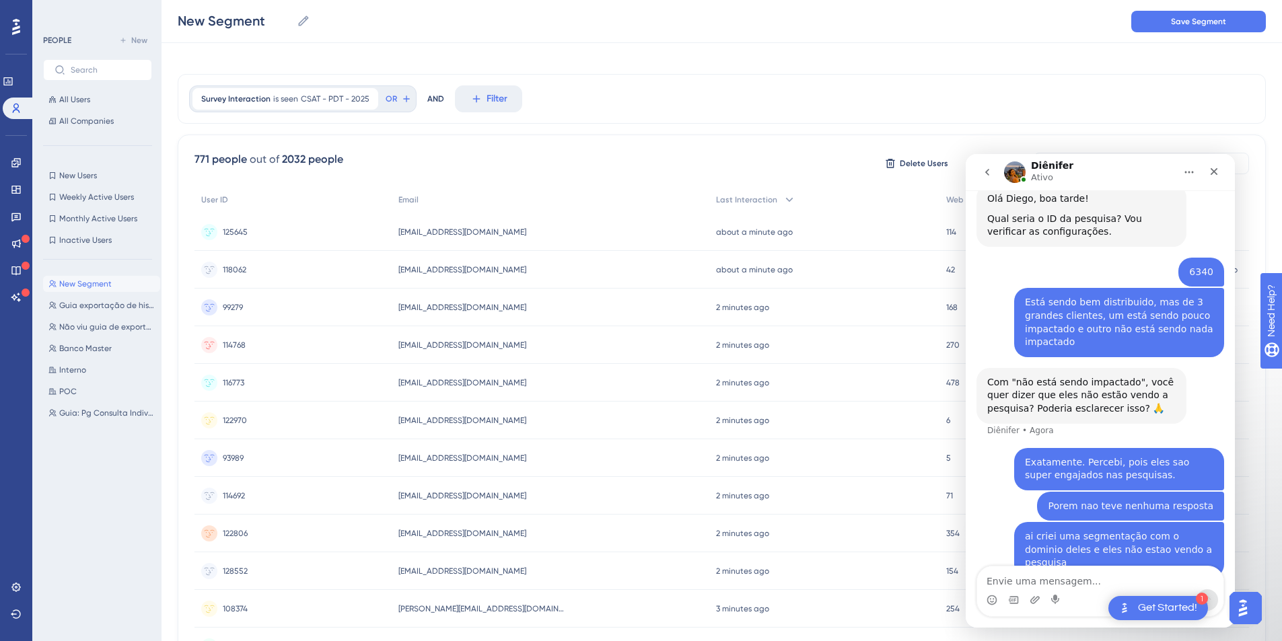
scroll to position [0, 0]
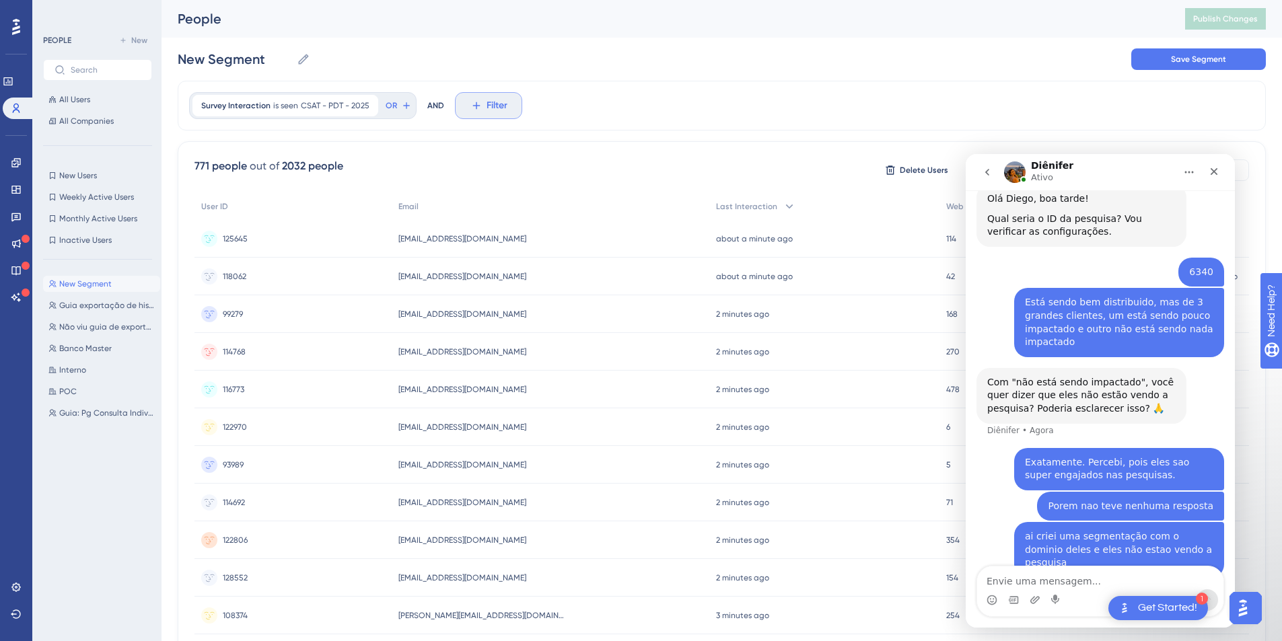
click at [489, 112] on span "Filter" at bounding box center [497, 106] width 21 height 16
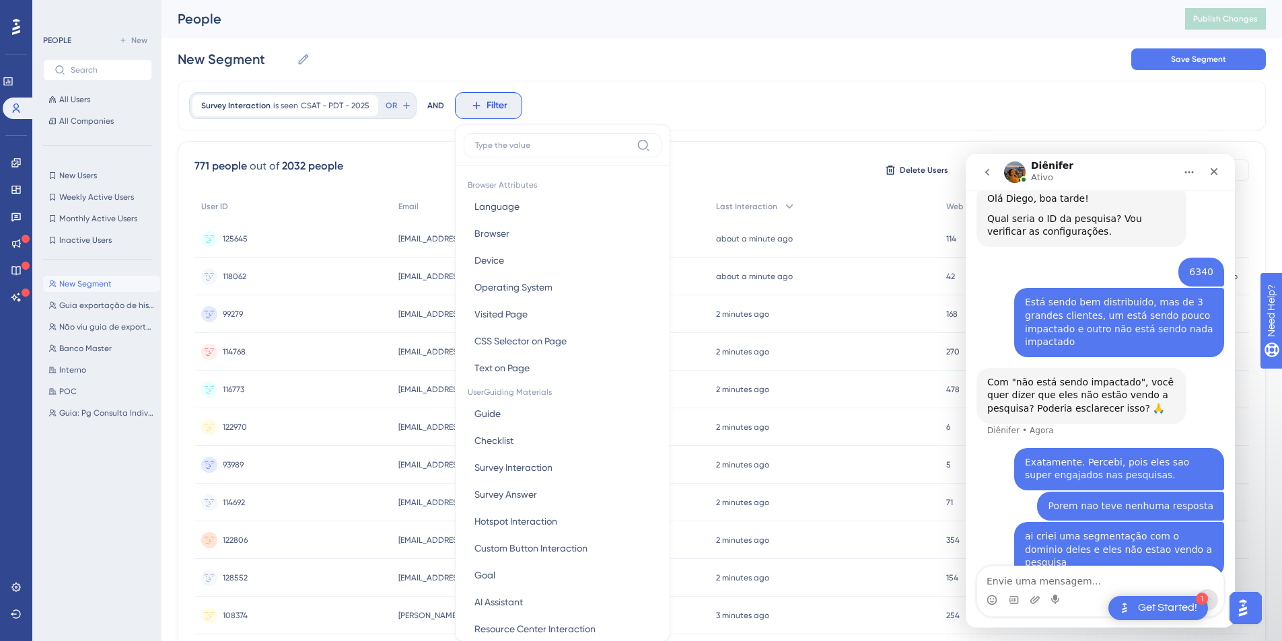
scroll to position [63, 0]
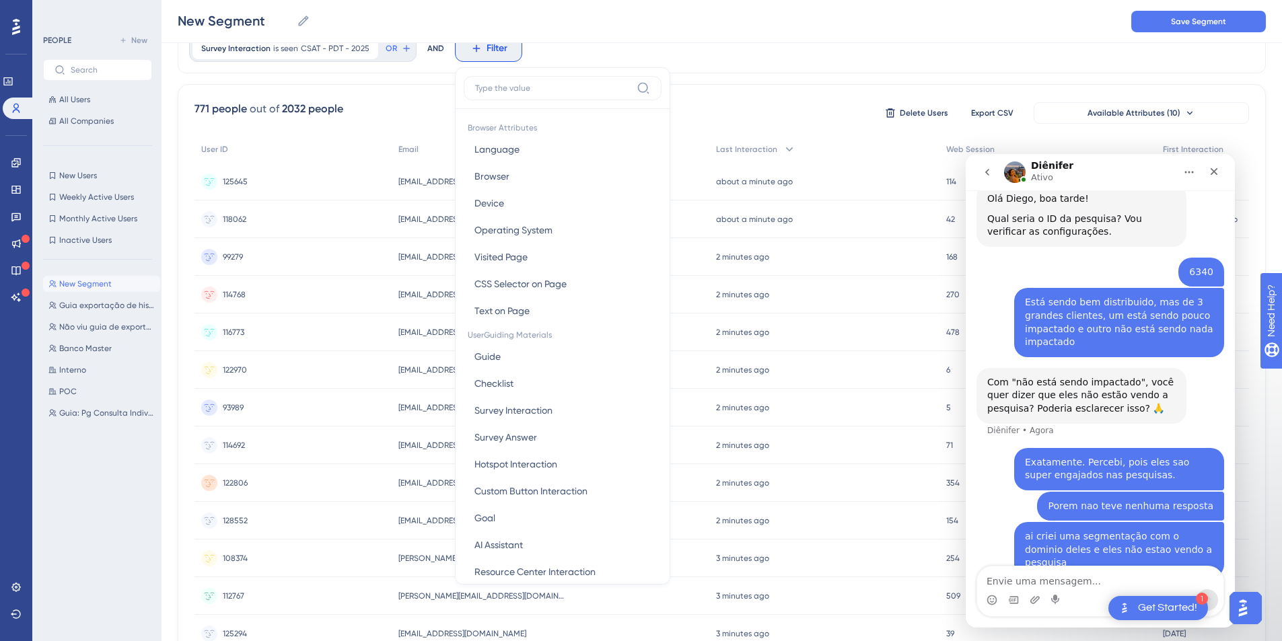
click at [548, 83] on input at bounding box center [553, 88] width 156 height 11
click at [545, 44] on div "Survey Interaction is seen CSAT - PDT - 2025 CSAT - PDT - 2025 Remove OR AND Fi…" at bounding box center [722, 49] width 1088 height 50
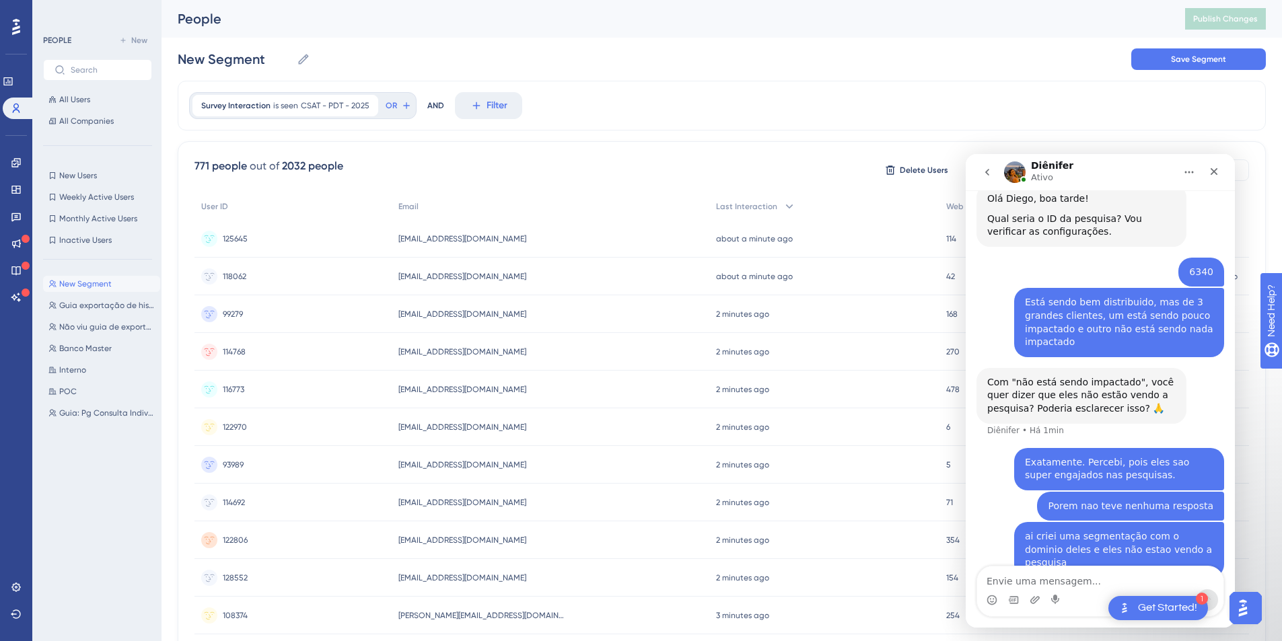
scroll to position [251, 0]
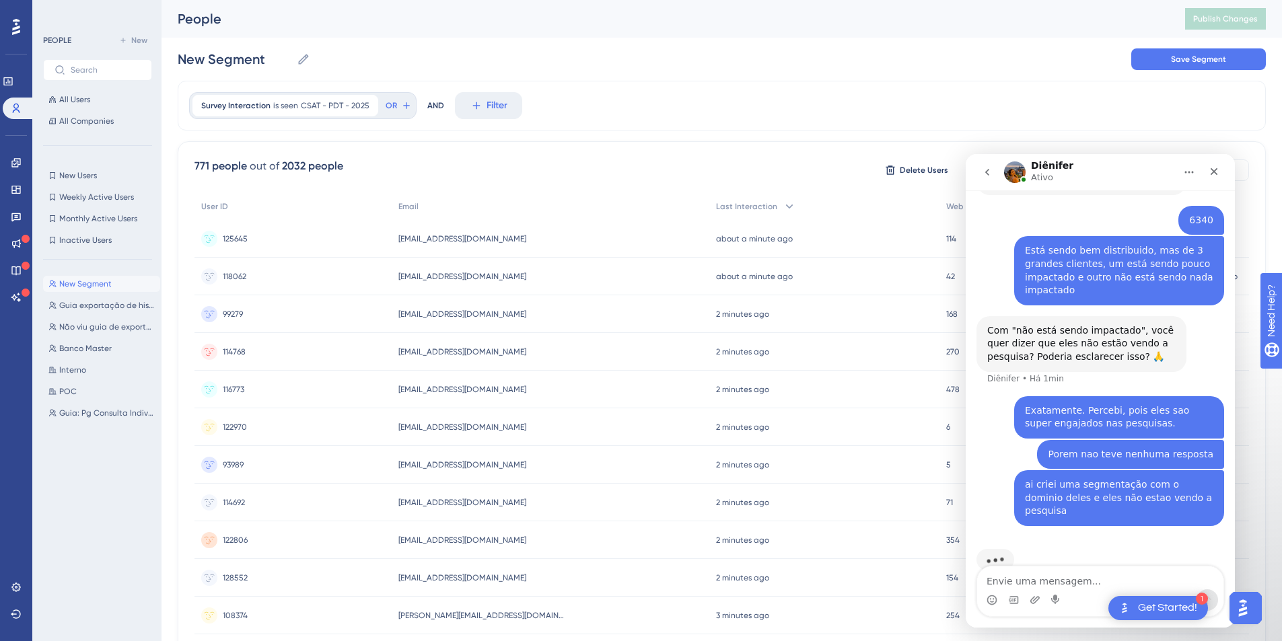
click at [295, 164] on div "2032 people" at bounding box center [312, 166] width 61 height 16
copy div "2032"
click at [1040, 590] on div "Messenger da Intercom" at bounding box center [1035, 601] width 11 height 22
click at [1037, 580] on textarea "Envie uma mensagem..." at bounding box center [1100, 578] width 246 height 23
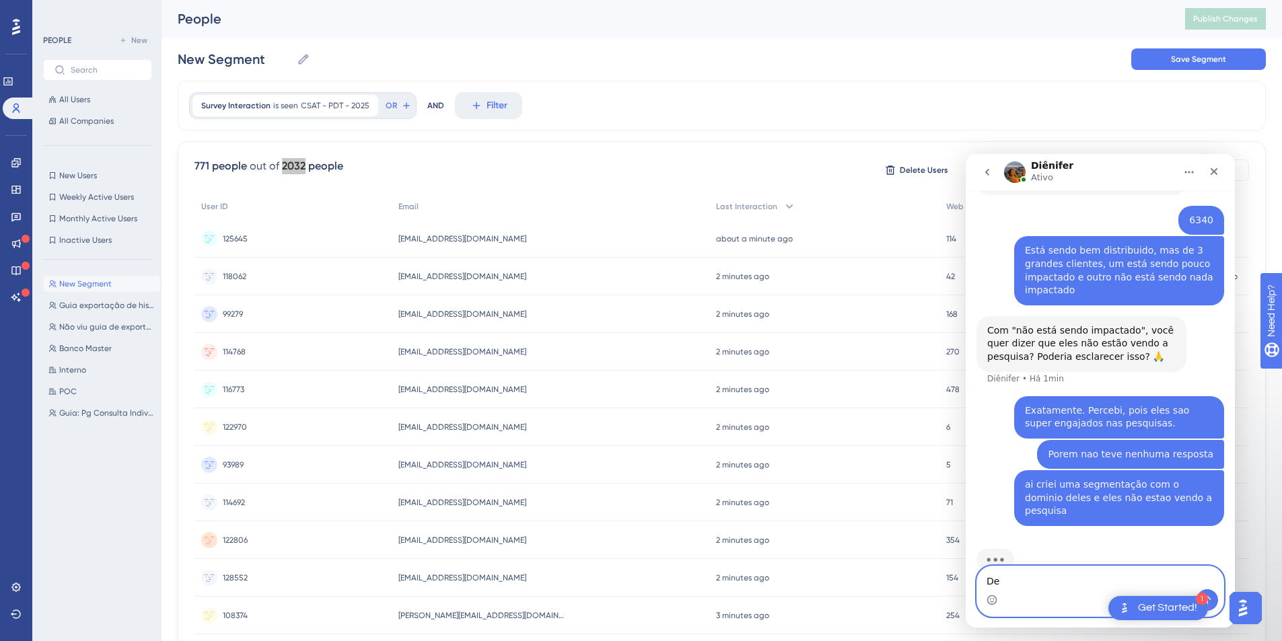
paste textarea "2032"
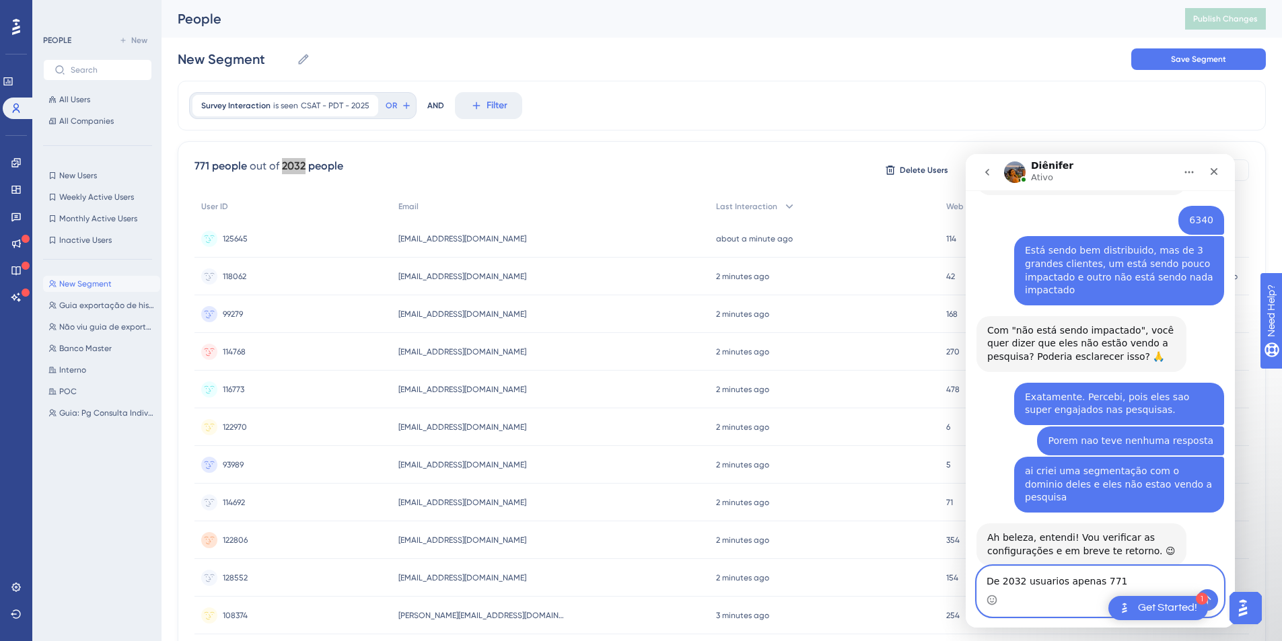
scroll to position [252, 0]
type textarea "De 2032 usuarios apenas 771 viram a pesquisa"
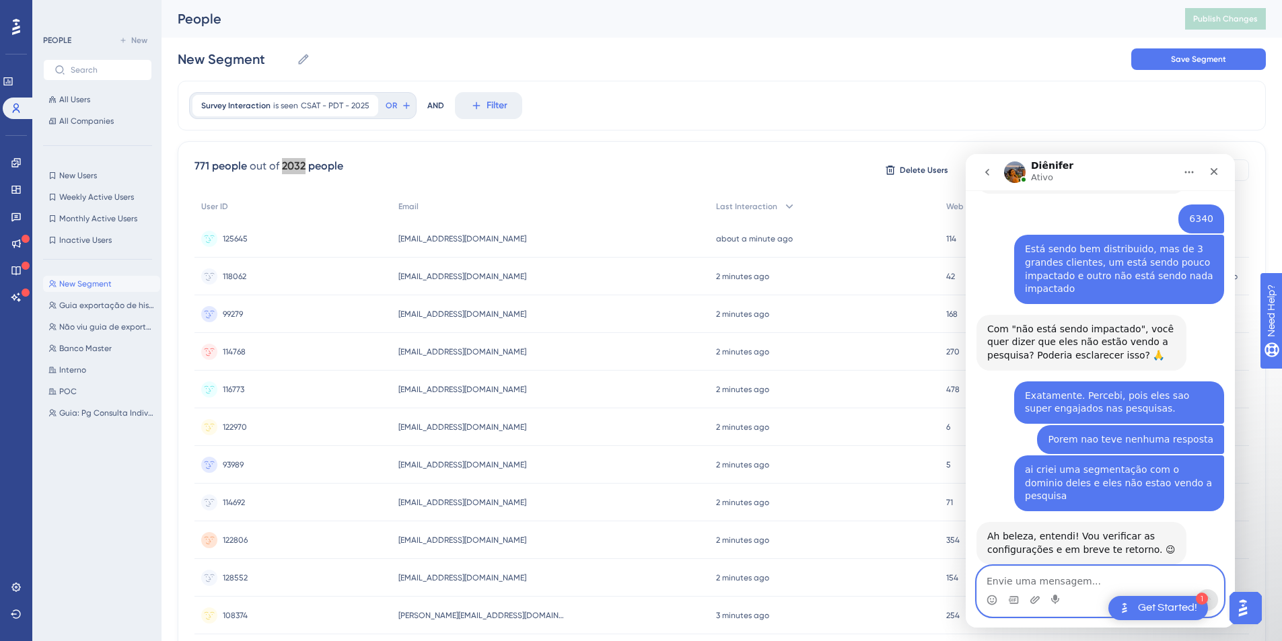
scroll to position [306, 0]
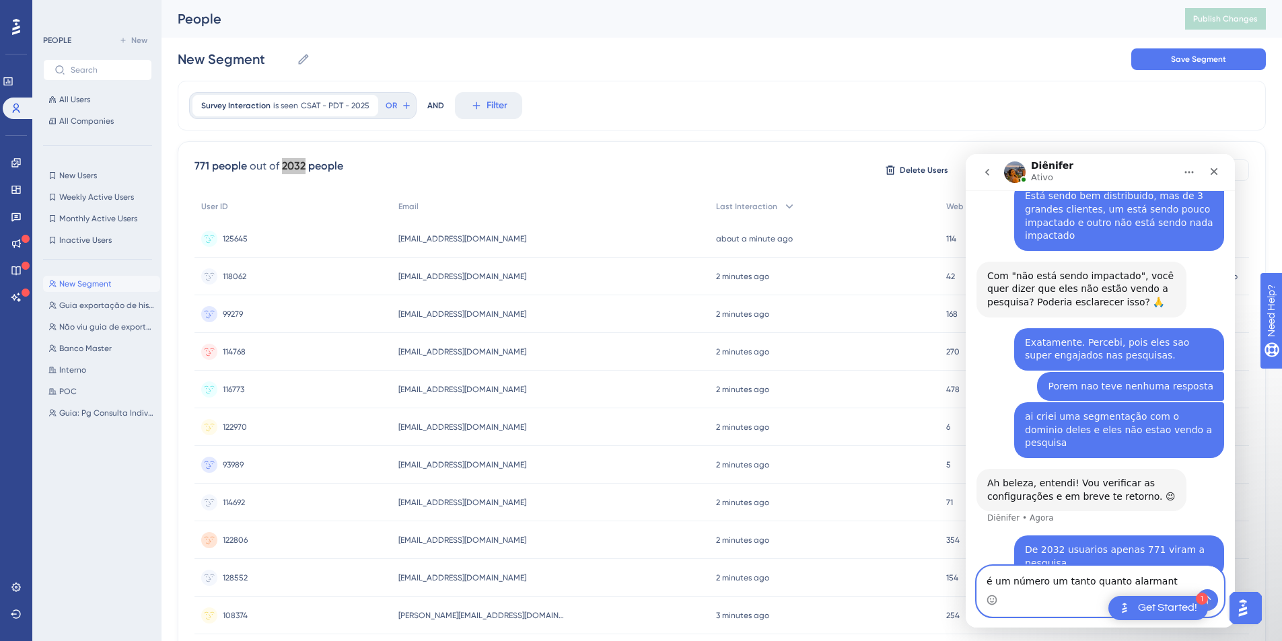
type textarea "é um número um tanto quanto alarmante"
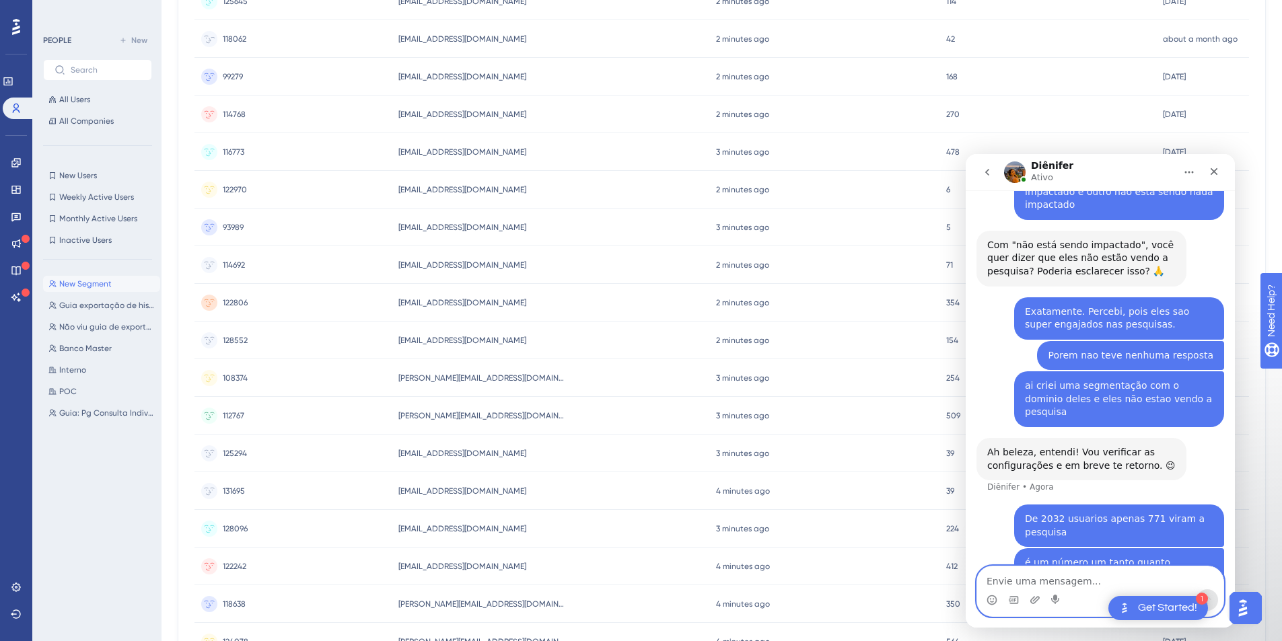
scroll to position [0, 0]
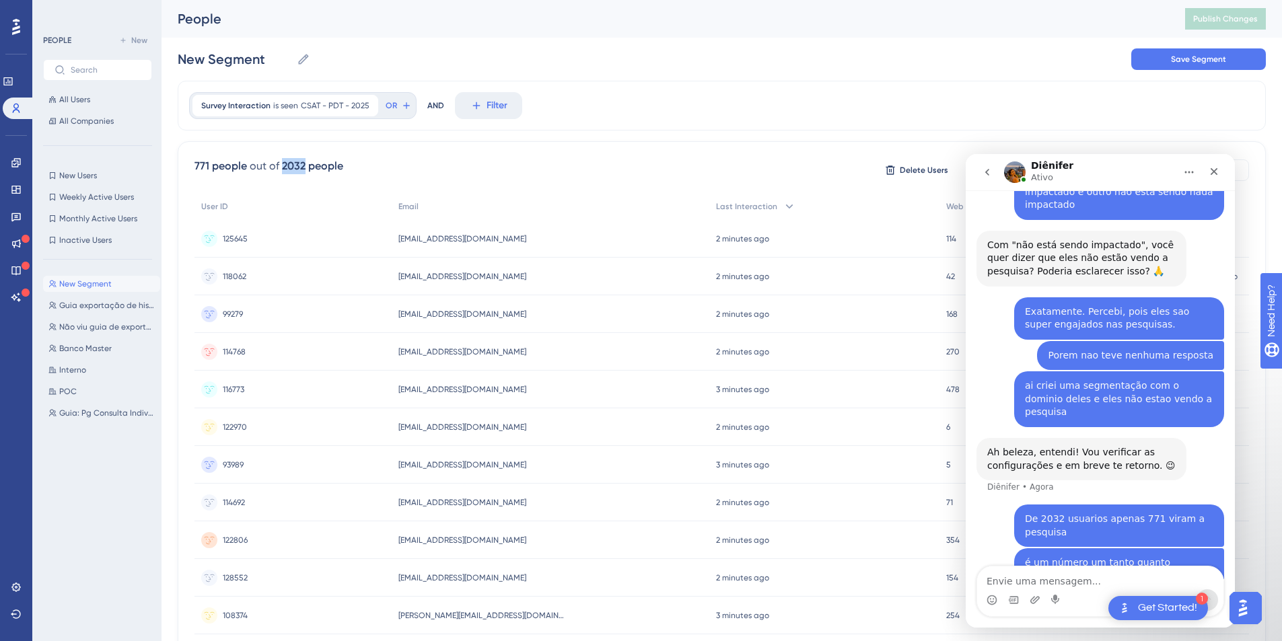
click at [327, 152] on div "771 people out of 2032 people Delete Users Export CSV Available Attributes (10)…" at bounding box center [722, 587] width 1088 height 892
click at [1133, 166] on div "Diênifer Ativo" at bounding box center [1089, 173] width 171 height 24
click at [1069, 116] on div "Survey Interaction is seen CSAT - PDT - 2025 CSAT - PDT - 2025 Remove OR AND Fi…" at bounding box center [722, 106] width 1088 height 50
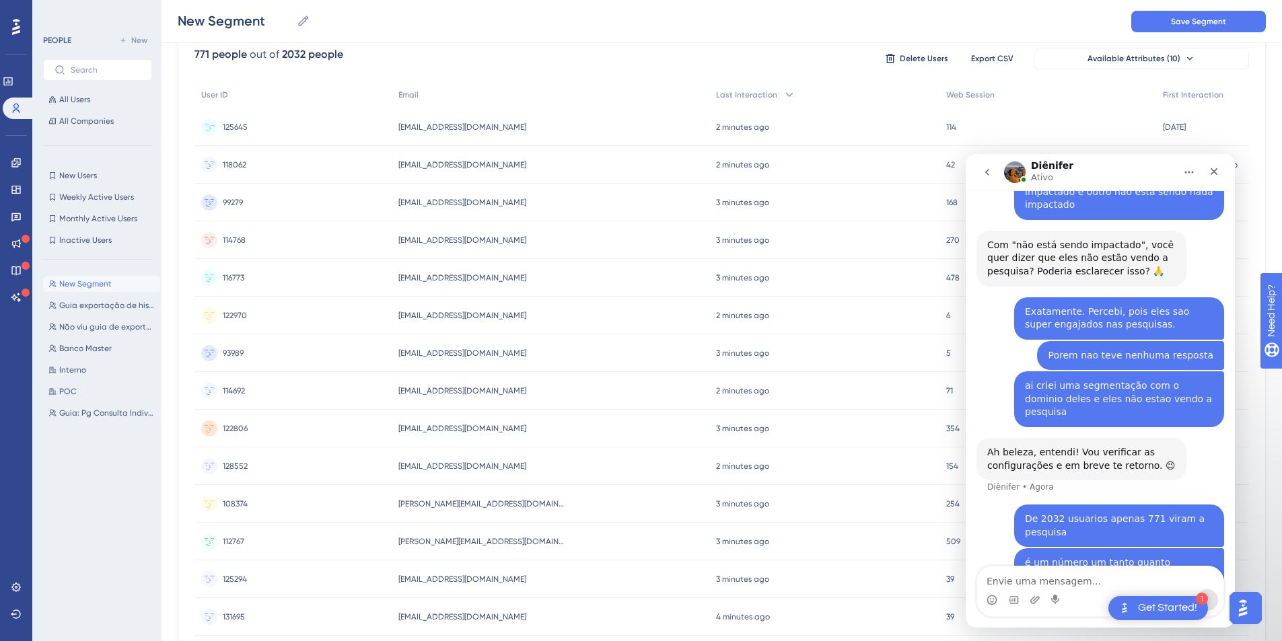
scroll to position [95, 0]
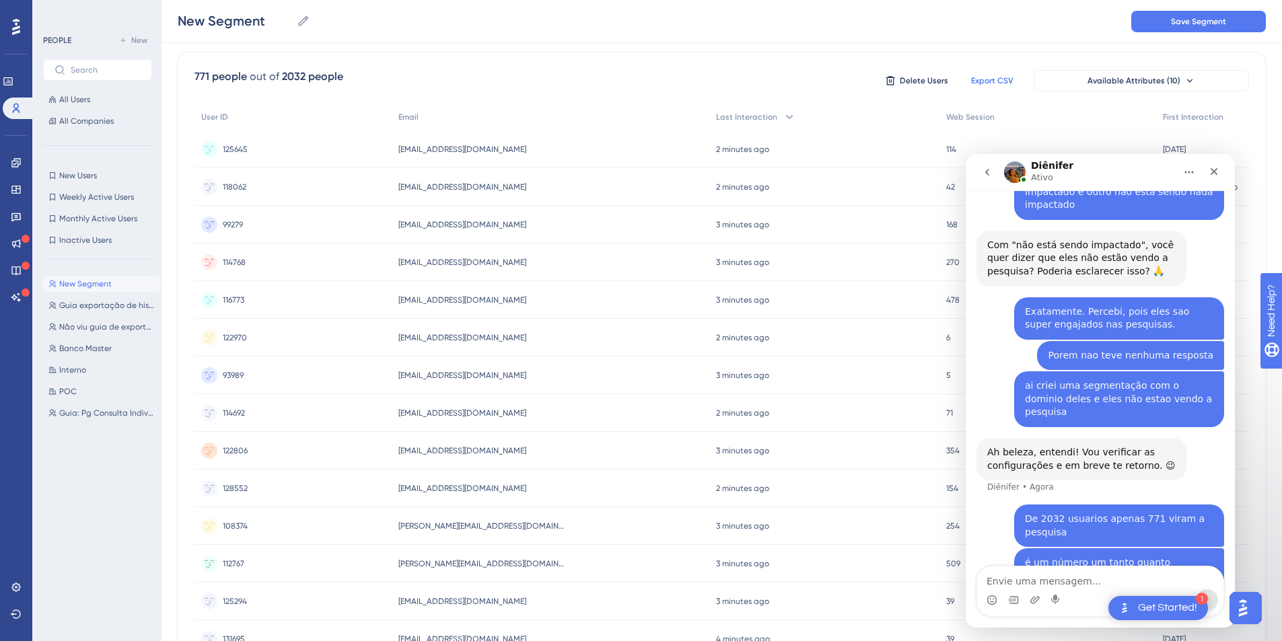
click at [1006, 77] on span "Export CSV" at bounding box center [992, 80] width 42 height 11
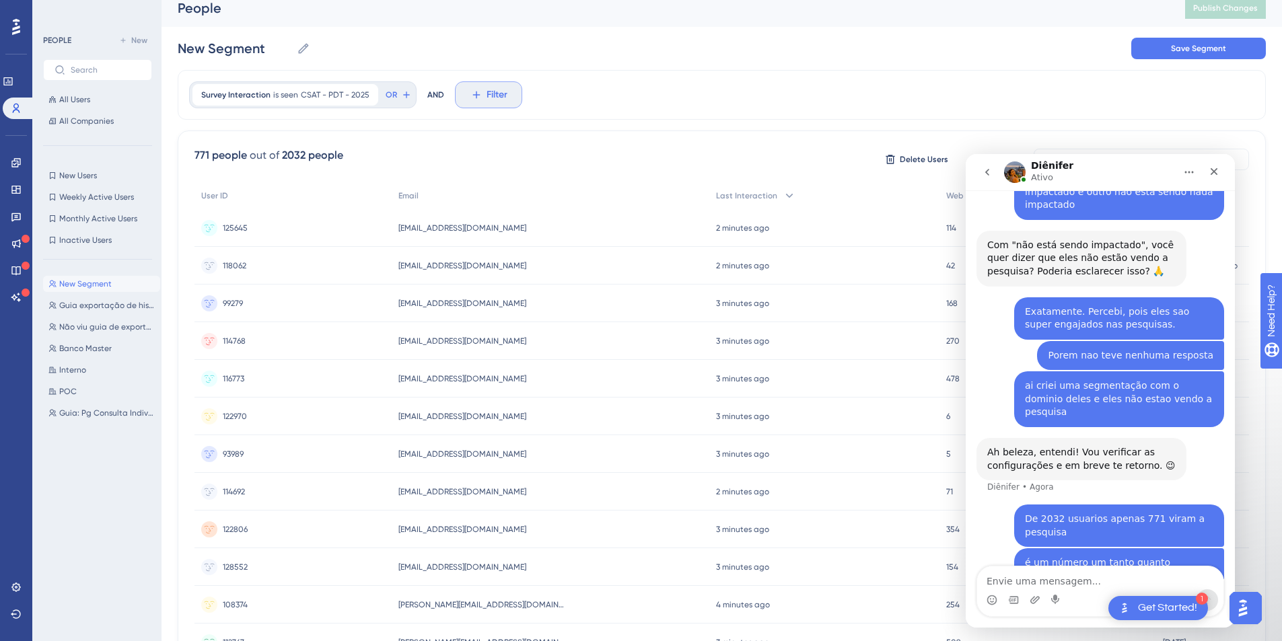
scroll to position [0, 0]
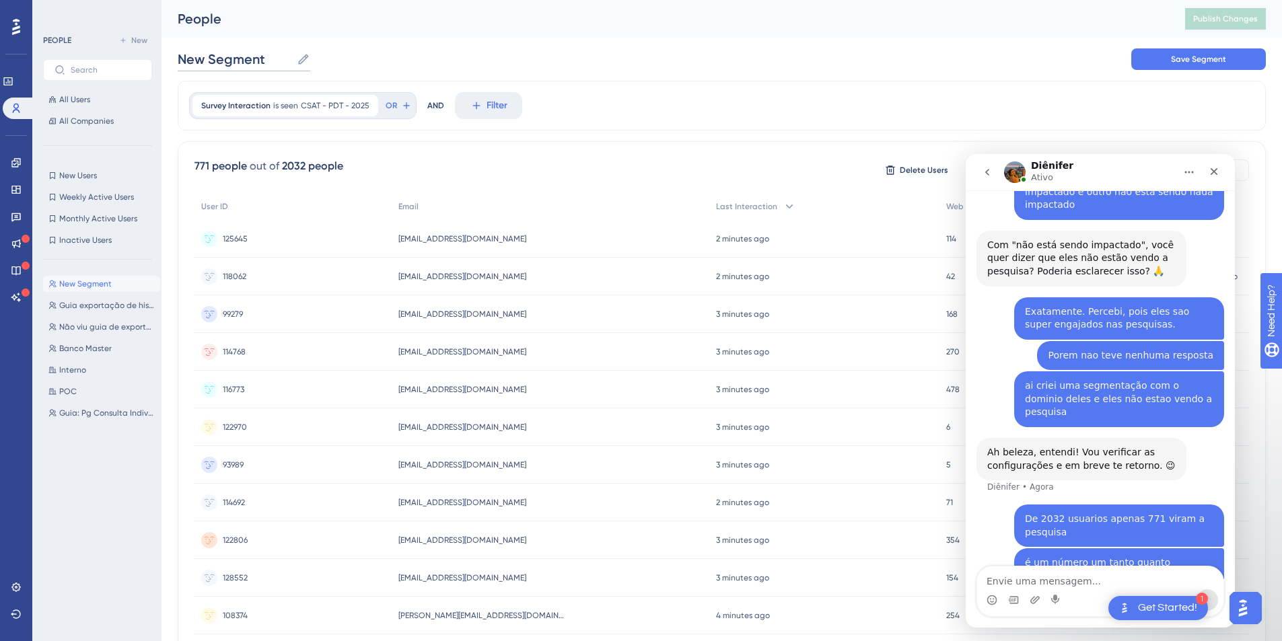
click at [237, 64] on input "New Segment" at bounding box center [235, 59] width 114 height 19
type input "E"
type input "Vê CSAT-PDT 2025"
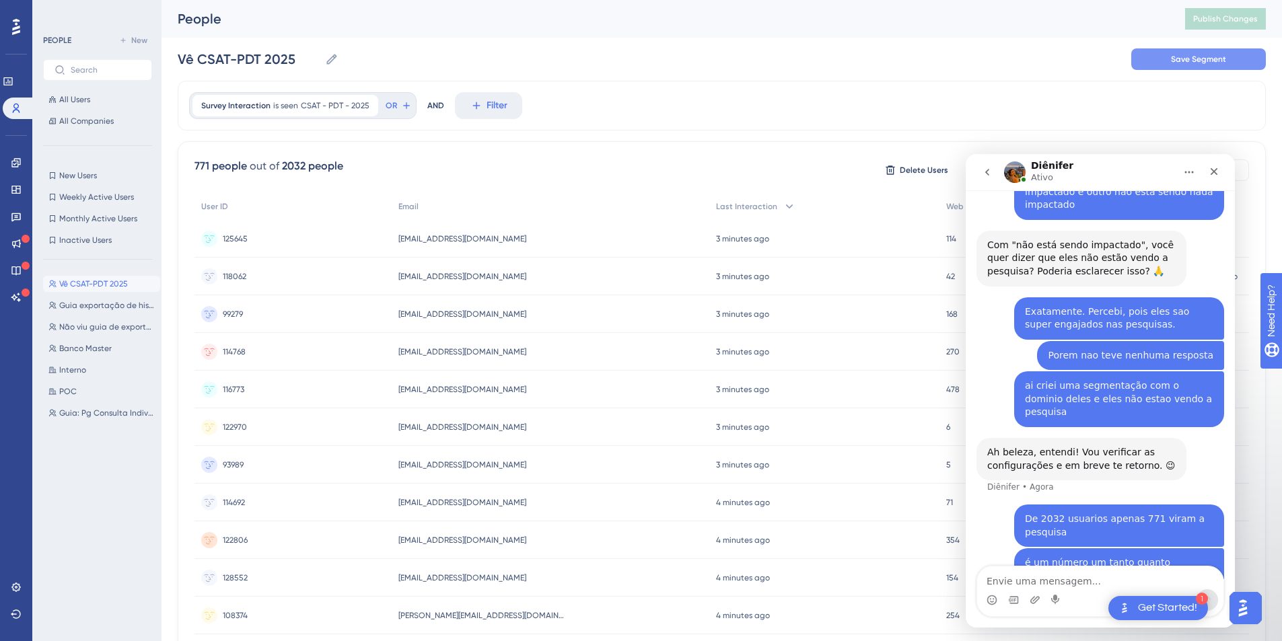
click at [1202, 54] on span "Save Segment" at bounding box center [1198, 59] width 55 height 11
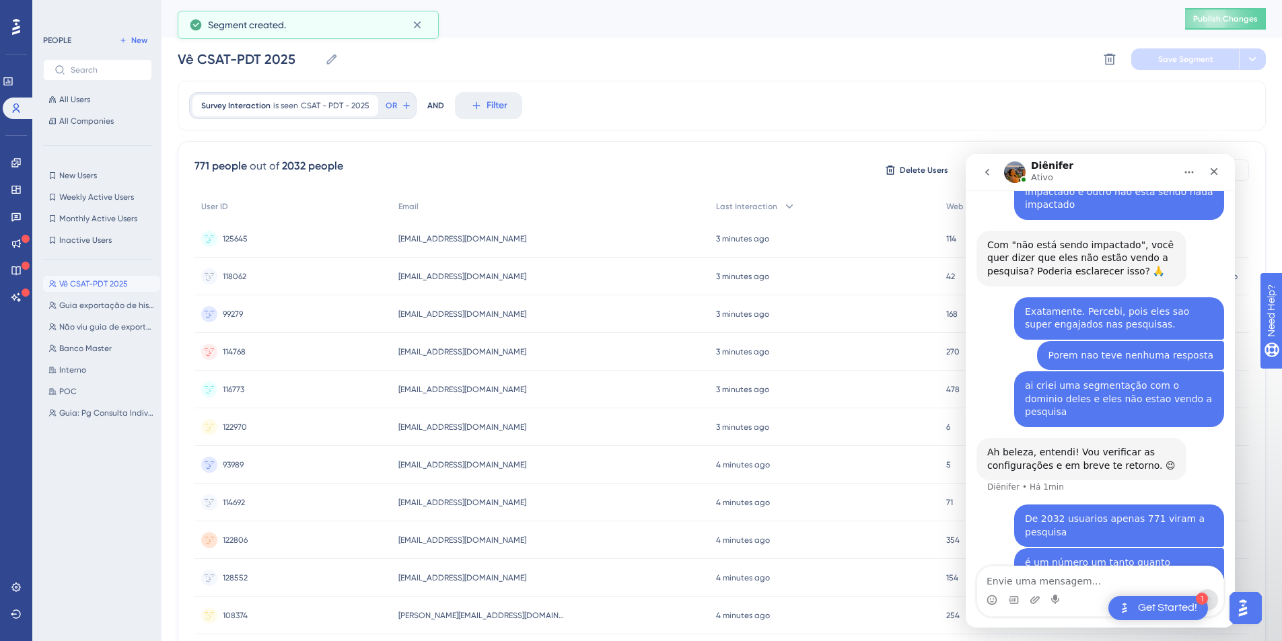
click at [655, 64] on div "Vê CSAT-PDT 2025 Vê CSAT-PDT 2025 Delete Segment Save Segment" at bounding box center [722, 59] width 1088 height 43
click at [1015, 581] on textarea "Envie uma mensagem..." at bounding box center [1100, 578] width 246 height 23
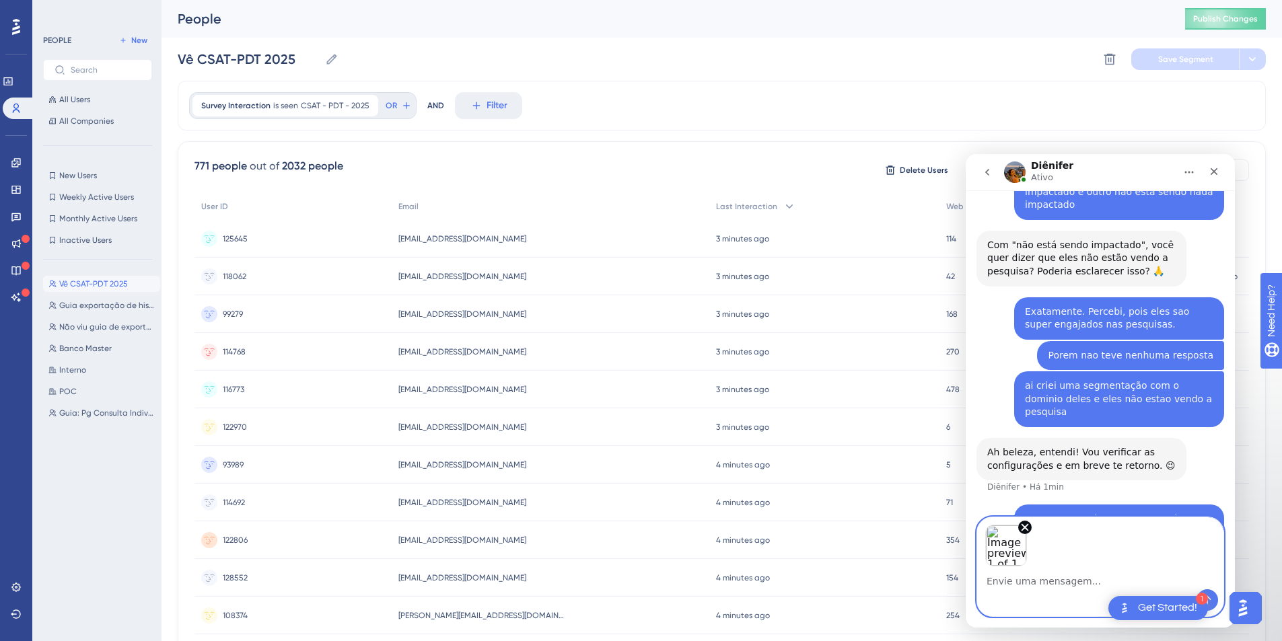
scroll to position [386, 0]
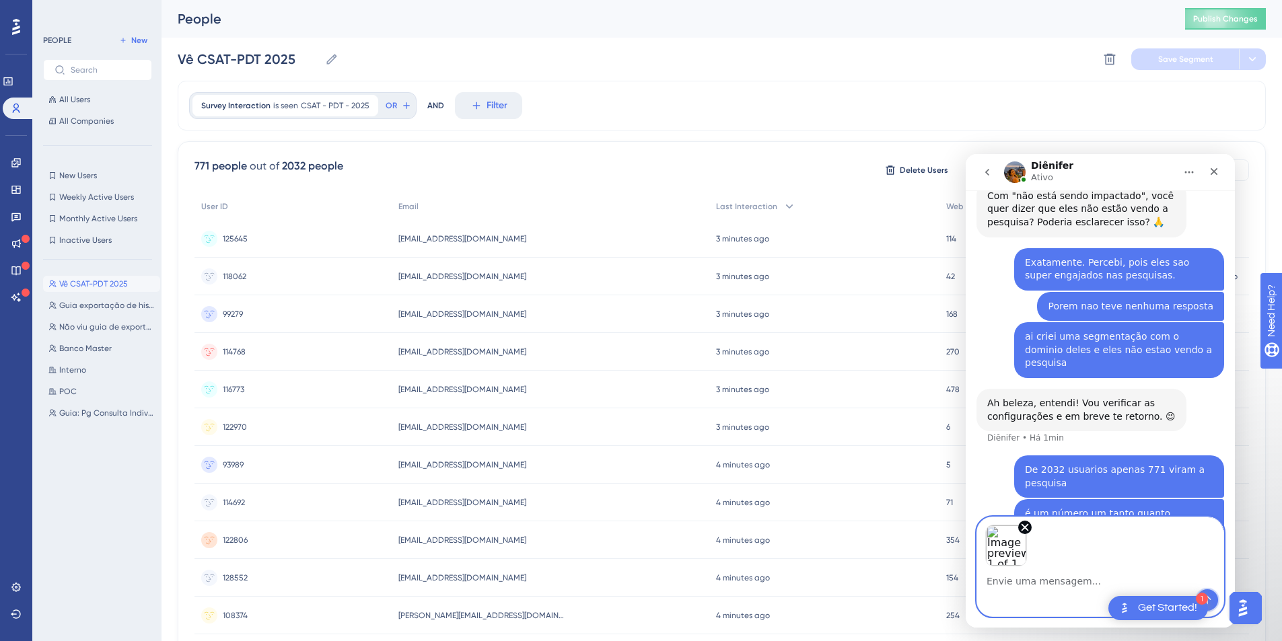
click at [1214, 596] on button "Enviar mensagem…" at bounding box center [1208, 601] width 22 height 22
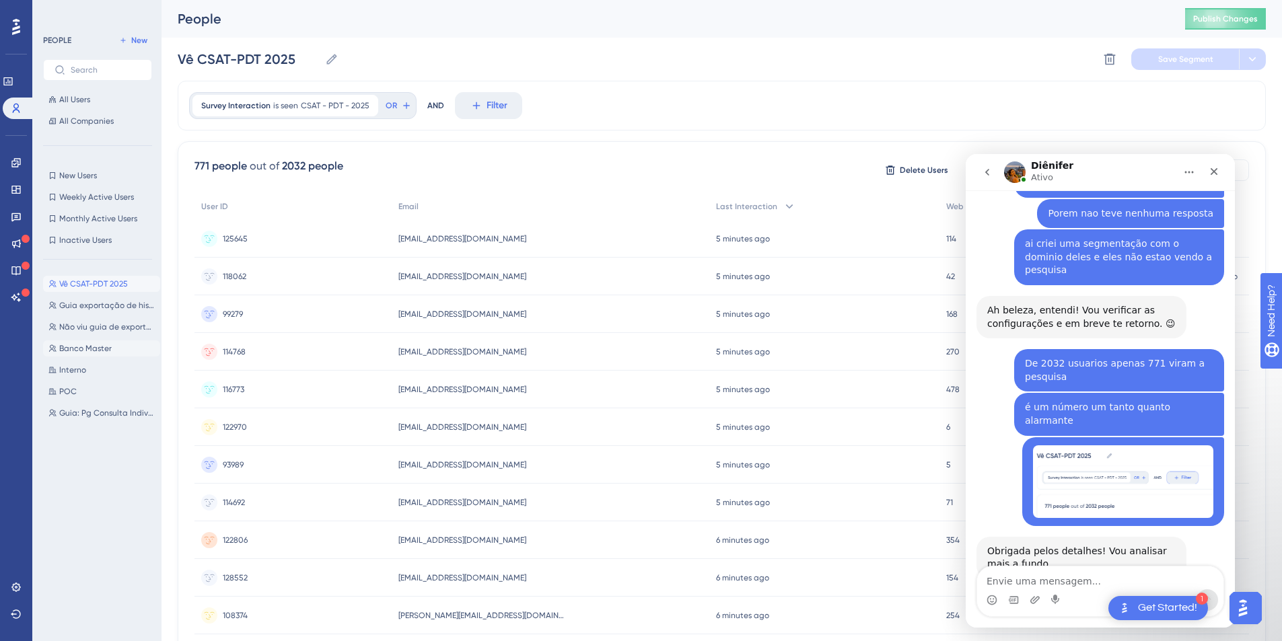
scroll to position [480, 0]
click at [1046, 544] on div "Obrigada pelos detalhes! Vou analisar mais a fundo." at bounding box center [1081, 557] width 188 height 26
click at [1044, 586] on textarea "Envie uma mensagem..." at bounding box center [1100, 578] width 246 height 23
click at [981, 602] on div "Messenger da Intercom" at bounding box center [1100, 601] width 246 height 22
click at [987, 601] on icon "Seletor de emoji" at bounding box center [992, 600] width 11 height 11
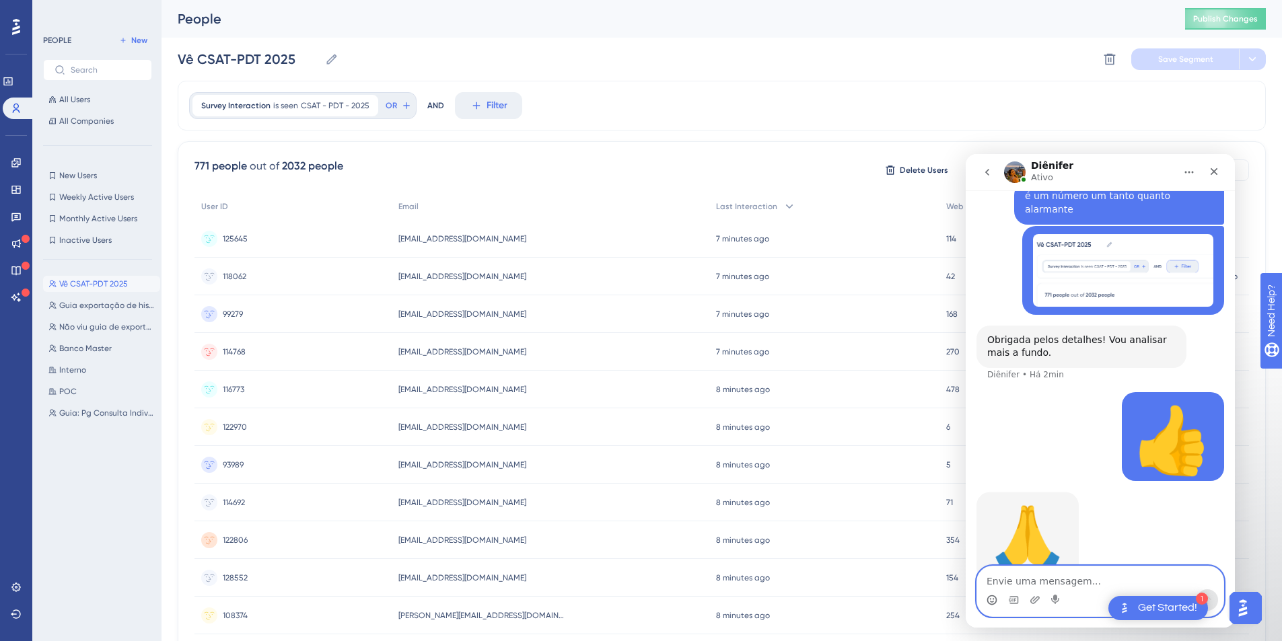
scroll to position [692, 0]
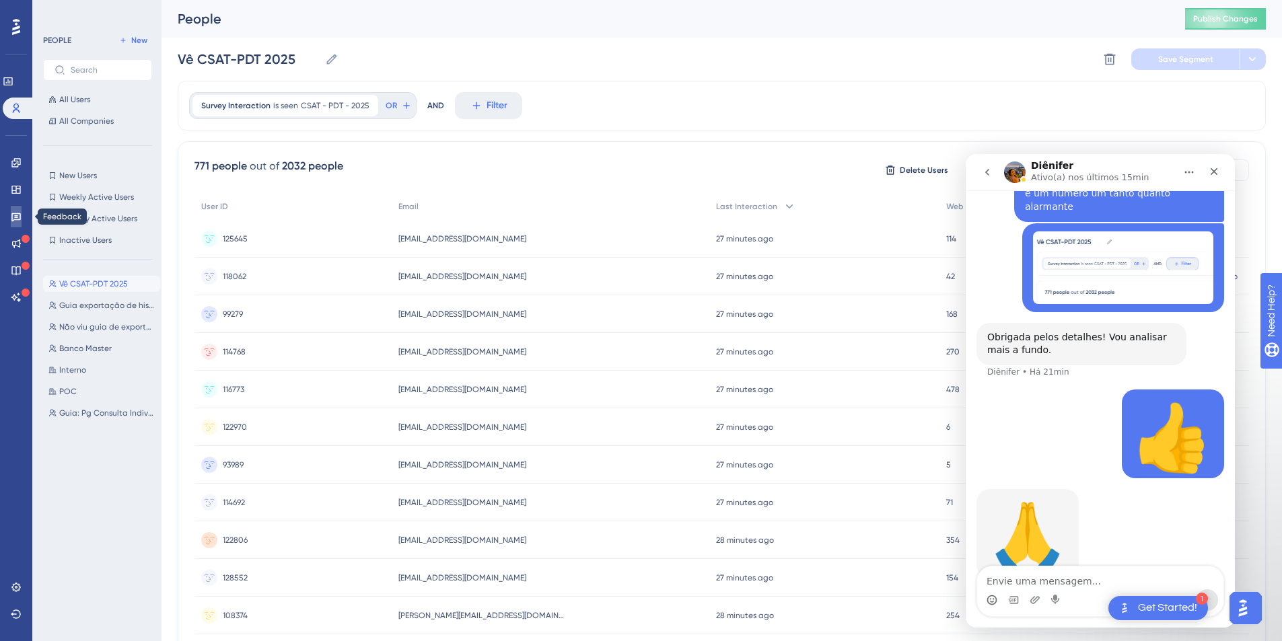
click at [17, 210] on link at bounding box center [16, 217] width 11 height 22
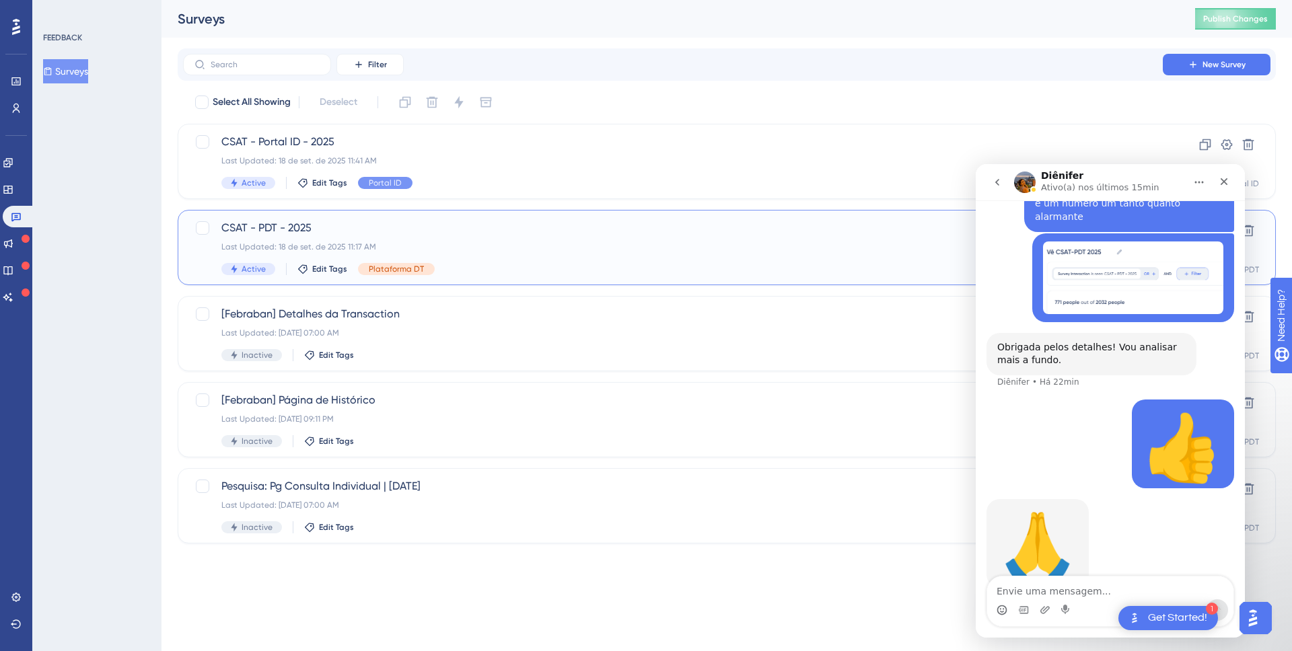
click at [468, 238] on div "CSAT - PDT - 2025 Last Updated: 18 de set. de 2025 11:17 AM Active Edit Tags Pl…" at bounding box center [672, 247] width 903 height 55
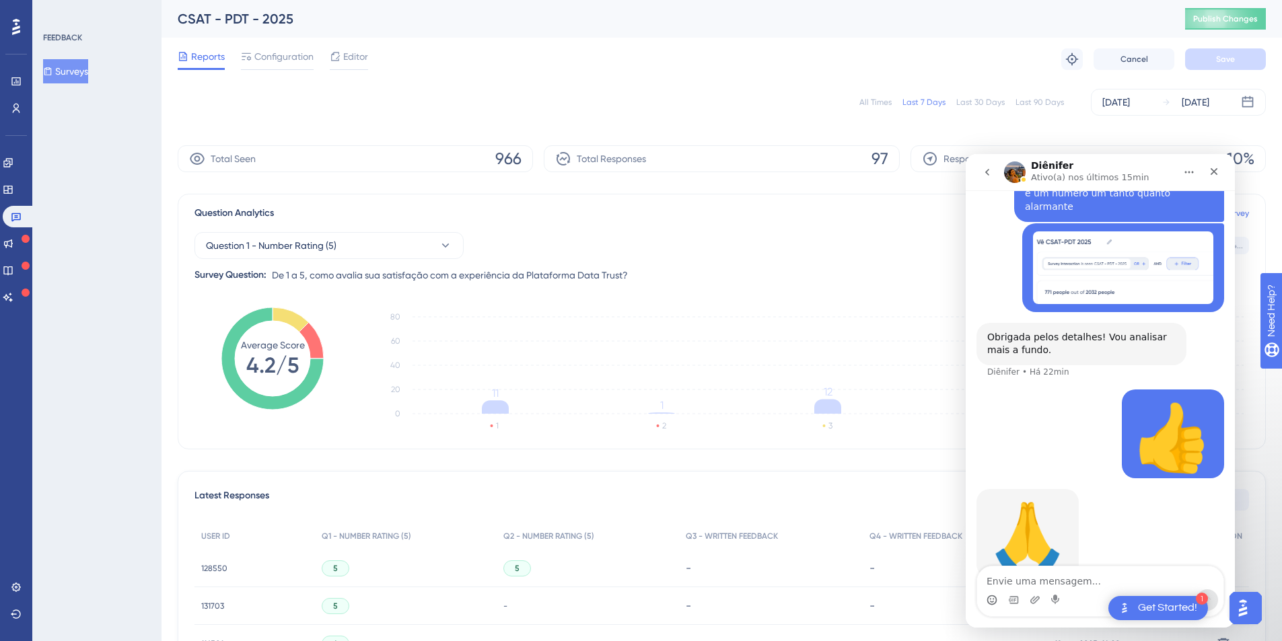
click at [566, 242] on div "Question 1 - Number Rating (5) Question ID: 7b18d314... Copy" at bounding box center [721, 245] width 1055 height 27
click at [345, 242] on button "Question 1 - Number Rating (5)" at bounding box center [328, 245] width 269 height 27
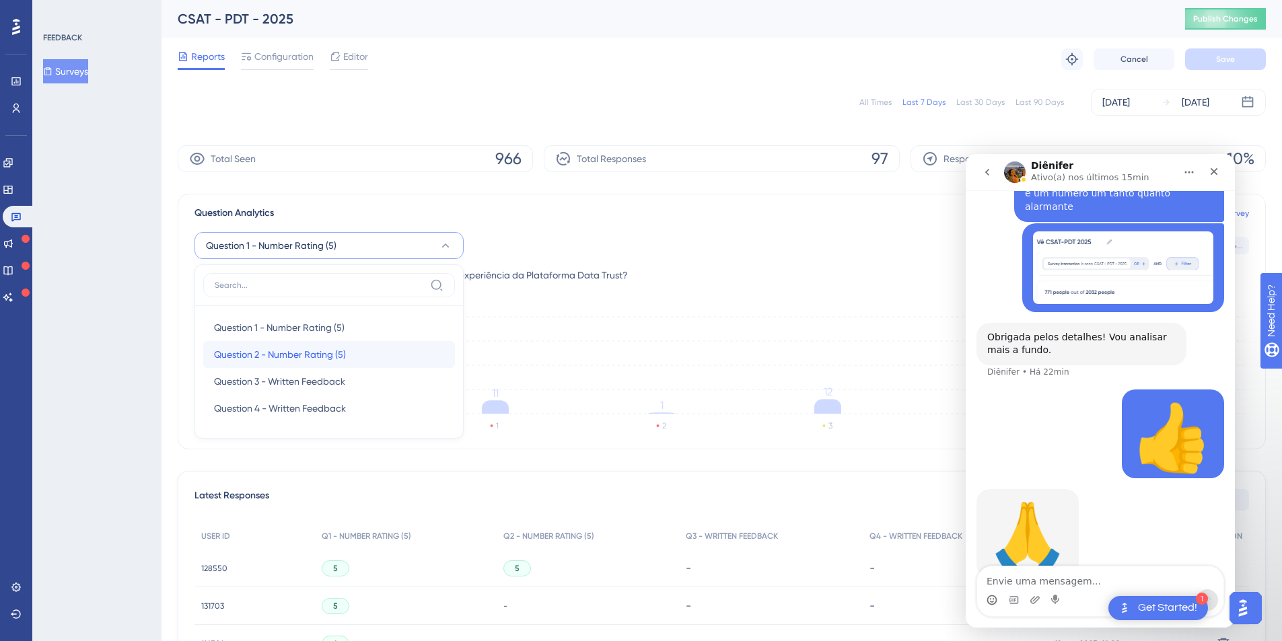
click at [290, 363] on div "Question 2 - Number Rating (5) Question 2 - Number Rating (5)" at bounding box center [329, 354] width 230 height 27
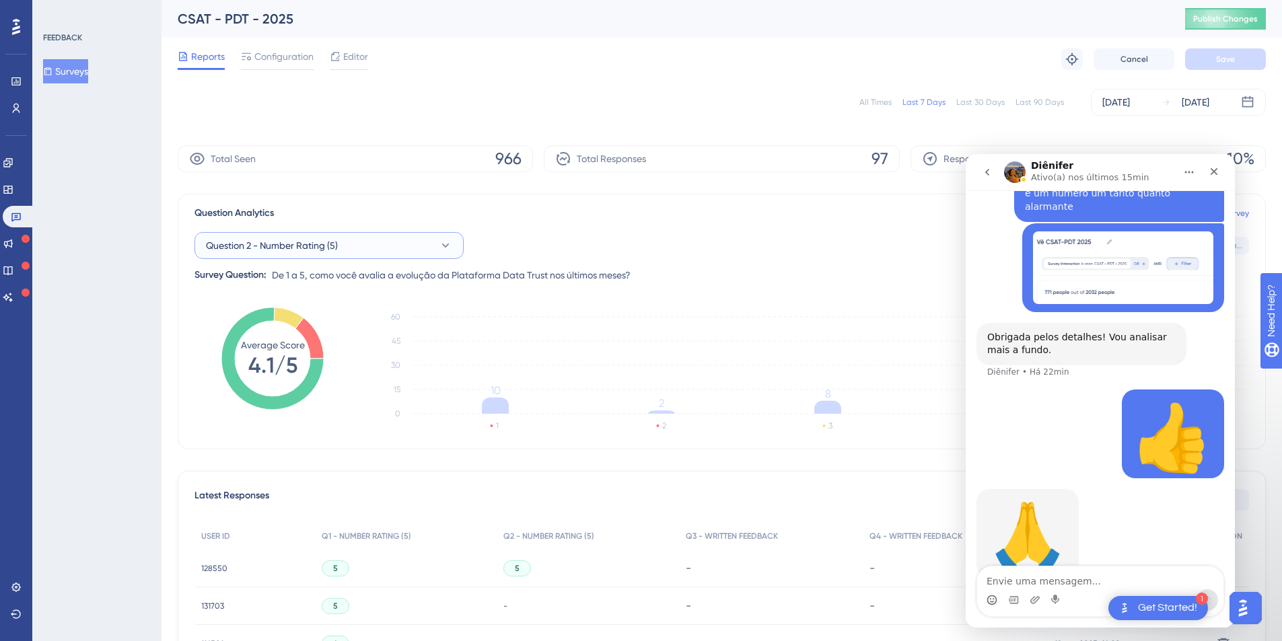
click at [361, 244] on button "Question 2 - Number Rating (5)" at bounding box center [328, 245] width 269 height 27
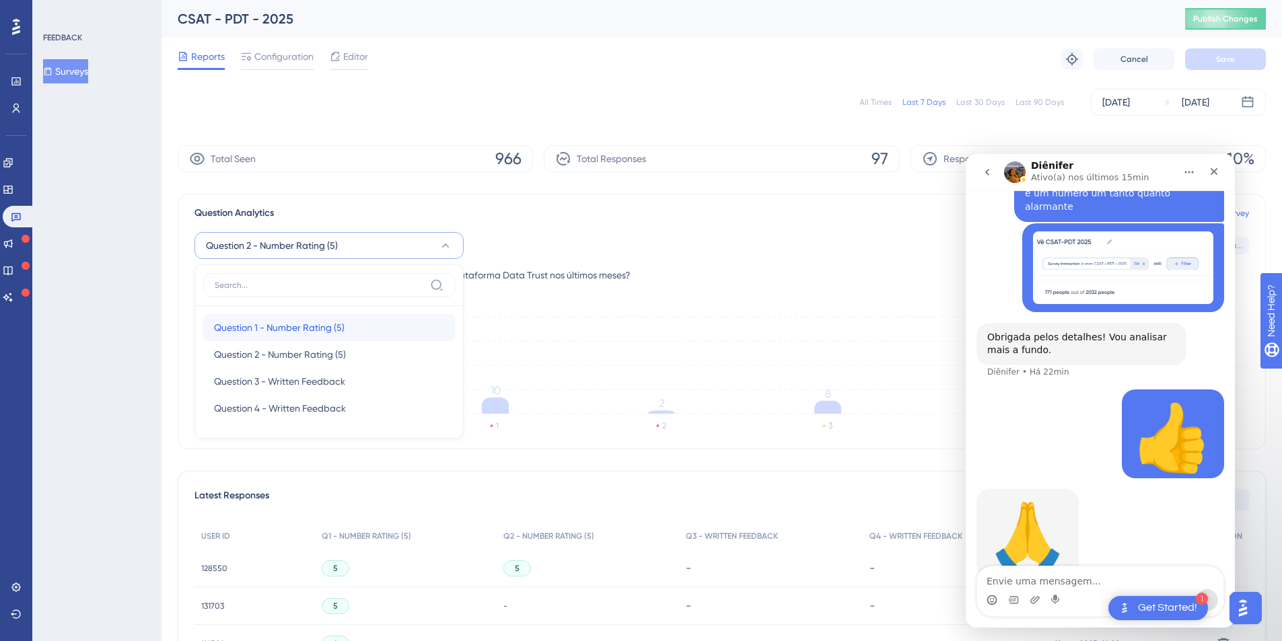
click at [275, 330] on span "Question 1 - Number Rating (5)" at bounding box center [279, 328] width 131 height 16
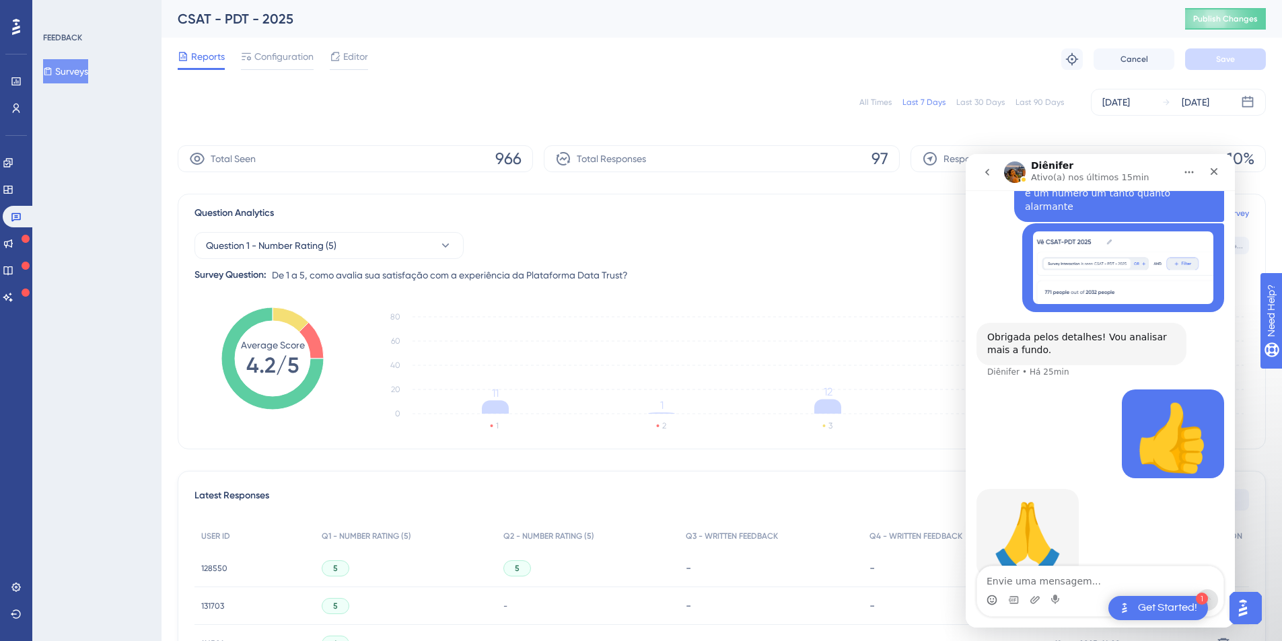
click at [1131, 509] on div "🙏 Diênifer • Há 22min" at bounding box center [1100, 548] width 248 height 118
click at [991, 173] on icon "go back" at bounding box center [987, 172] width 11 height 11
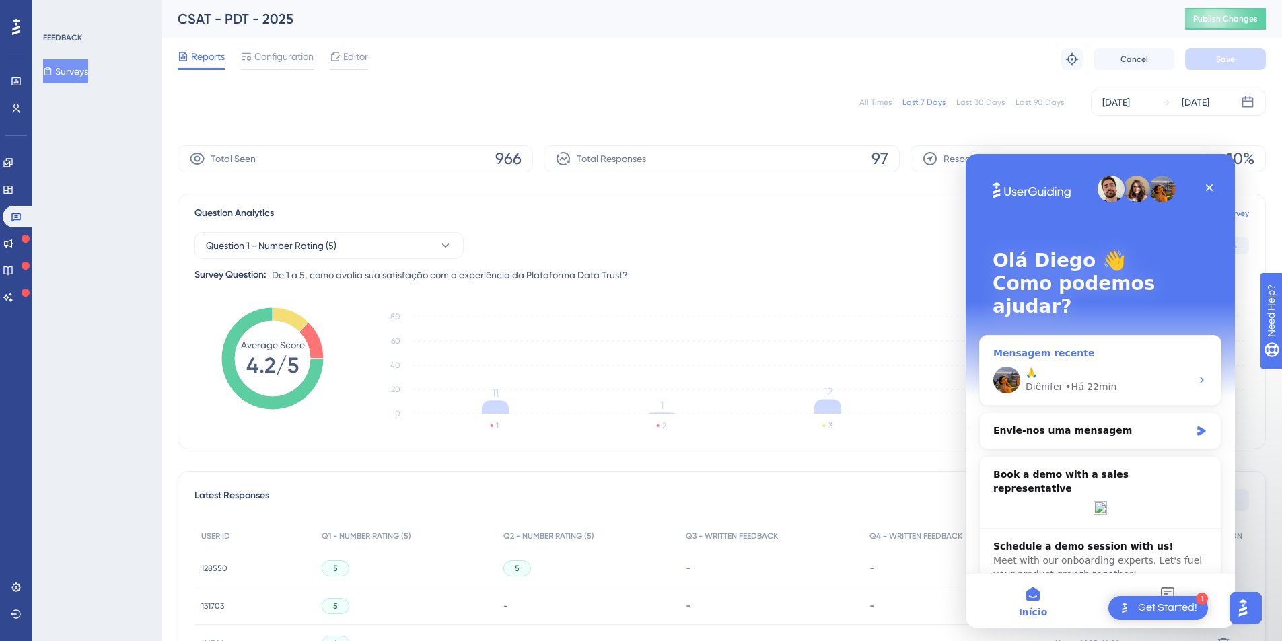
click at [1096, 366] on div "🙏" at bounding box center [1109, 373] width 166 height 14
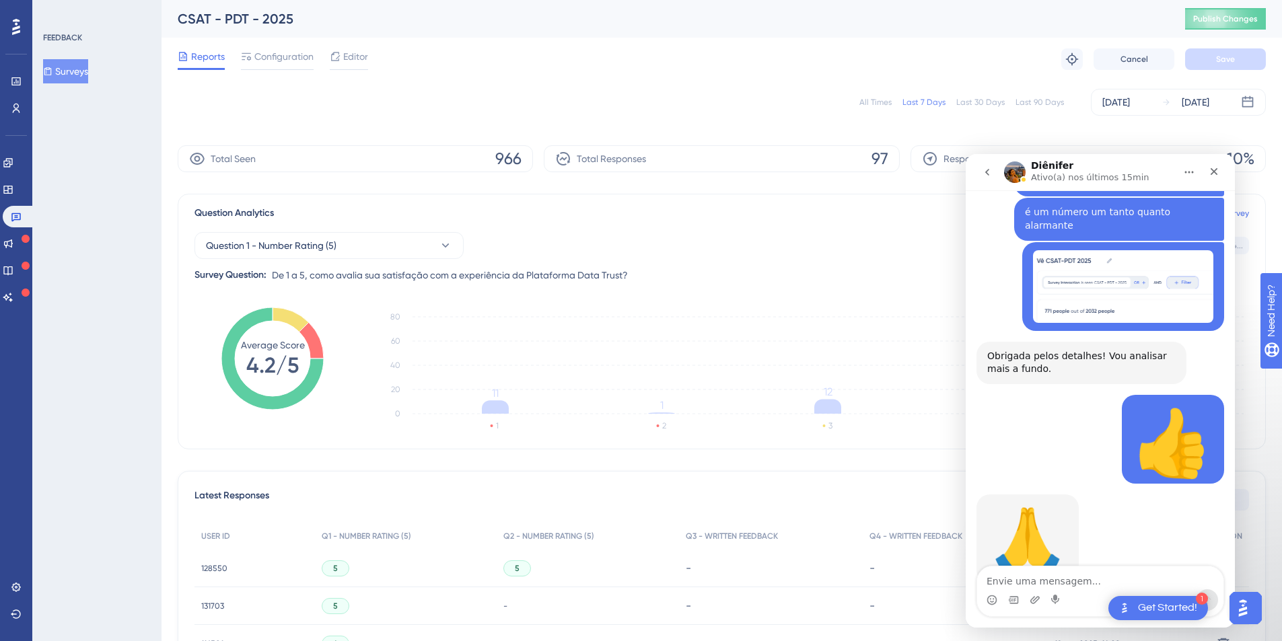
scroll to position [679, 0]
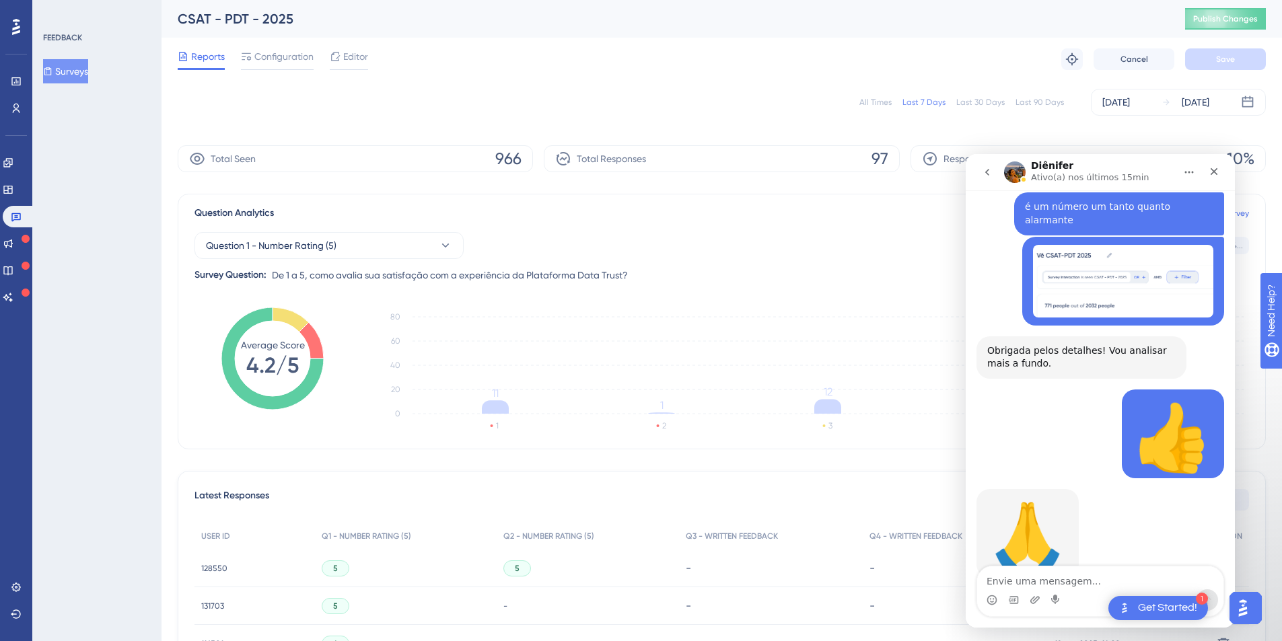
click at [819, 272] on div "Question 1 - Number Rating (5) Question ID: 7b18d314... Copy Survey Question: D…" at bounding box center [721, 252] width 1055 height 62
click at [1223, 172] on div "Fechar" at bounding box center [1214, 171] width 24 height 24
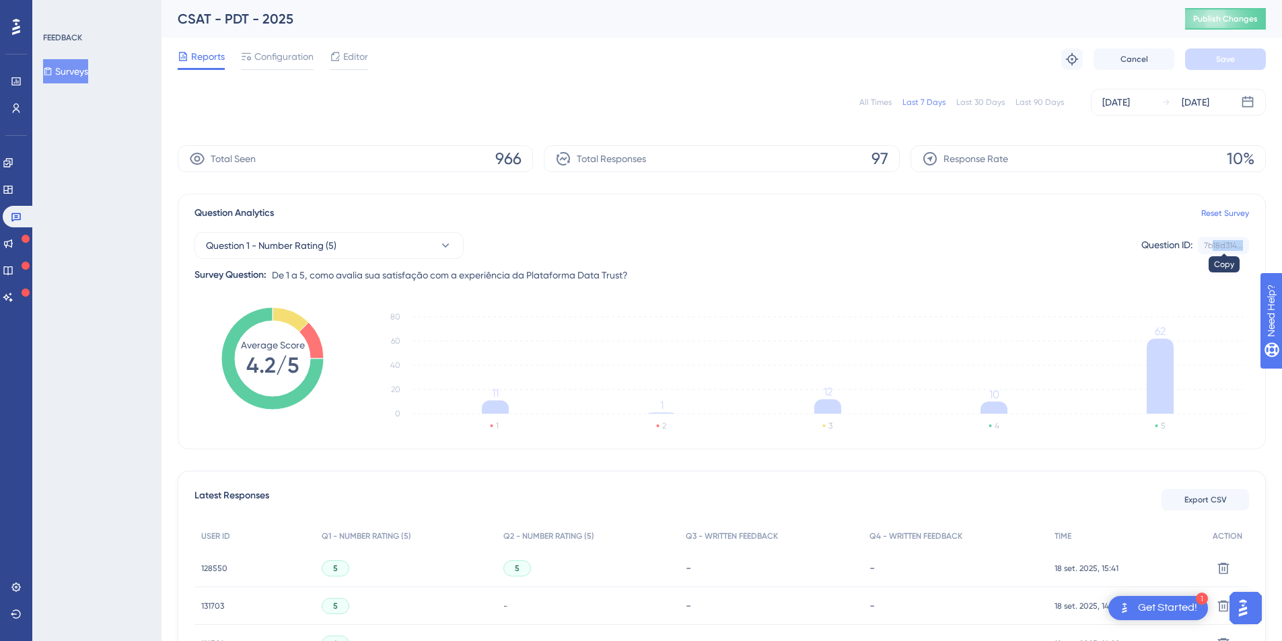
scroll to position [0, 10]
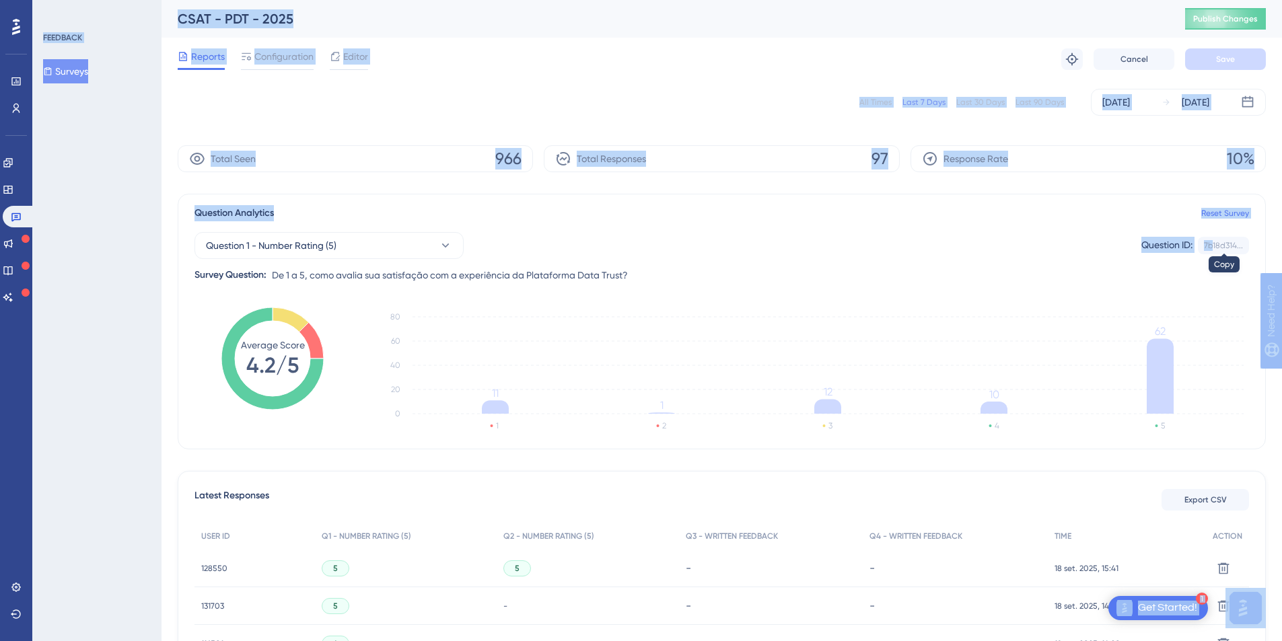
drag, startPoint x: 1213, startPoint y: 245, endPoint x: 1273, endPoint y: 253, distance: 61.1
click at [1273, 0] on html "1 Get Started! Performance Users Engagement Widgets Feedback Product Updates Kn…" at bounding box center [641, 0] width 1282 height 0
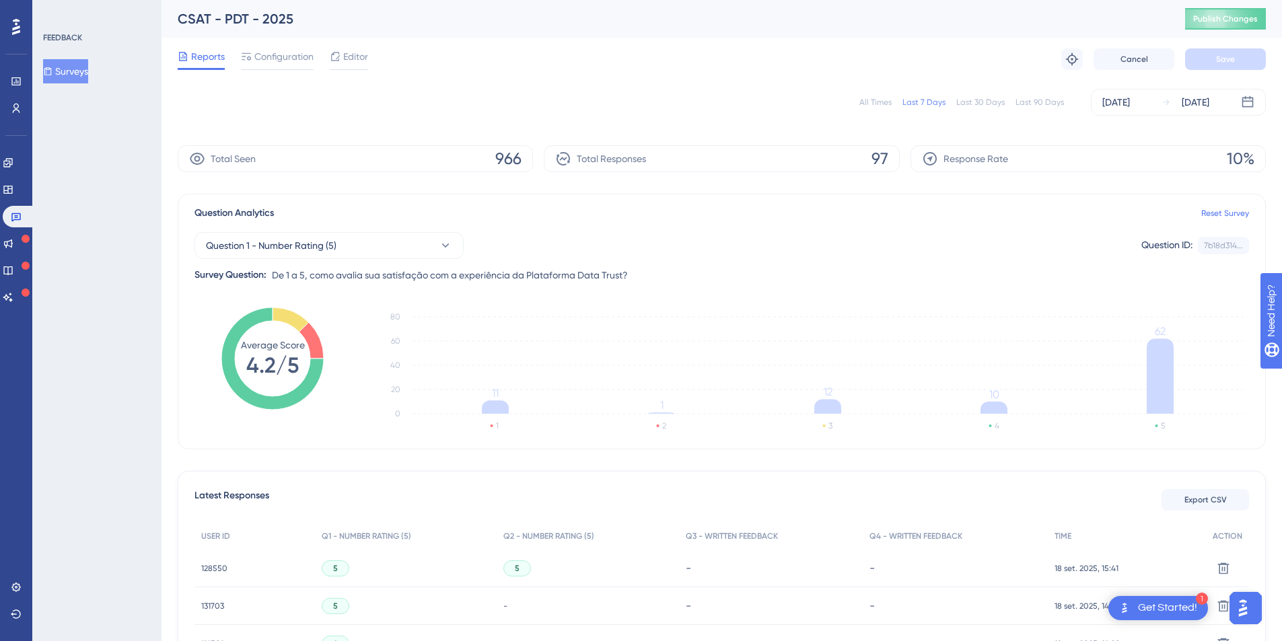
click at [1050, 281] on div "Question 1 - Number Rating (5) Question ID: 7b18d314... Copy Survey Question: D…" at bounding box center [721, 252] width 1055 height 62
click at [266, 61] on span "Configuration" at bounding box center [283, 56] width 59 height 16
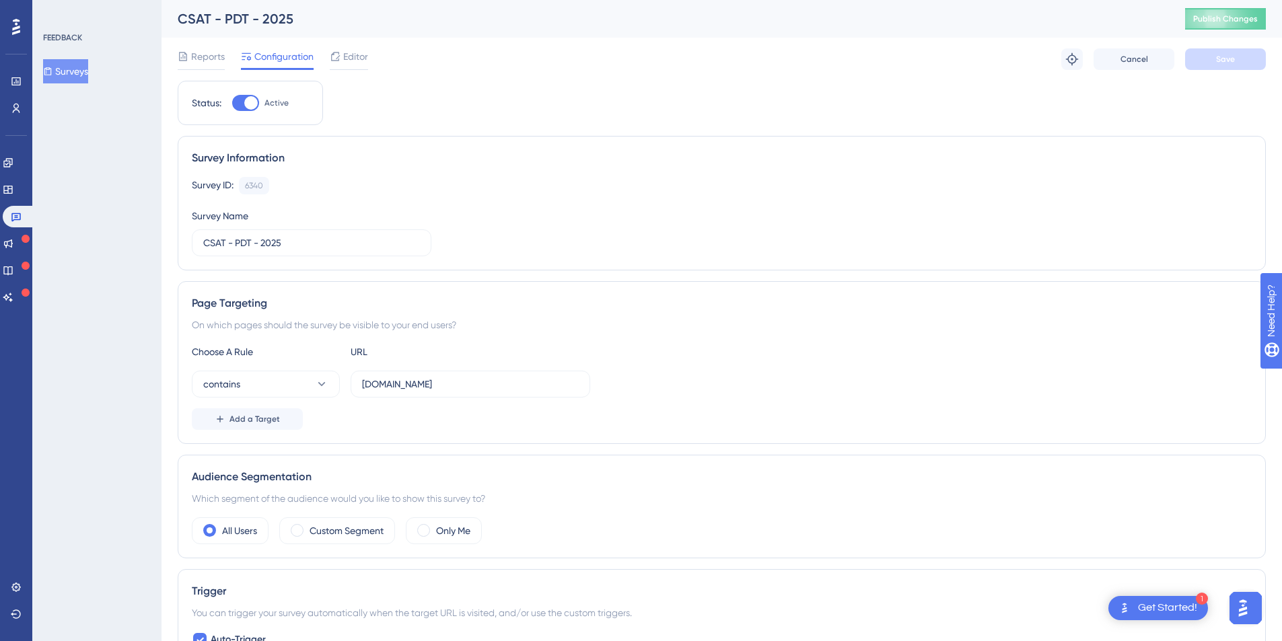
click at [57, 64] on button "Surveys" at bounding box center [65, 71] width 45 height 24
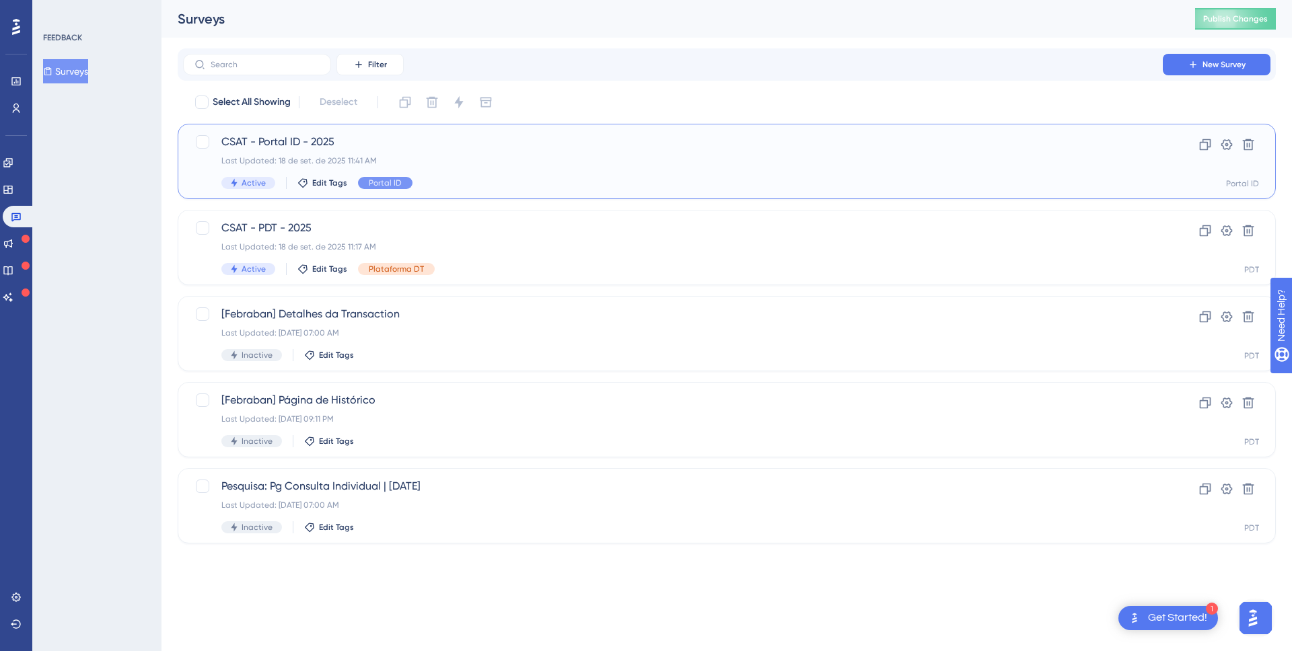
click at [417, 149] on span "CSAT - Portal ID - 2025" at bounding box center [672, 142] width 903 height 16
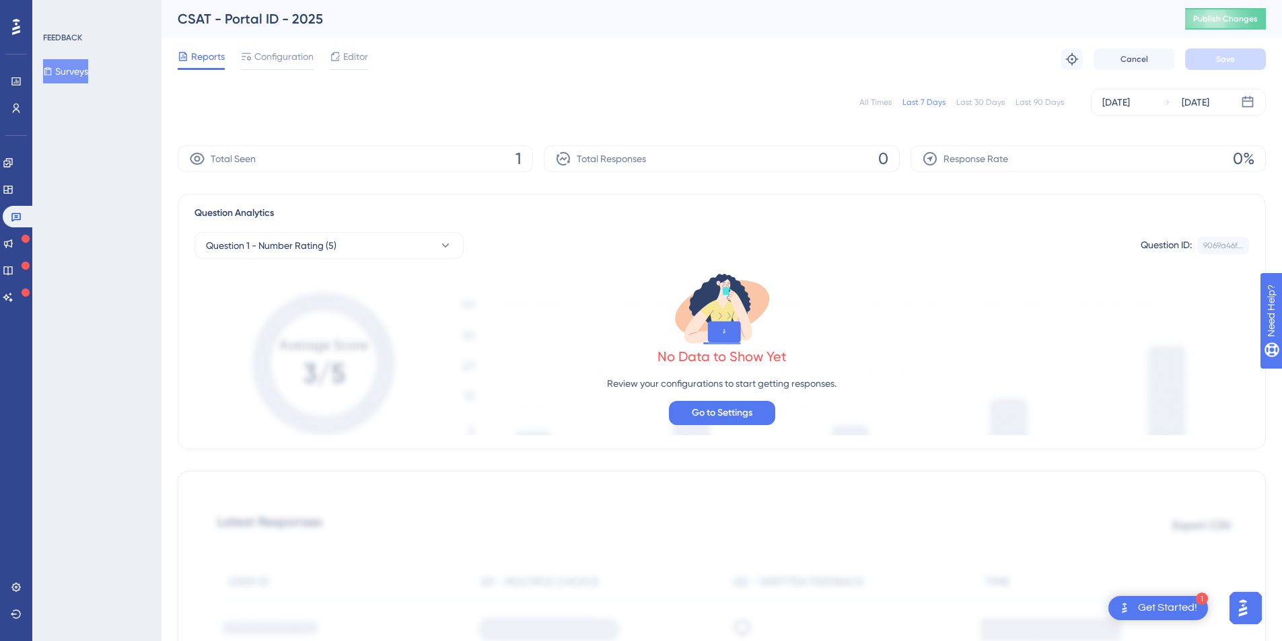
click at [1252, 609] on img "Open AI Assistant Launcher" at bounding box center [1243, 608] width 24 height 24
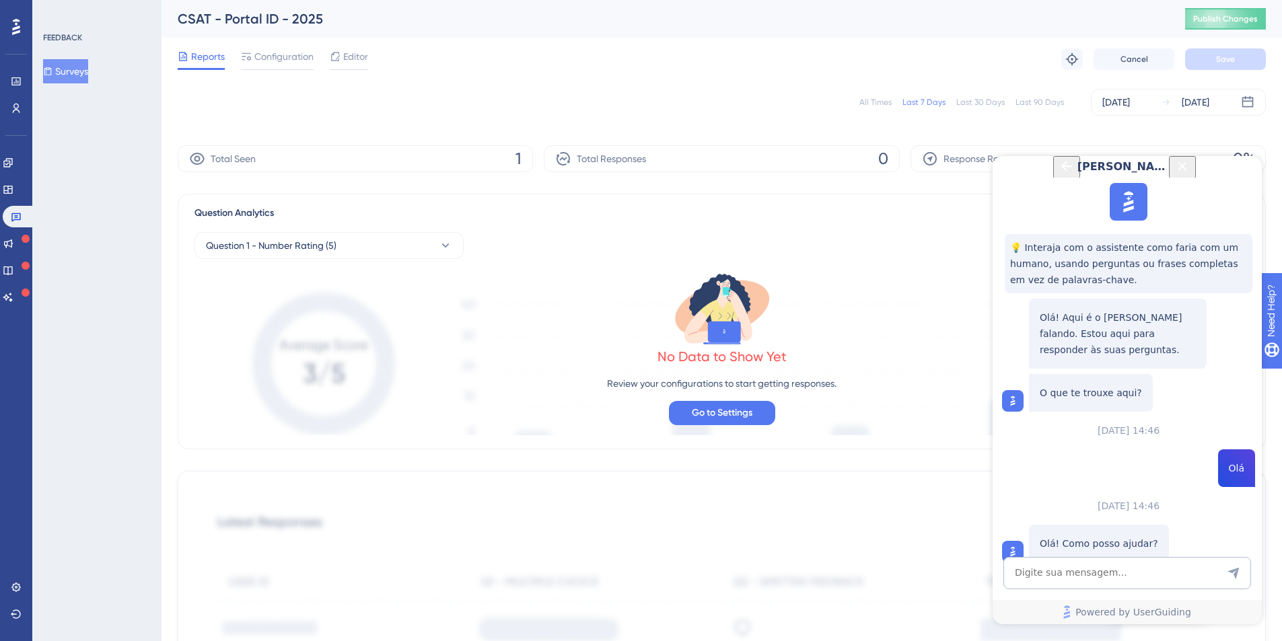
scroll to position [3, 0]
click at [1059, 174] on icon "Back Button" at bounding box center [1067, 166] width 16 height 16
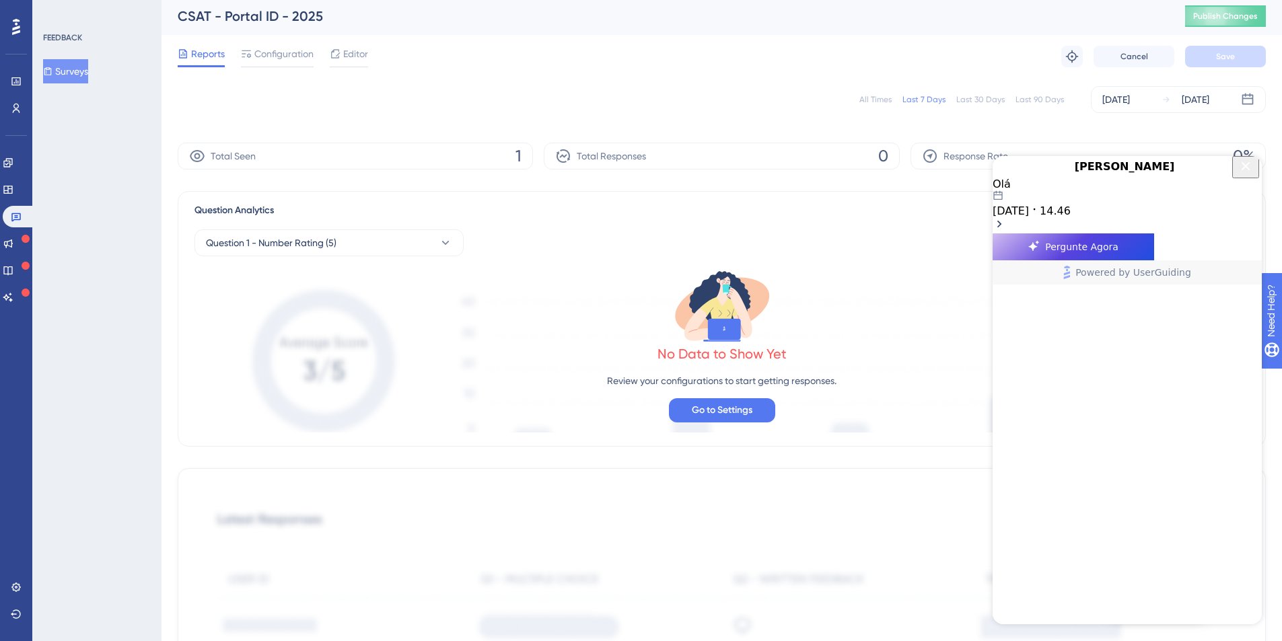
click at [1144, 217] on div "18.09.2025 14.46" at bounding box center [1127, 203] width 269 height 27
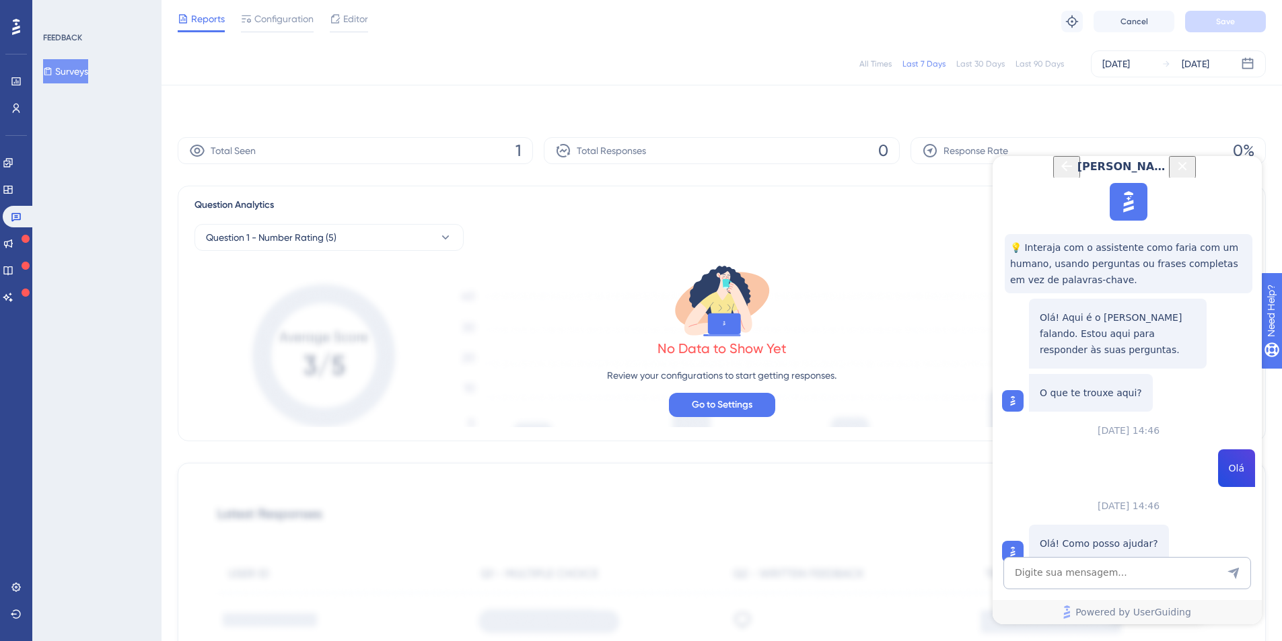
scroll to position [579, 0]
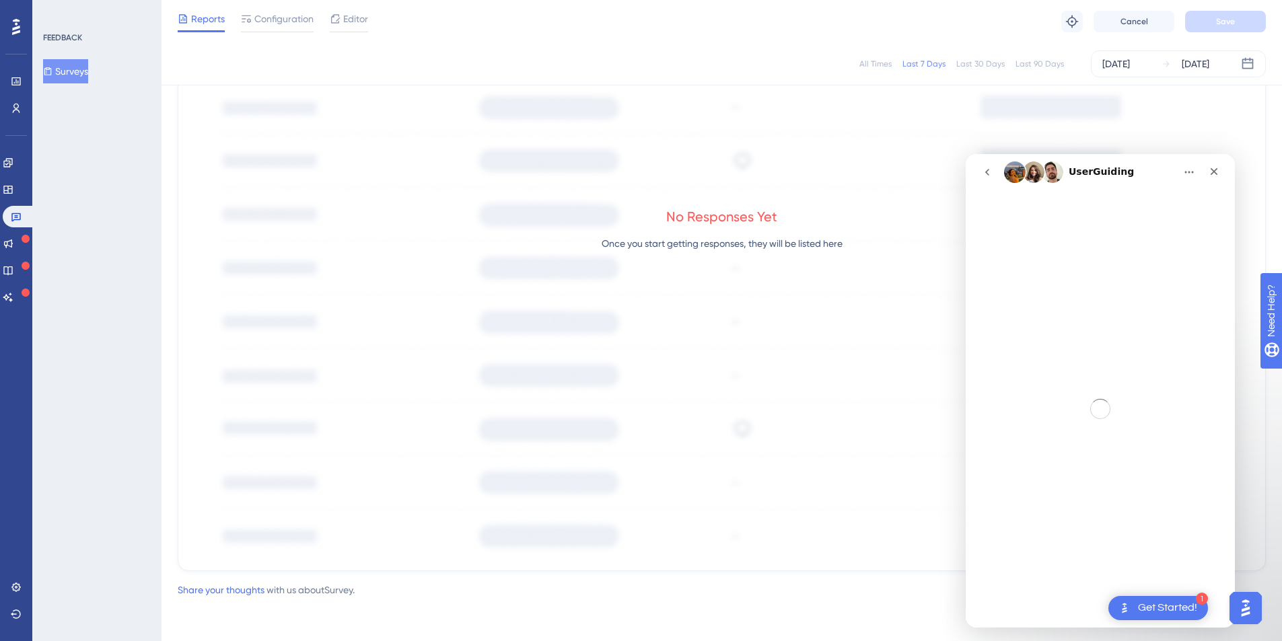
scroll to position [0, 0]
click at [987, 168] on icon "go back" at bounding box center [987, 172] width 11 height 11
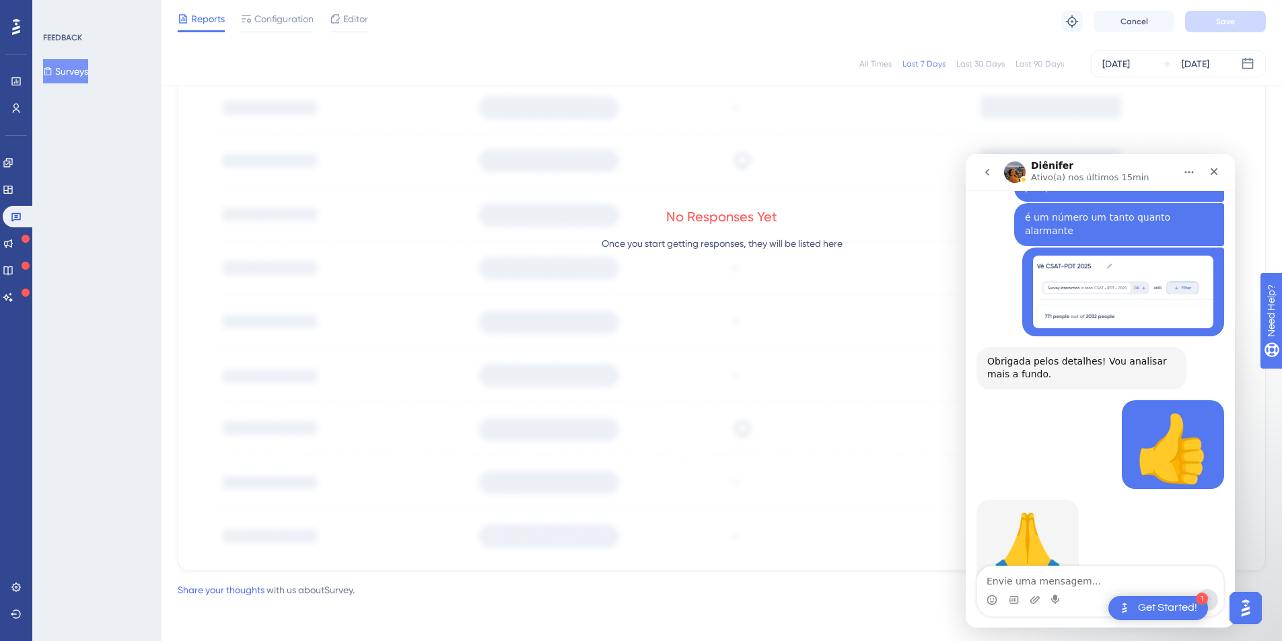
scroll to position [679, 0]
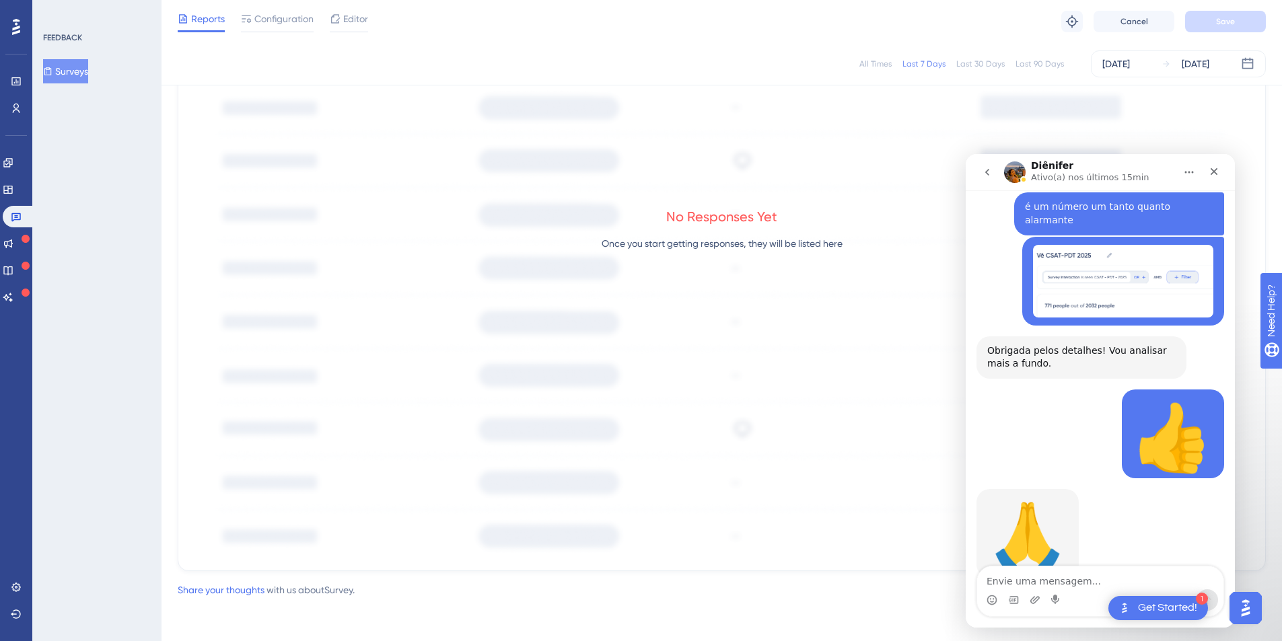
click at [1200, 126] on div "No Responses Yet Once you start getting responses, they will be listed here" at bounding box center [721, 233] width 1055 height 641
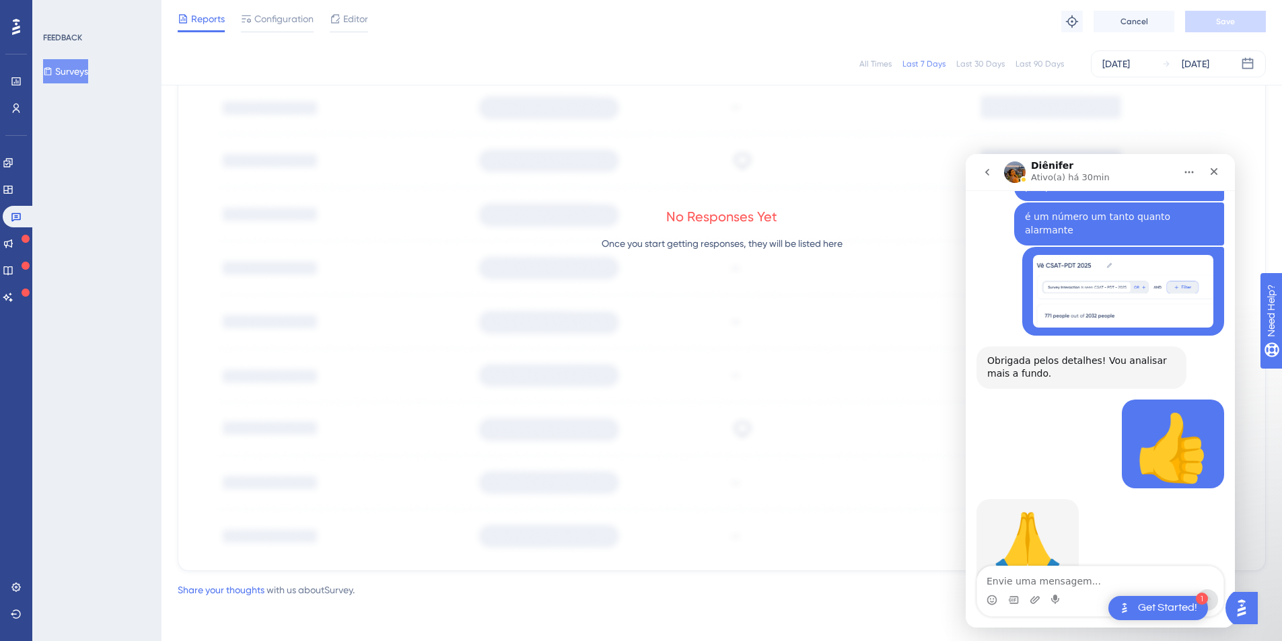
scroll to position [679, 0]
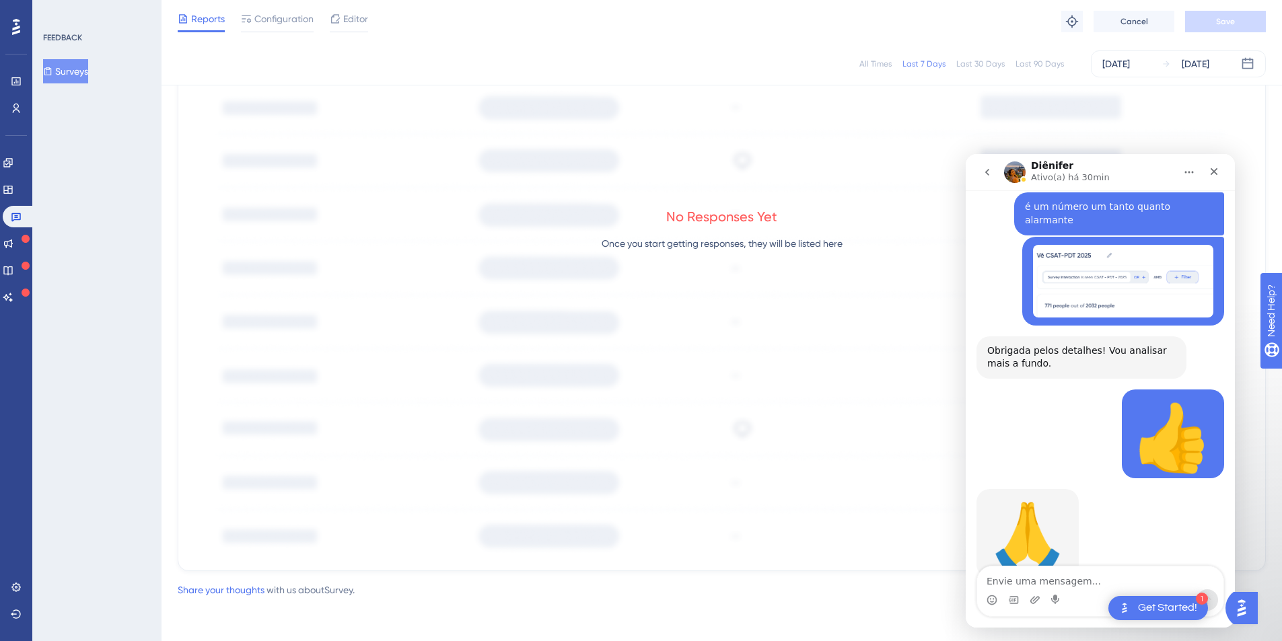
click at [83, 73] on button "Surveys" at bounding box center [65, 71] width 45 height 24
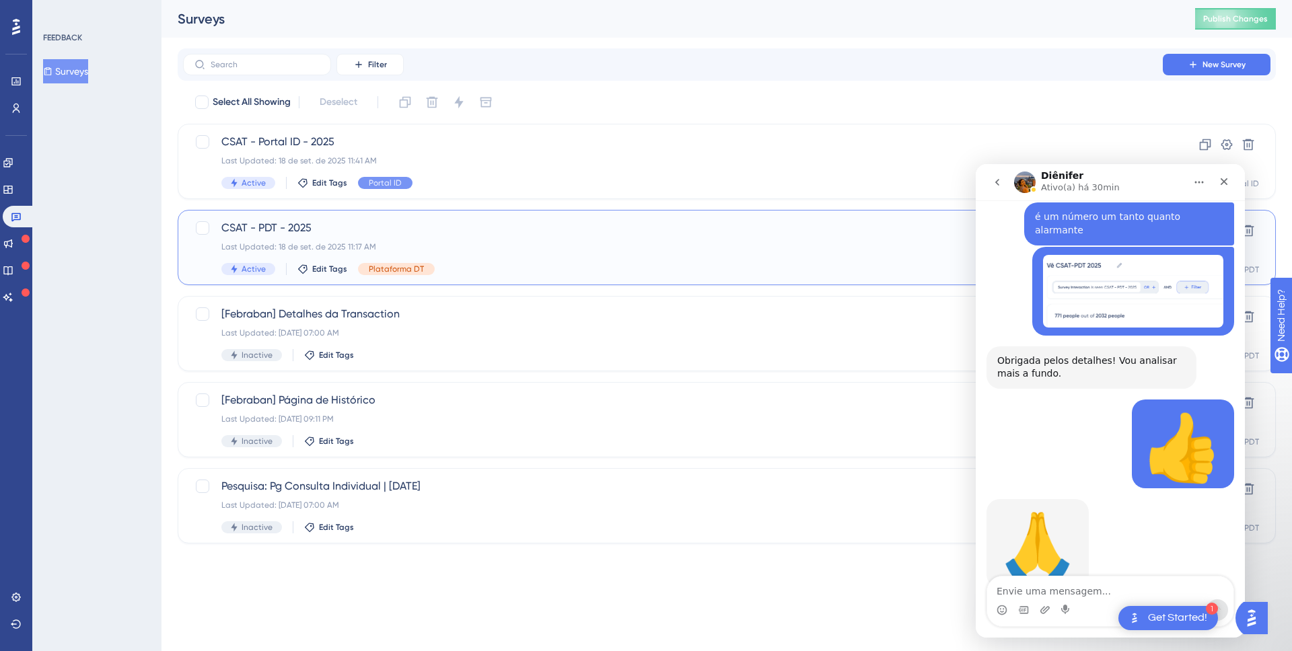
click at [354, 227] on span "CSAT - PDT - 2025" at bounding box center [672, 228] width 903 height 16
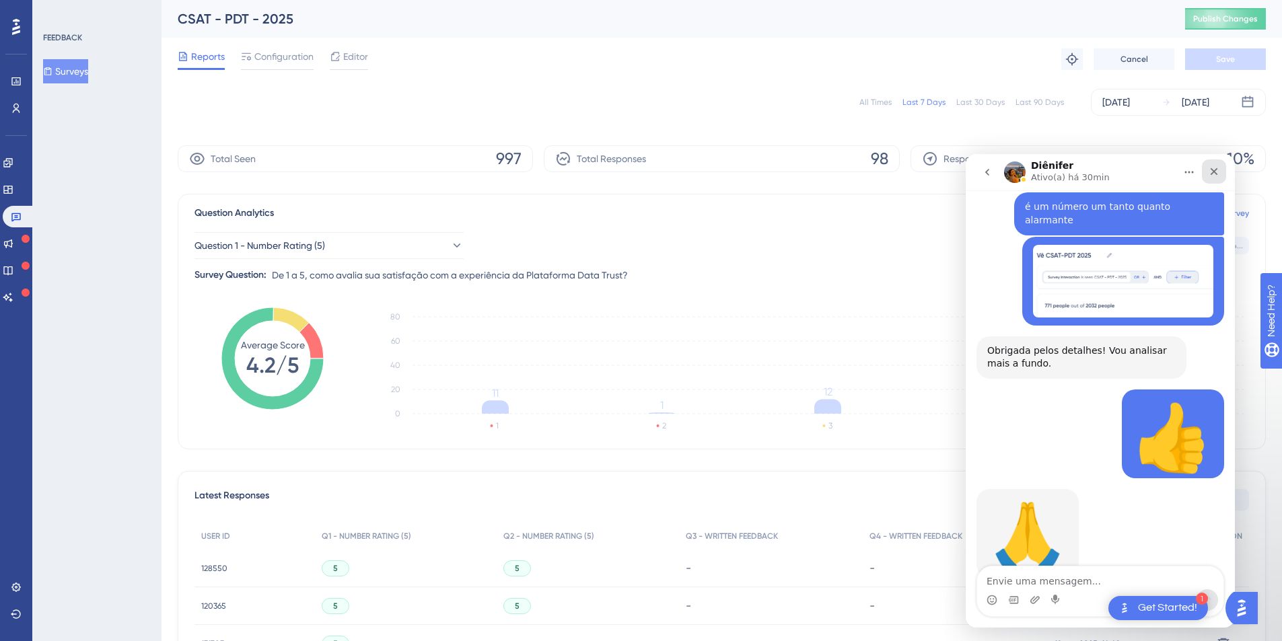
click at [1216, 174] on icon "Fechar" at bounding box center [1214, 171] width 7 height 7
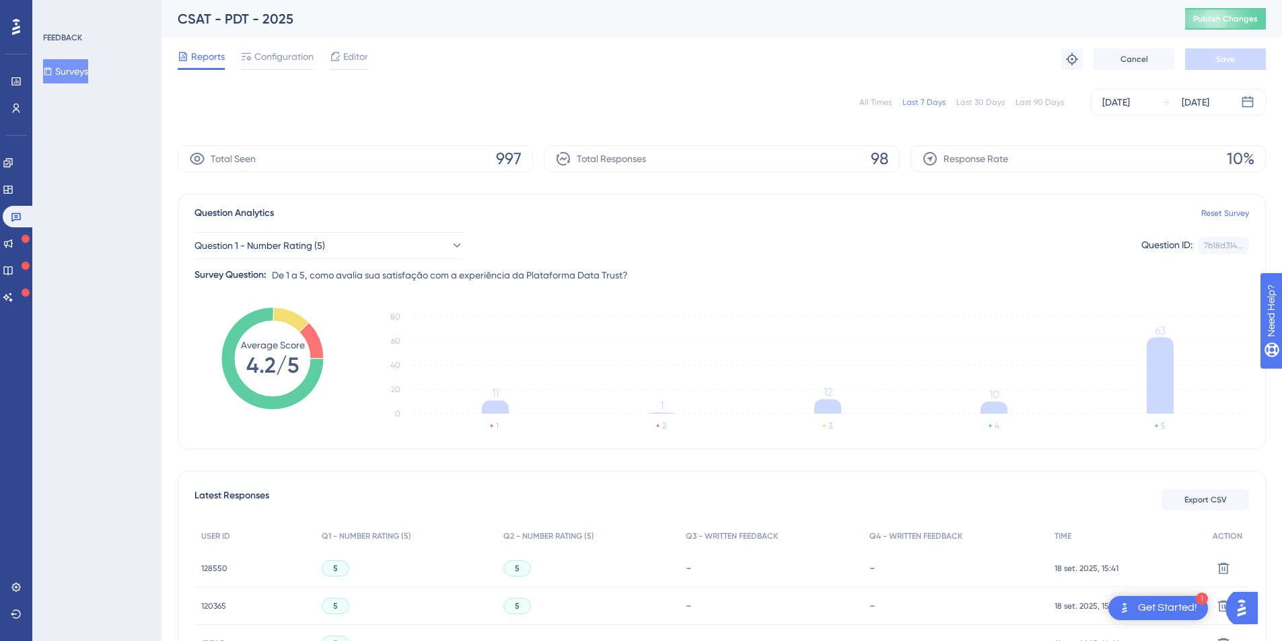
scroll to position [679, 0]
click at [326, 248] on span "Question 1 - Number Rating (5)" at bounding box center [260, 246] width 131 height 16
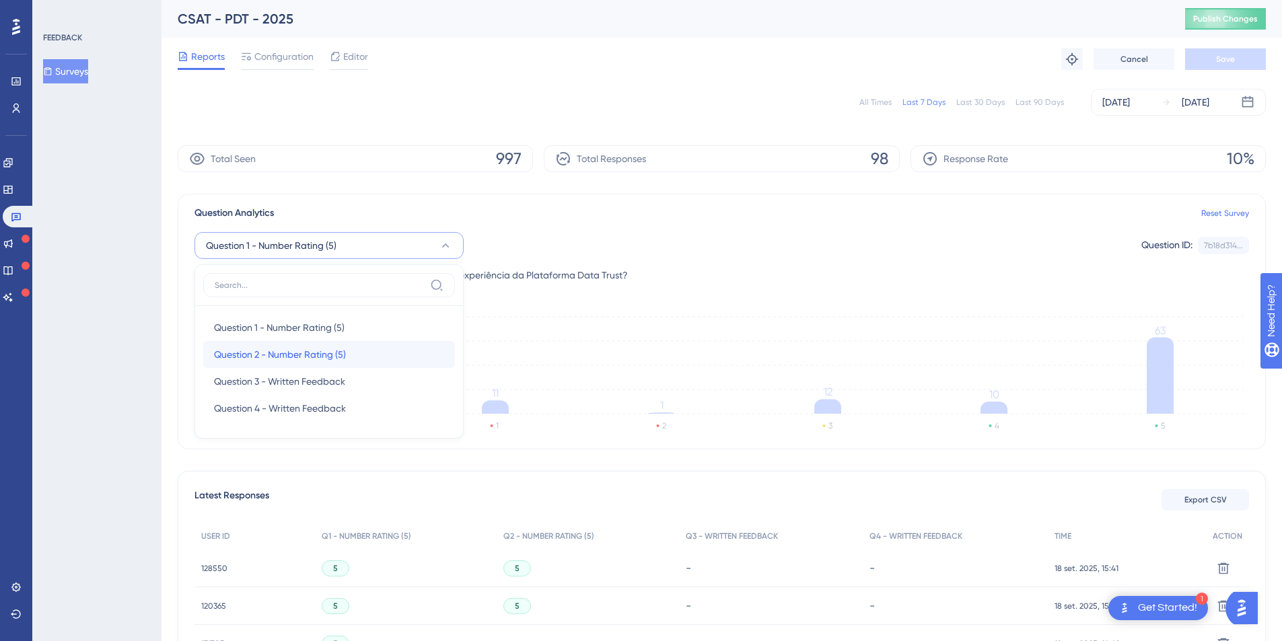
click at [260, 353] on span "Question 2 - Number Rating (5)" at bounding box center [280, 355] width 132 height 16
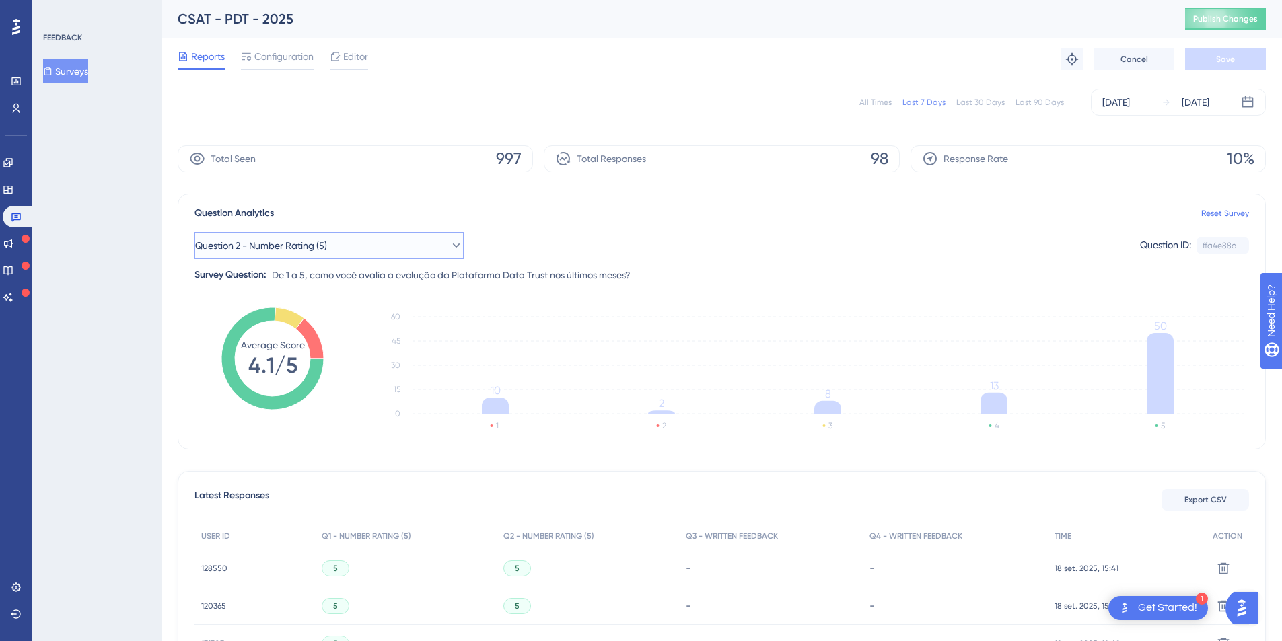
click at [360, 247] on button "Question 2 - Number Rating (5)" at bounding box center [328, 245] width 269 height 27
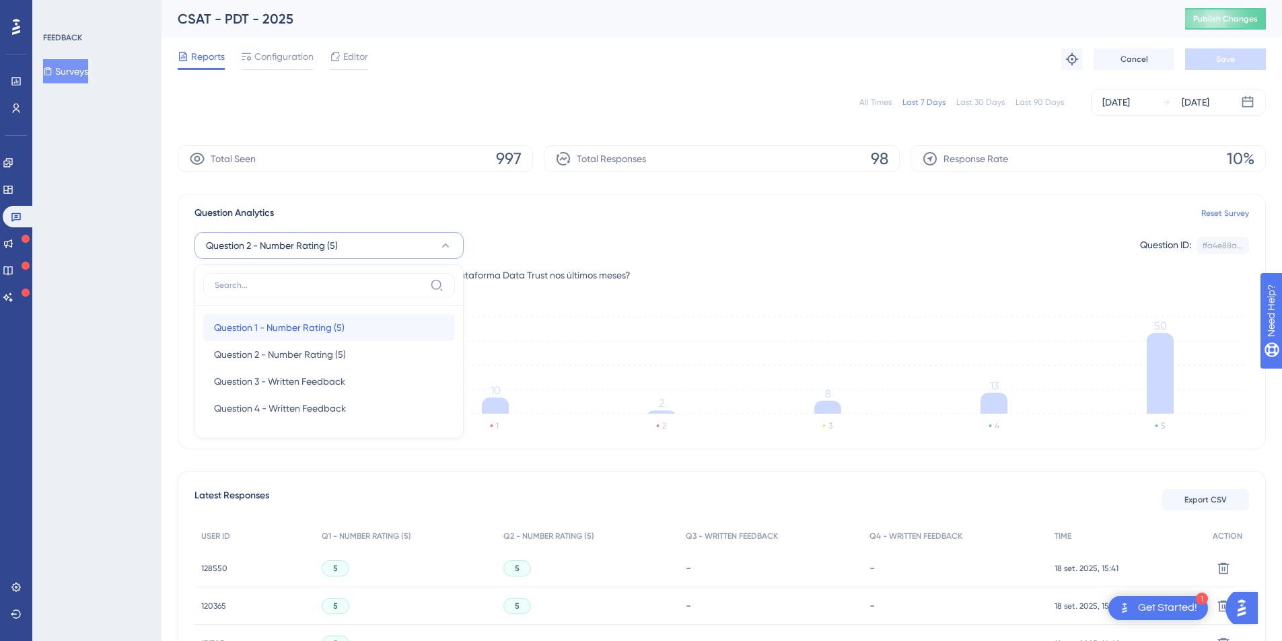
click at [302, 320] on span "Question 1 - Number Rating (5)" at bounding box center [279, 328] width 131 height 16
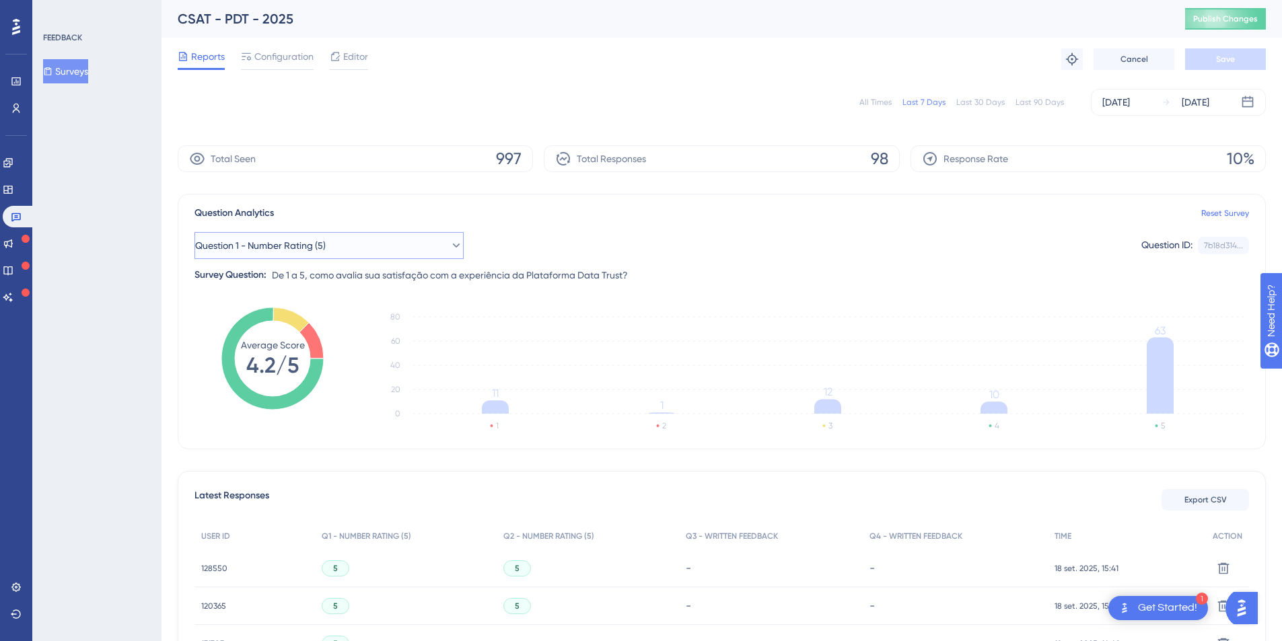
click at [403, 250] on button "Question 1 - Number Rating (5)" at bounding box center [328, 245] width 269 height 27
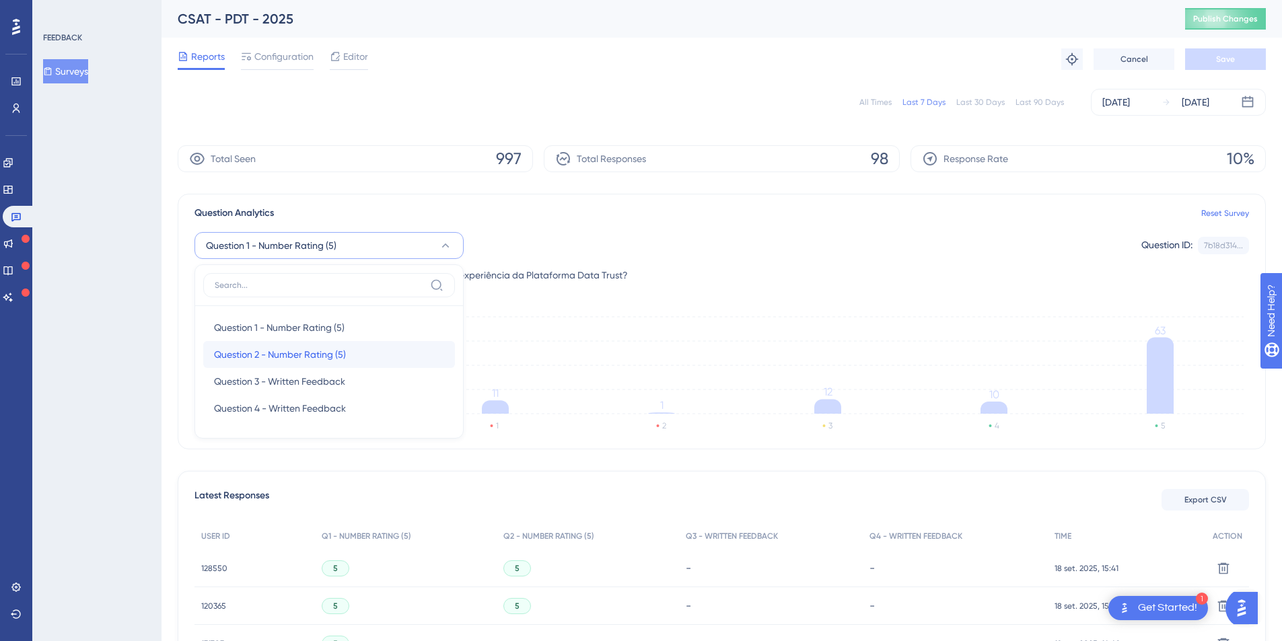
click at [270, 348] on span "Question 2 - Number Rating (5)" at bounding box center [280, 355] width 132 height 16
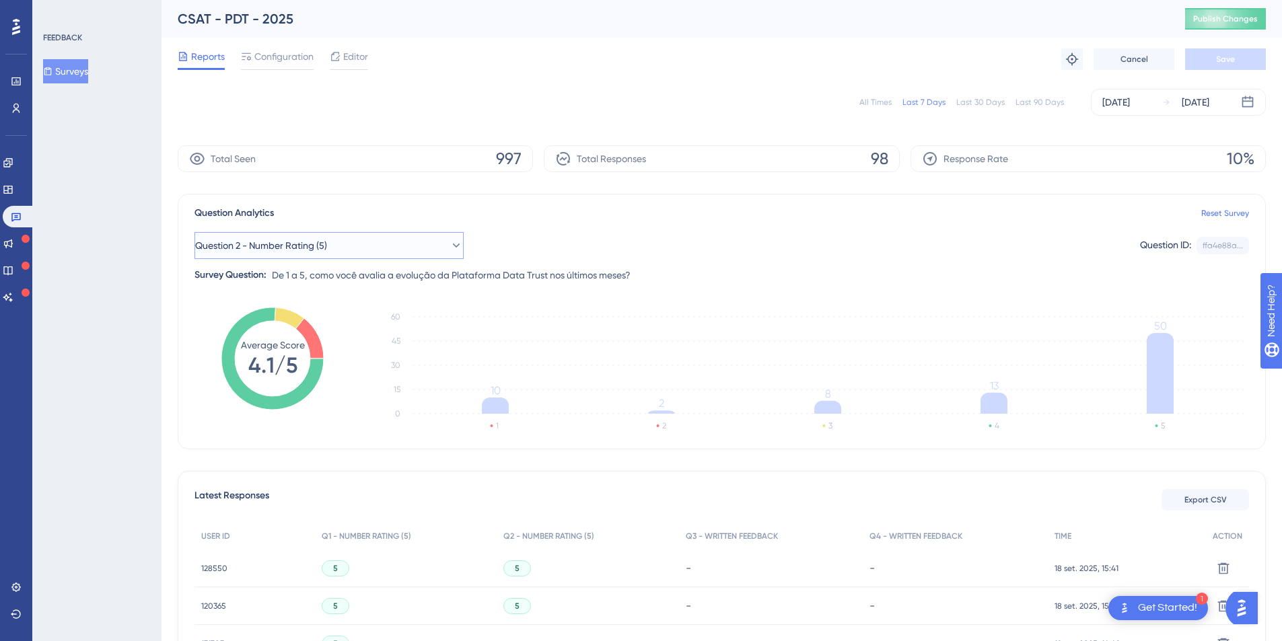
click at [287, 238] on span "Question 2 - Number Rating (5)" at bounding box center [261, 246] width 132 height 16
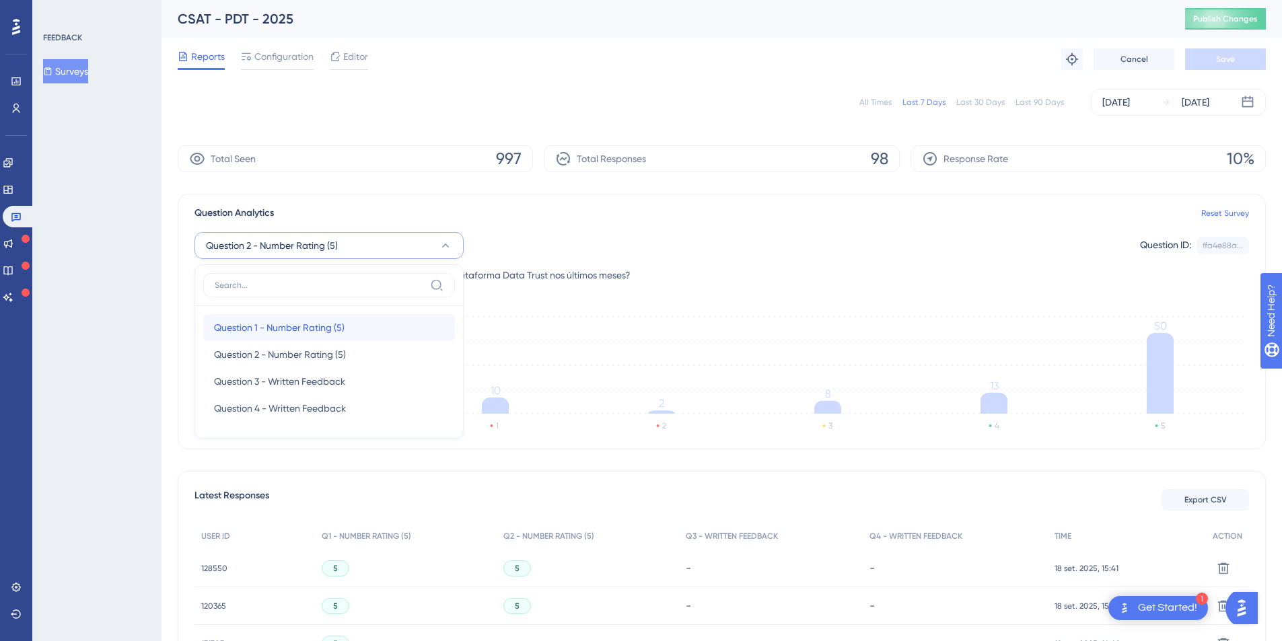
click at [262, 328] on span "Question 1 - Number Rating (5)" at bounding box center [279, 328] width 131 height 16
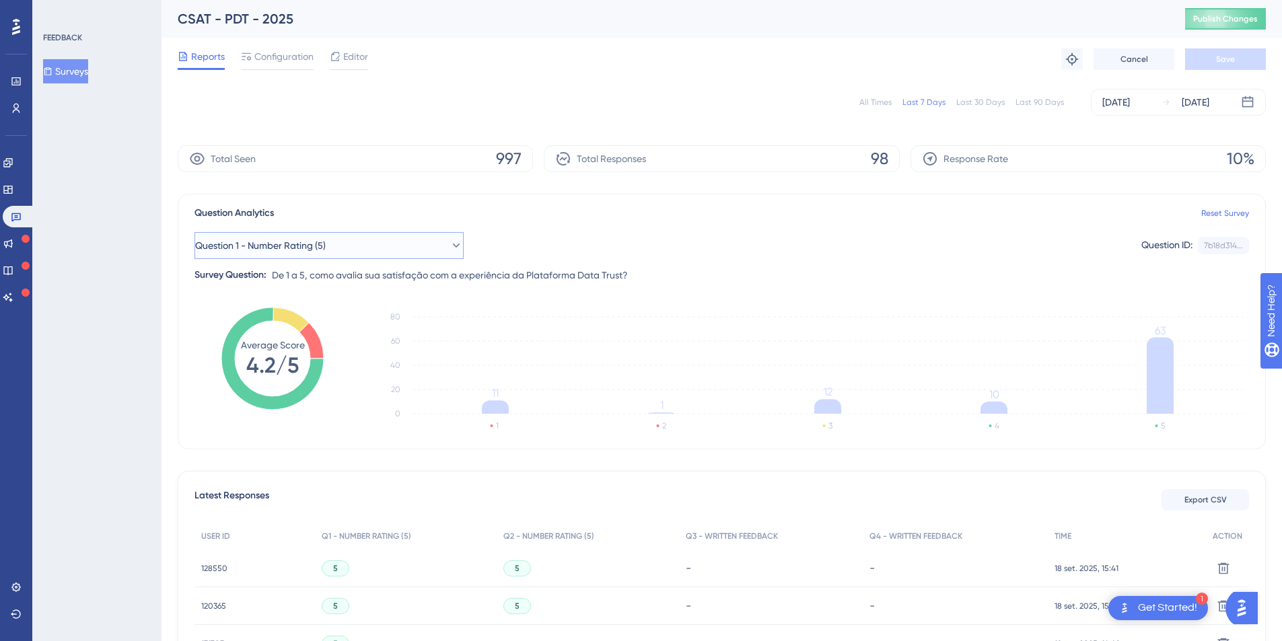
click at [319, 244] on span "Question 1 - Number Rating (5)" at bounding box center [260, 246] width 131 height 16
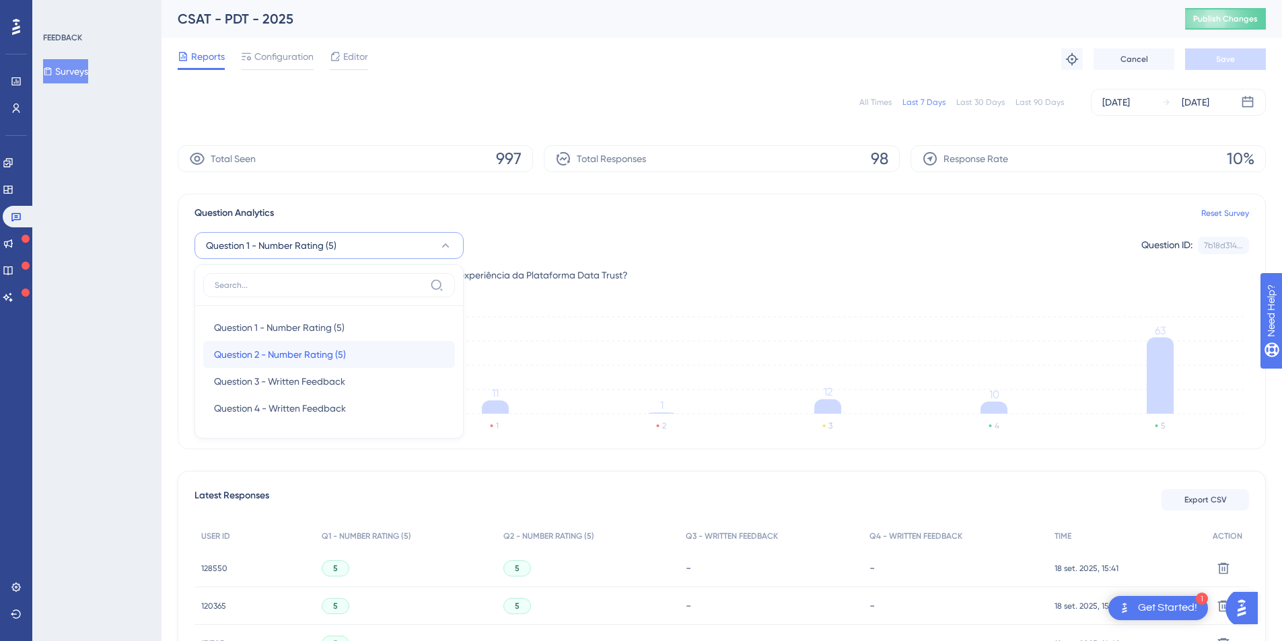
click at [279, 343] on div "Question 2 - Number Rating (5) Question 2 - Number Rating (5)" at bounding box center [329, 354] width 230 height 27
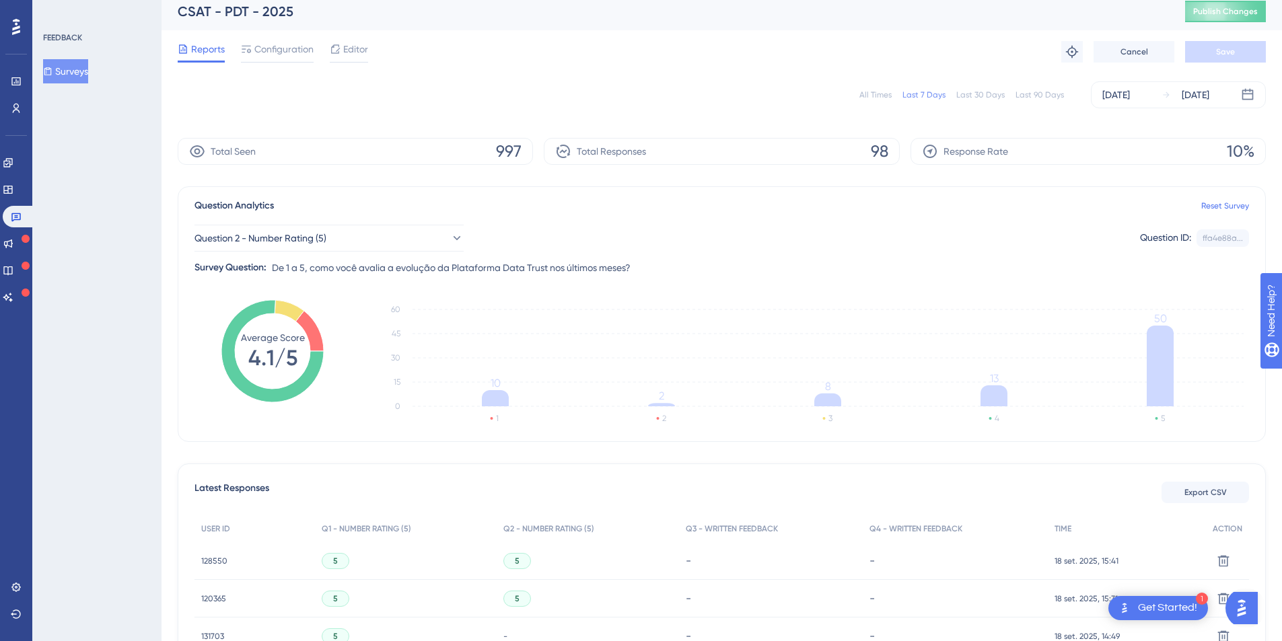
scroll to position [8, 0]
click at [427, 269] on span "De 1 a 5, como você avalia a evolução da Plataforma Data Trust nos últimos mese…" at bounding box center [451, 267] width 359 height 16
click at [462, 262] on span "De 1 a 5, como você avalia a evolução da Plataforma Data Trust nos últimos mese…" at bounding box center [451, 267] width 359 height 16
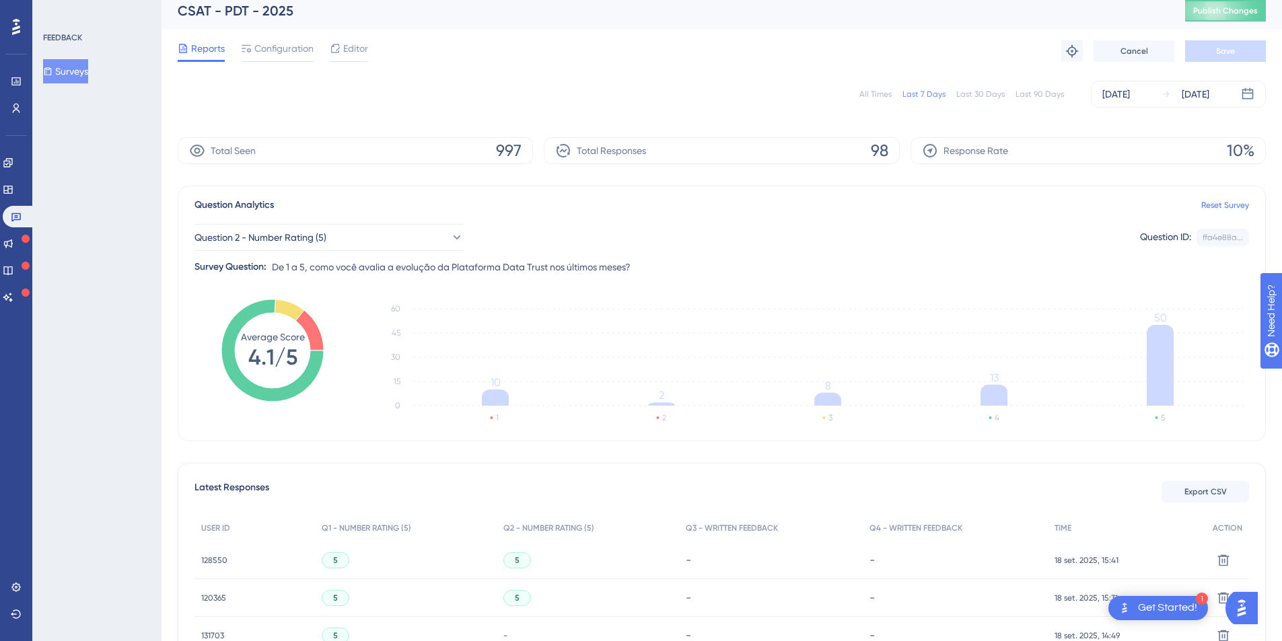
click at [503, 263] on span "De 1 a 5, como você avalia a evolução da Plataforma Data Trust nos últimos mese…" at bounding box center [451, 267] width 359 height 16
click at [461, 264] on span "De 1 a 5, como você avalia a evolução da Plataforma Data Trust nos últimos mese…" at bounding box center [451, 267] width 359 height 16
click at [417, 269] on span "De 1 a 5, como você avalia a evolução da Plataforma Data Trust nos últimos mese…" at bounding box center [451, 267] width 359 height 16
click at [415, 264] on span "De 1 a 5, como você avalia a evolução da Plataforma Data Trust nos últimos mese…" at bounding box center [451, 267] width 359 height 16
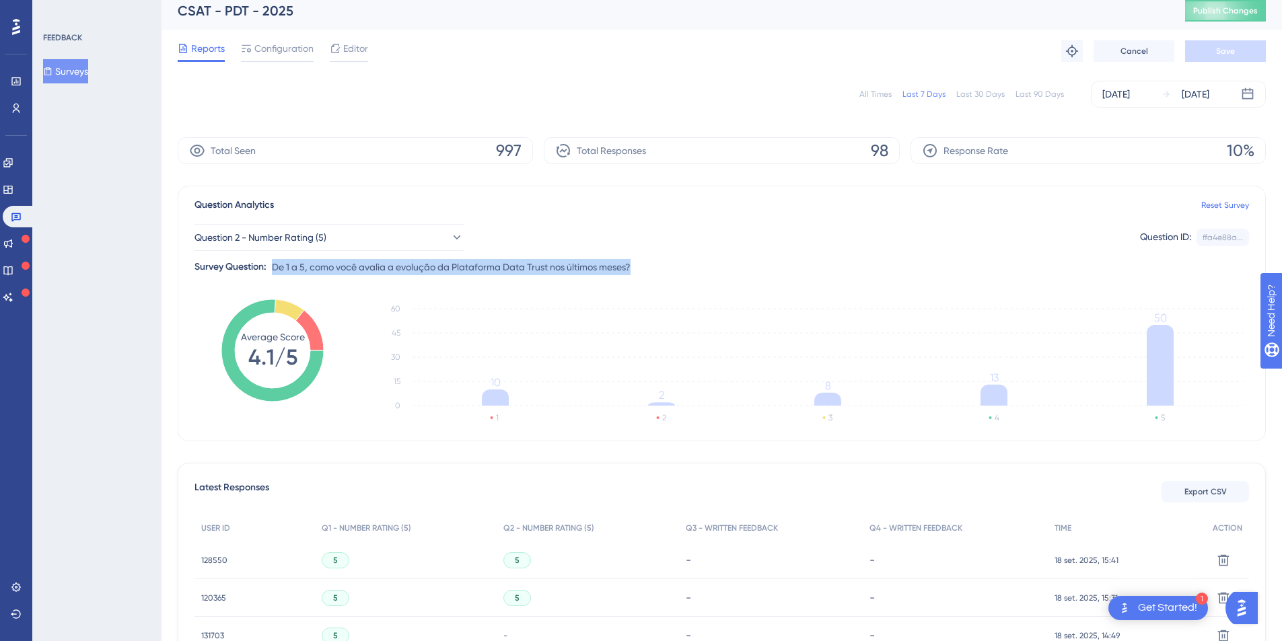
click at [415, 264] on span "De 1 a 5, como você avalia a evolução da Plataforma Data Trust nos últimos mese…" at bounding box center [451, 267] width 359 height 16
click at [561, 271] on span "De 1 a 5, como você avalia a evolução da Plataforma Data Trust nos últimos mese…" at bounding box center [451, 267] width 359 height 16
click at [232, 273] on div "Survey Question:" at bounding box center [230, 267] width 72 height 16
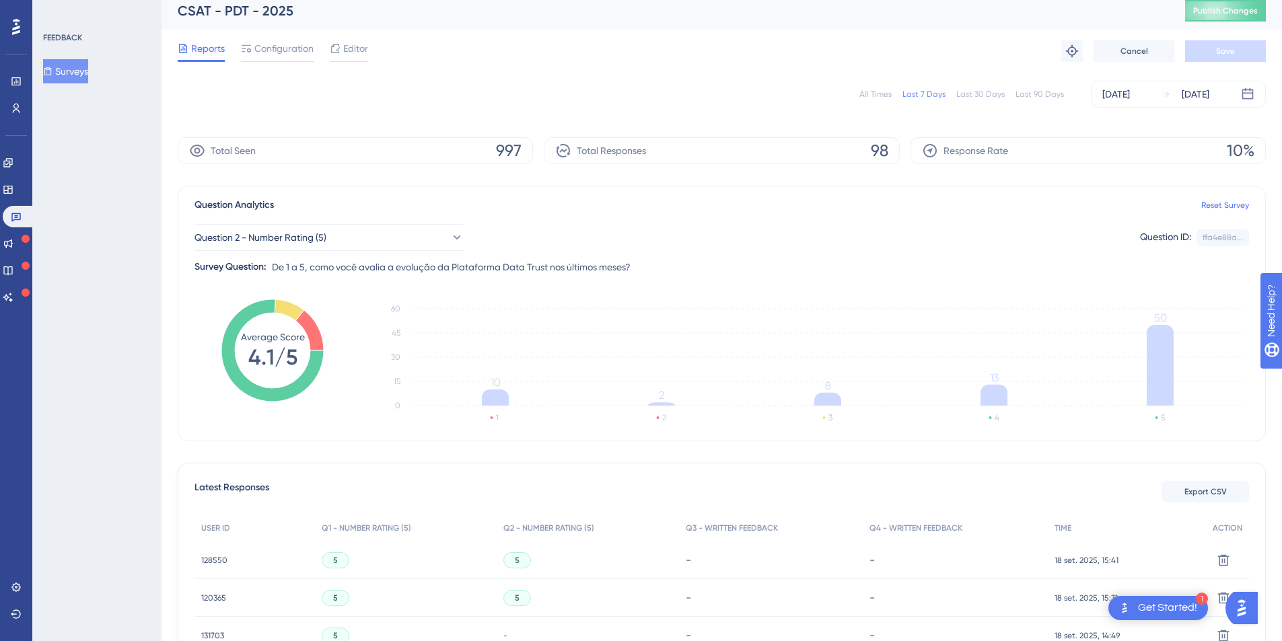
click at [237, 263] on div "Survey Question:" at bounding box center [230, 267] width 72 height 16
click at [244, 264] on div "Survey Question:" at bounding box center [230, 267] width 72 height 16
click at [559, 48] on div "Reports Configuration Editor Troubleshoot Cancel Save" at bounding box center [722, 51] width 1088 height 43
